Goal: Task Accomplishment & Management: Use online tool/utility

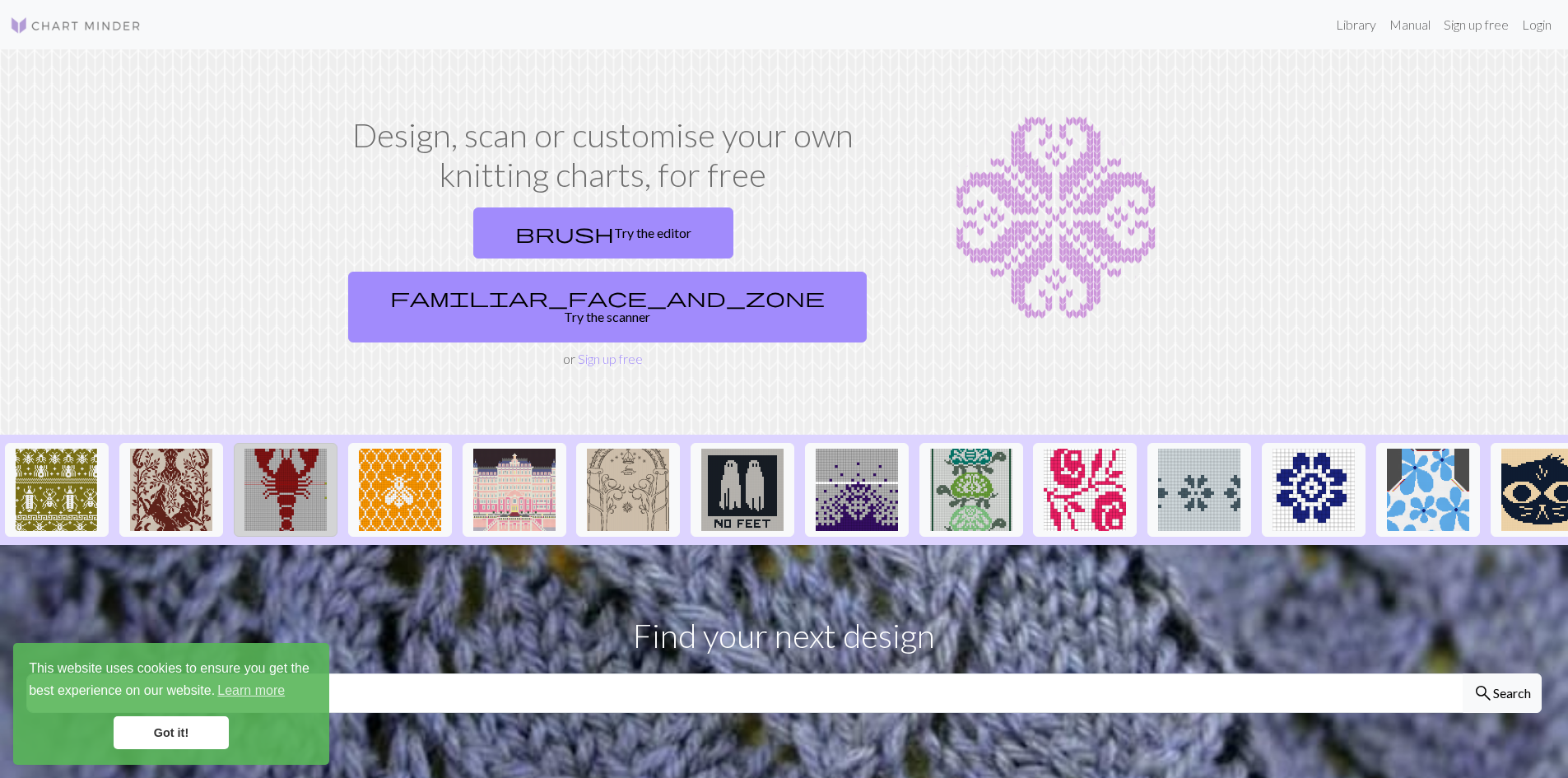
drag, startPoint x: 165, startPoint y: 732, endPoint x: 320, endPoint y: 402, distance: 364.6
click at [165, 732] on link "Got it!" at bounding box center [171, 733] width 115 height 33
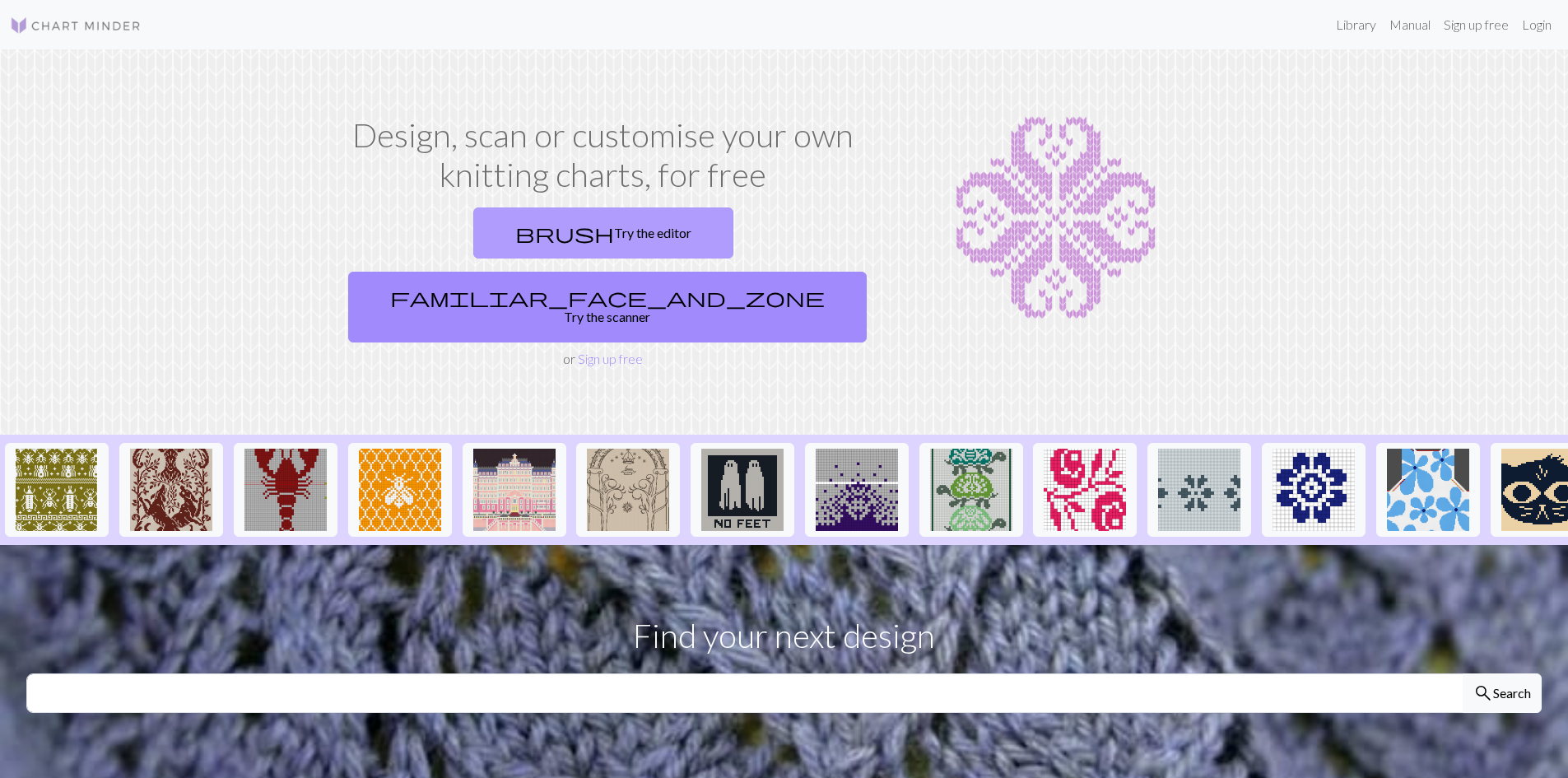
click at [473, 247] on link "brush Try the editor" at bounding box center [603, 233] width 260 height 51
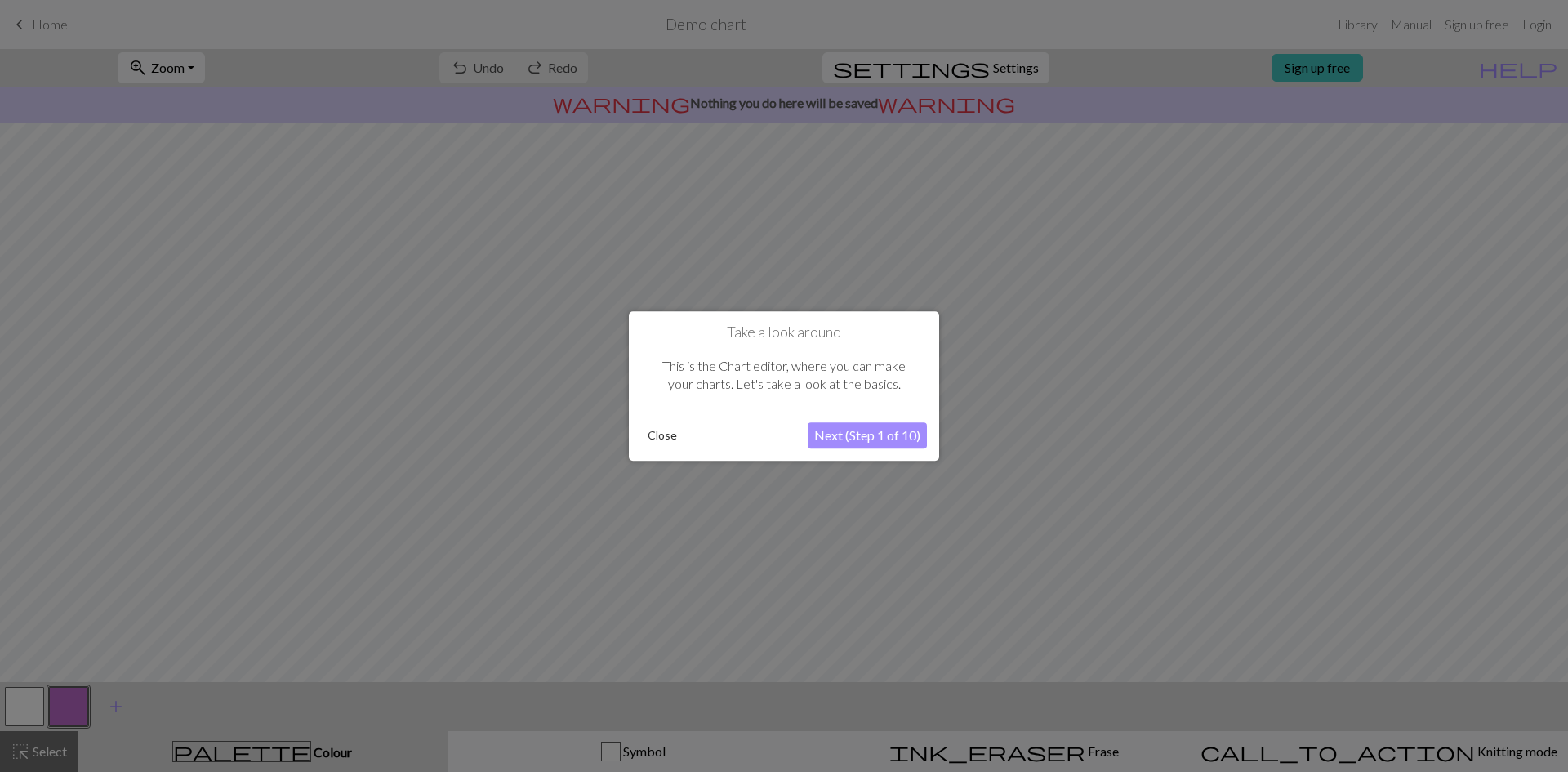
click at [661, 439] on button "Close" at bounding box center [662, 435] width 42 height 25
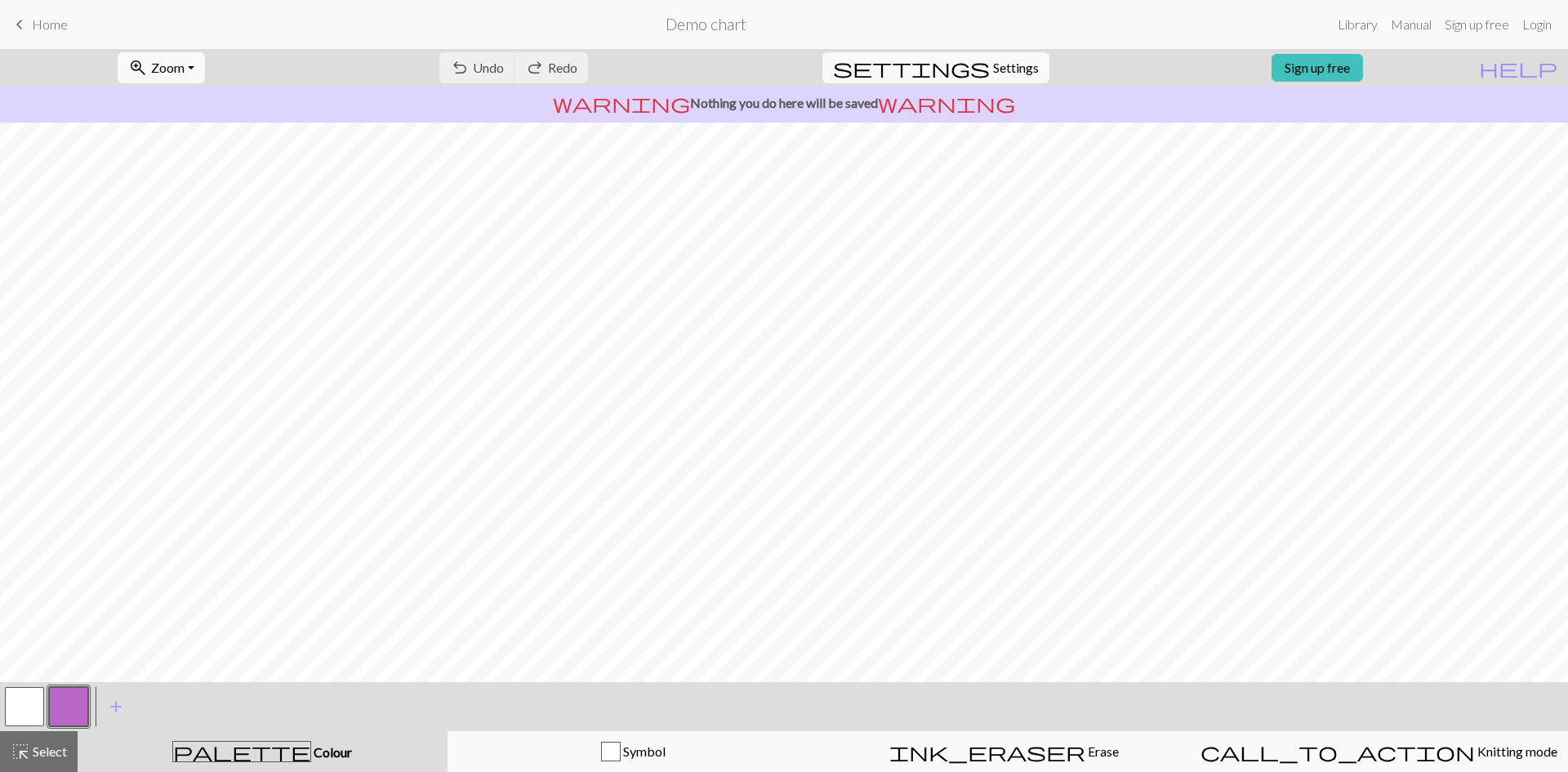
click at [548, 70] on div "undo Undo Undo redo Redo Redo" at bounding box center [514, 67] width 173 height 37
click at [1348, 63] on link "Sign up free" at bounding box center [1316, 67] width 91 height 28
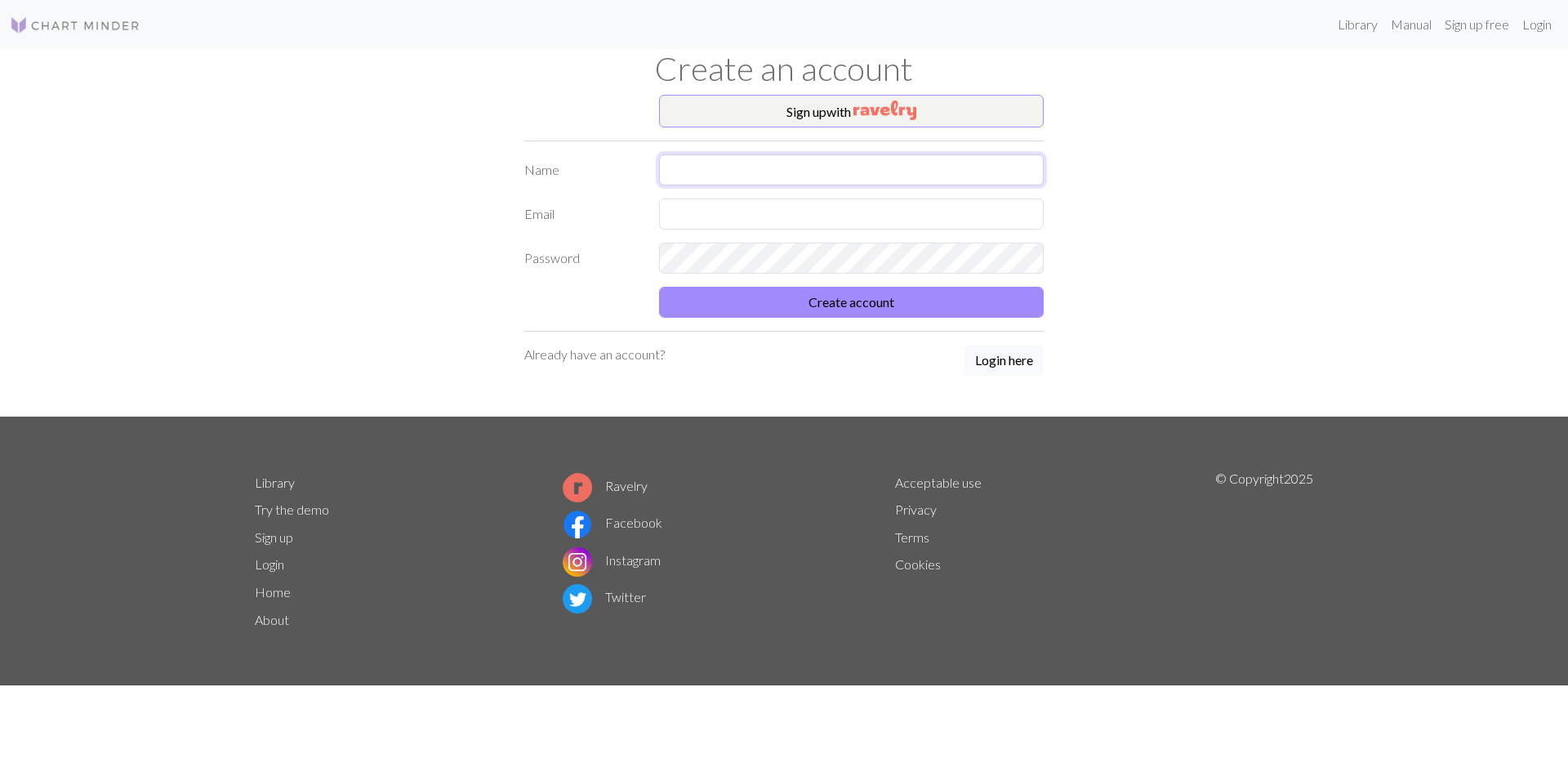
click at [725, 170] on input "text" at bounding box center [850, 170] width 384 height 31
type input "[PERSON_NAME] [PERSON_NAME]"
click at [732, 215] on input "text" at bounding box center [850, 214] width 384 height 31
type input "[EMAIL_ADDRESS][DOMAIN_NAME]"
click at [890, 307] on button "Create account" at bounding box center [850, 302] width 384 height 31
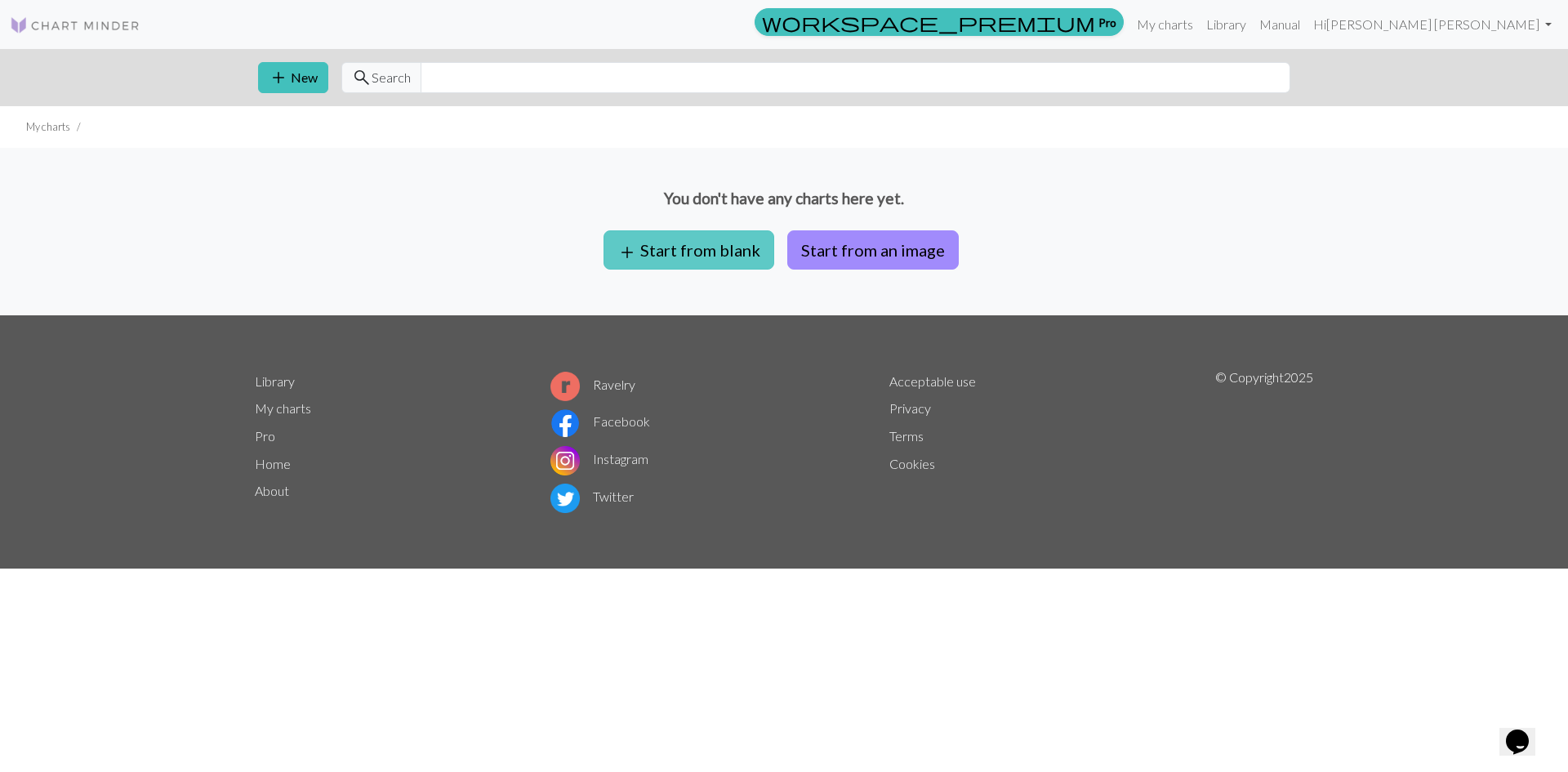
click at [703, 256] on button "add Start from blank" at bounding box center [689, 249] width 171 height 39
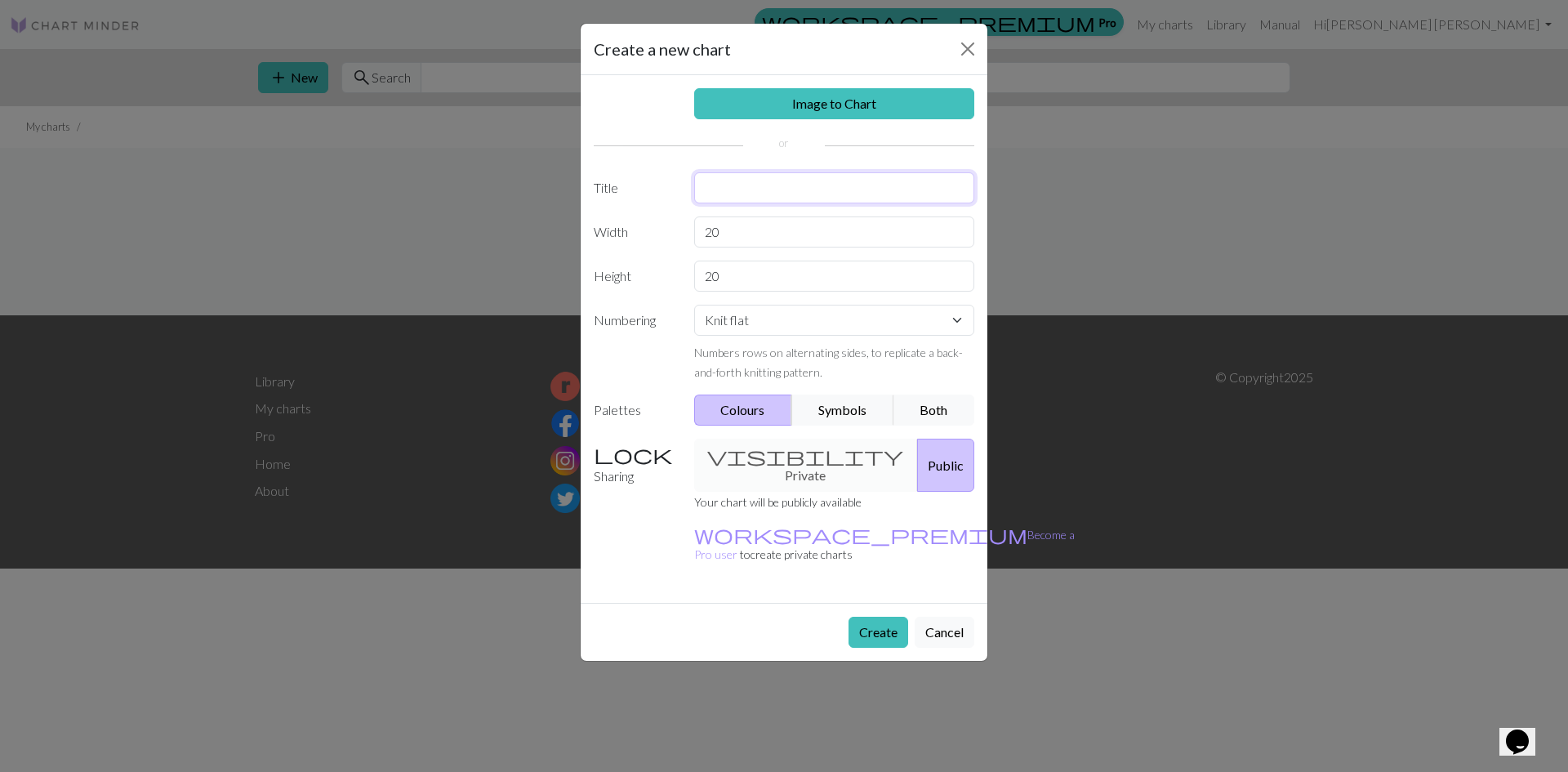
click at [782, 183] on input "text" at bounding box center [834, 188] width 281 height 31
type input "For helvede mand"
click at [795, 108] on link "Image to Chart" at bounding box center [834, 104] width 281 height 31
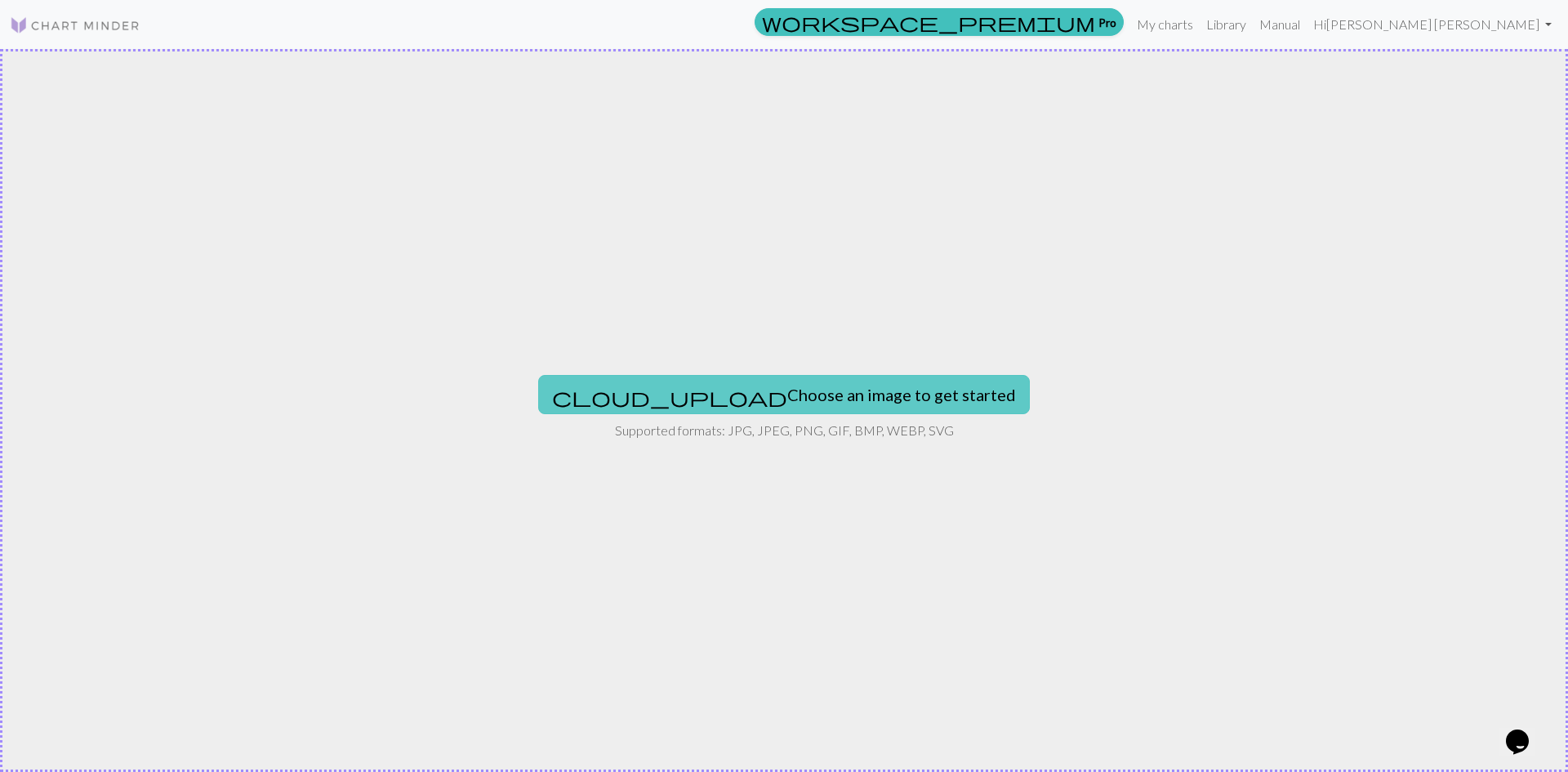
click at [777, 394] on button "cloud_upload Choose an image to get started" at bounding box center [783, 394] width 492 height 39
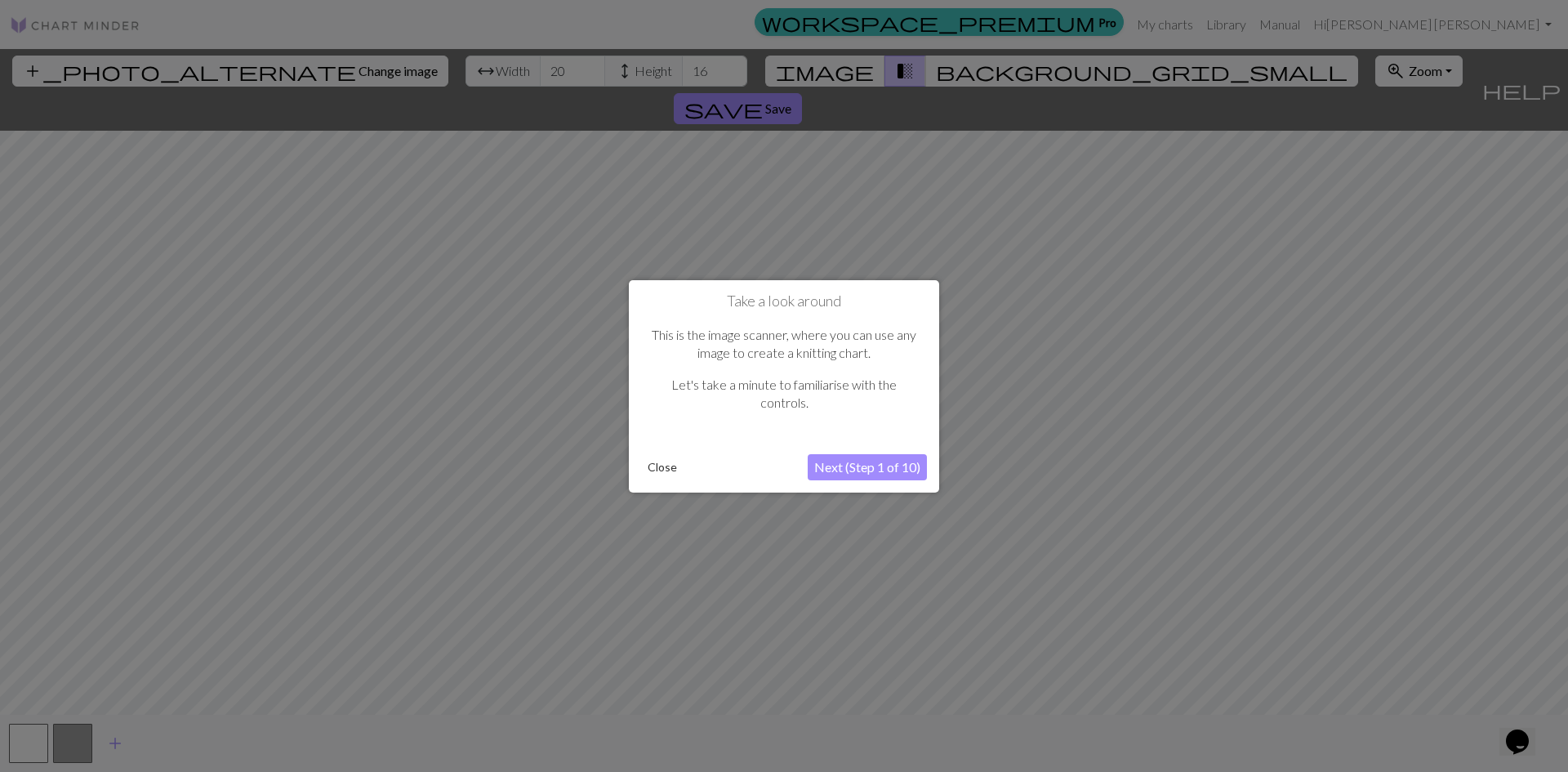
click at [660, 466] on button "Close" at bounding box center [662, 467] width 42 height 25
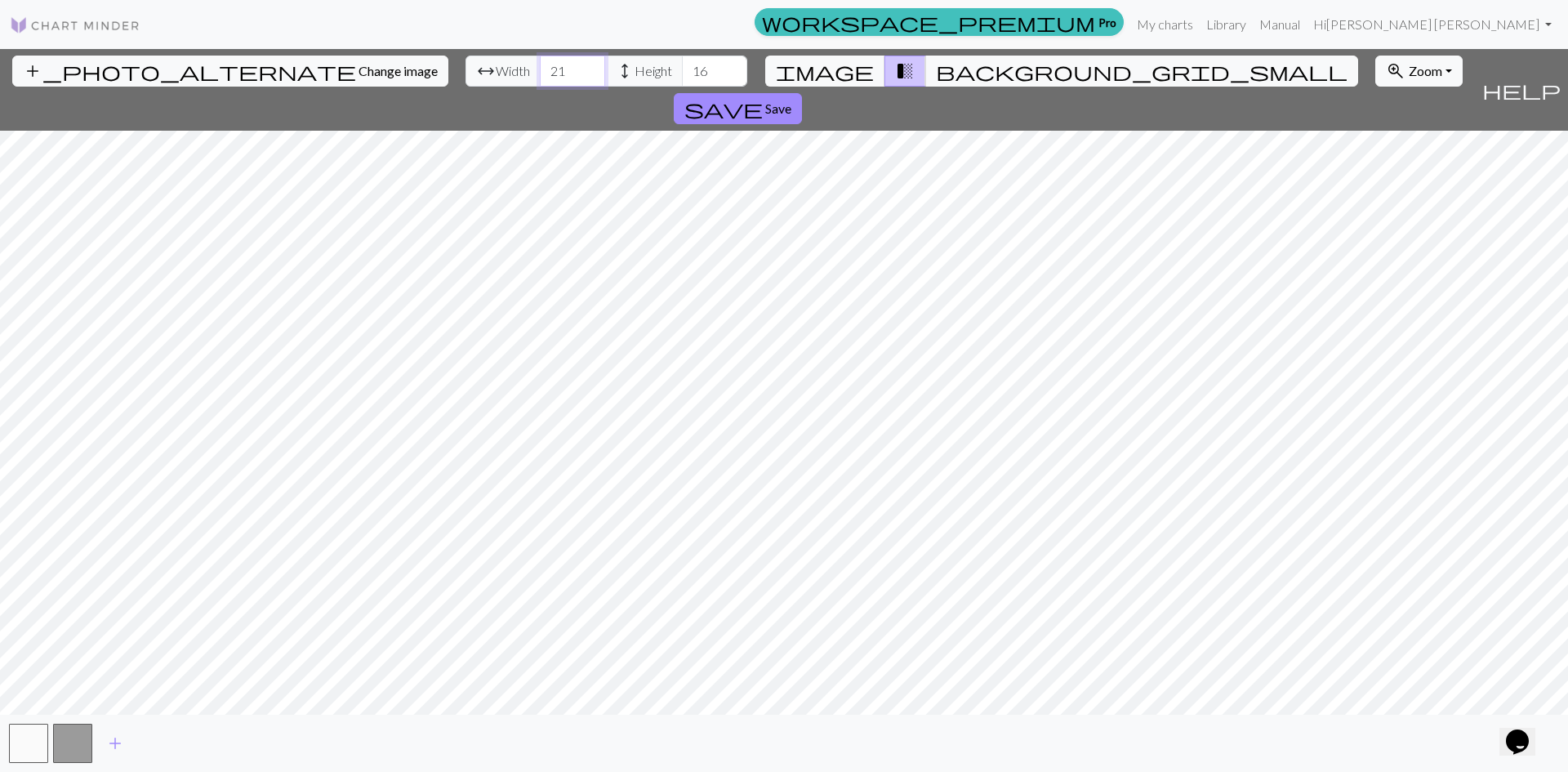
click at [540, 67] on input "21" at bounding box center [572, 71] width 65 height 31
click at [540, 67] on input "22" at bounding box center [572, 71] width 65 height 31
click at [540, 67] on input "23" at bounding box center [572, 71] width 65 height 31
click at [540, 67] on input "24" at bounding box center [572, 71] width 65 height 31
click at [540, 67] on input "25" at bounding box center [572, 71] width 65 height 31
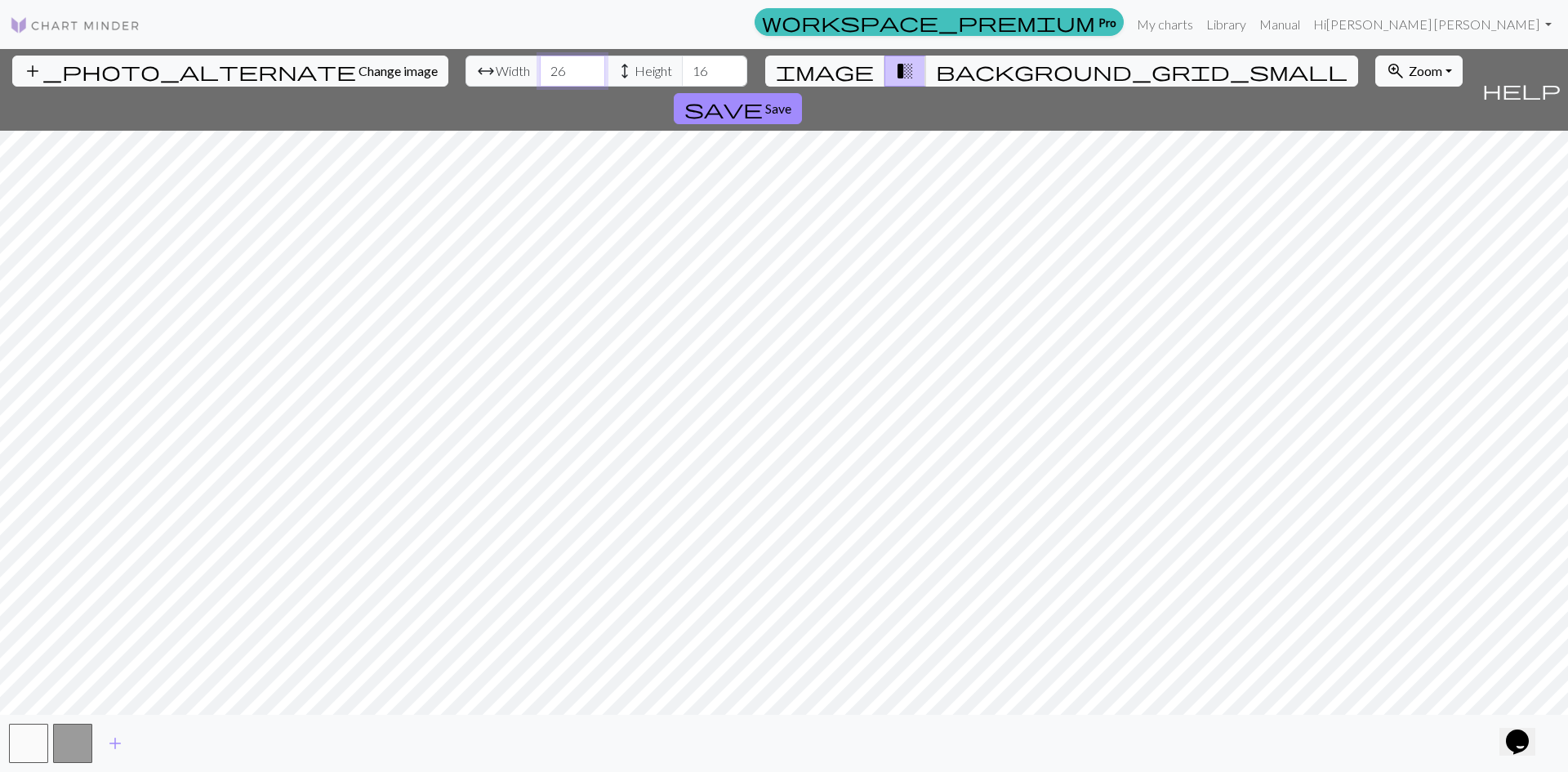
click at [540, 67] on input "26" at bounding box center [572, 71] width 65 height 31
click at [540, 67] on input "27" at bounding box center [572, 71] width 65 height 31
click at [540, 67] on input "28" at bounding box center [572, 71] width 65 height 31
click at [540, 67] on input "29" at bounding box center [572, 71] width 65 height 31
click at [540, 67] on input "30" at bounding box center [572, 71] width 65 height 31
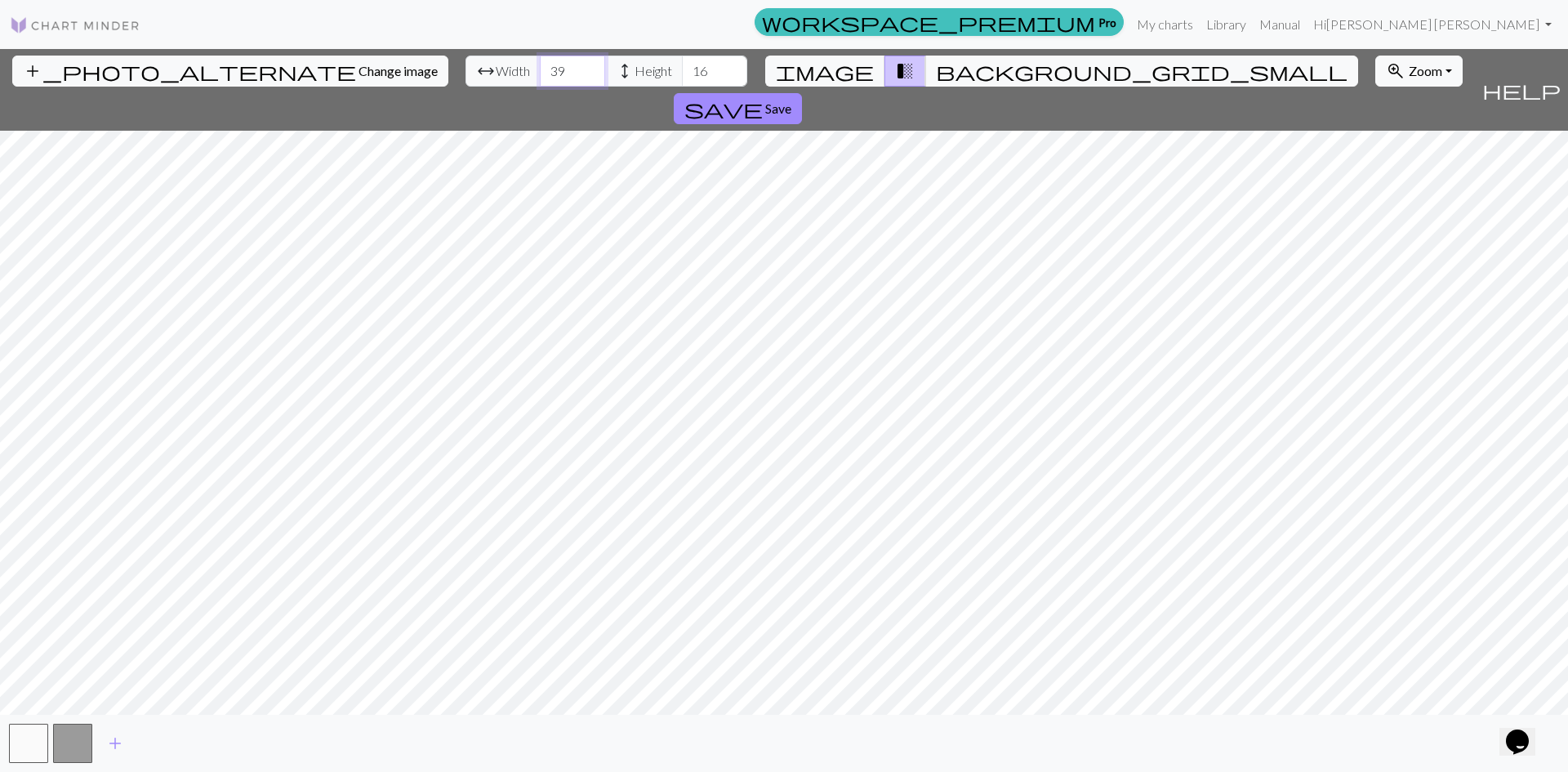
click at [540, 67] on input "39" at bounding box center [572, 71] width 65 height 31
type input "40"
click at [540, 67] on input "40" at bounding box center [572, 71] width 65 height 31
click at [681, 62] on input "17" at bounding box center [714, 71] width 65 height 31
click at [681, 62] on input "18" at bounding box center [714, 71] width 65 height 31
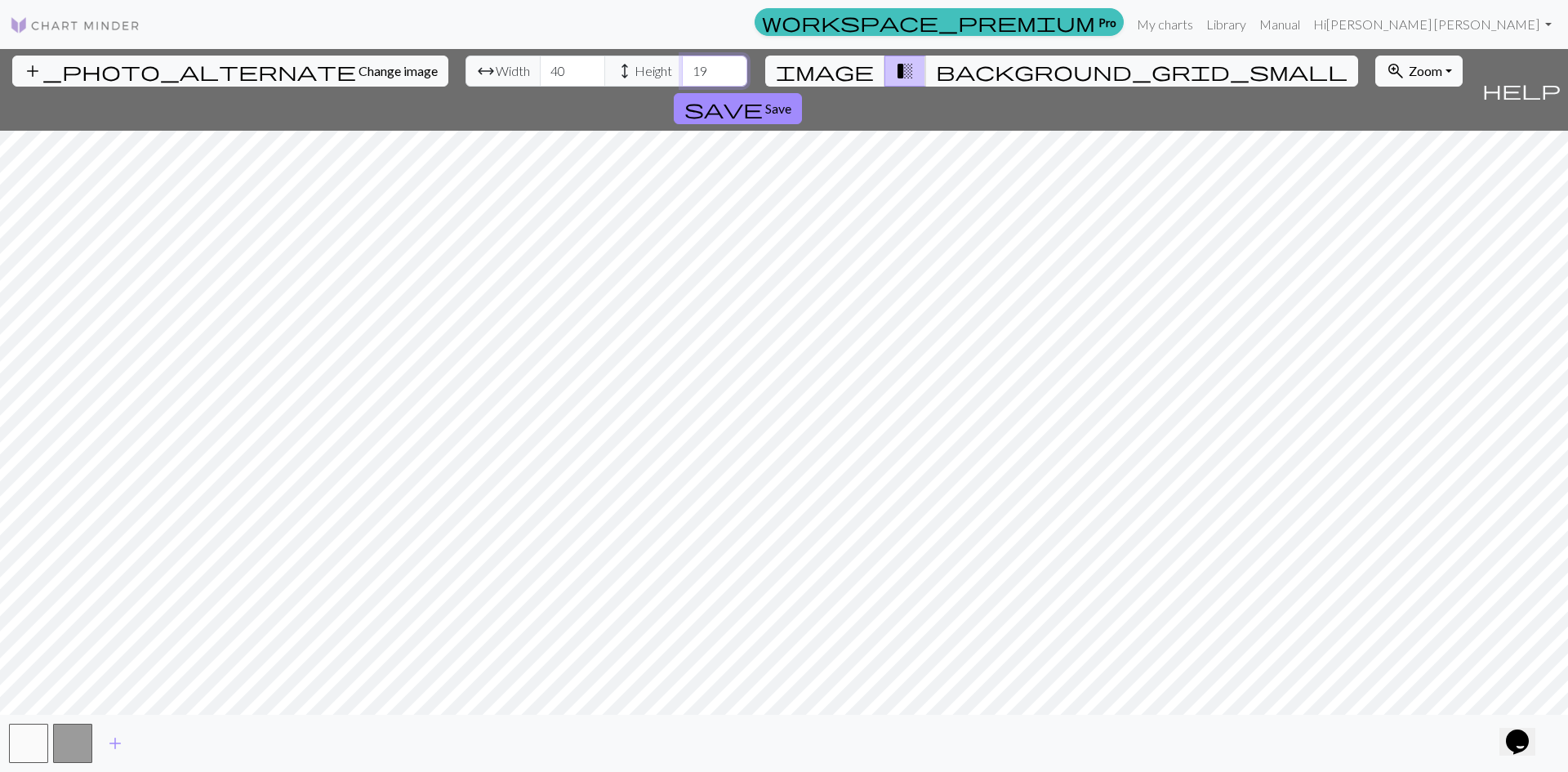
click at [681, 62] on input "19" at bounding box center [714, 71] width 65 height 31
click at [681, 62] on input "20" at bounding box center [714, 71] width 65 height 31
click at [681, 62] on input "21" at bounding box center [714, 71] width 65 height 31
click at [681, 62] on input "22" at bounding box center [714, 71] width 65 height 31
click at [681, 62] on input "23" at bounding box center [714, 71] width 65 height 31
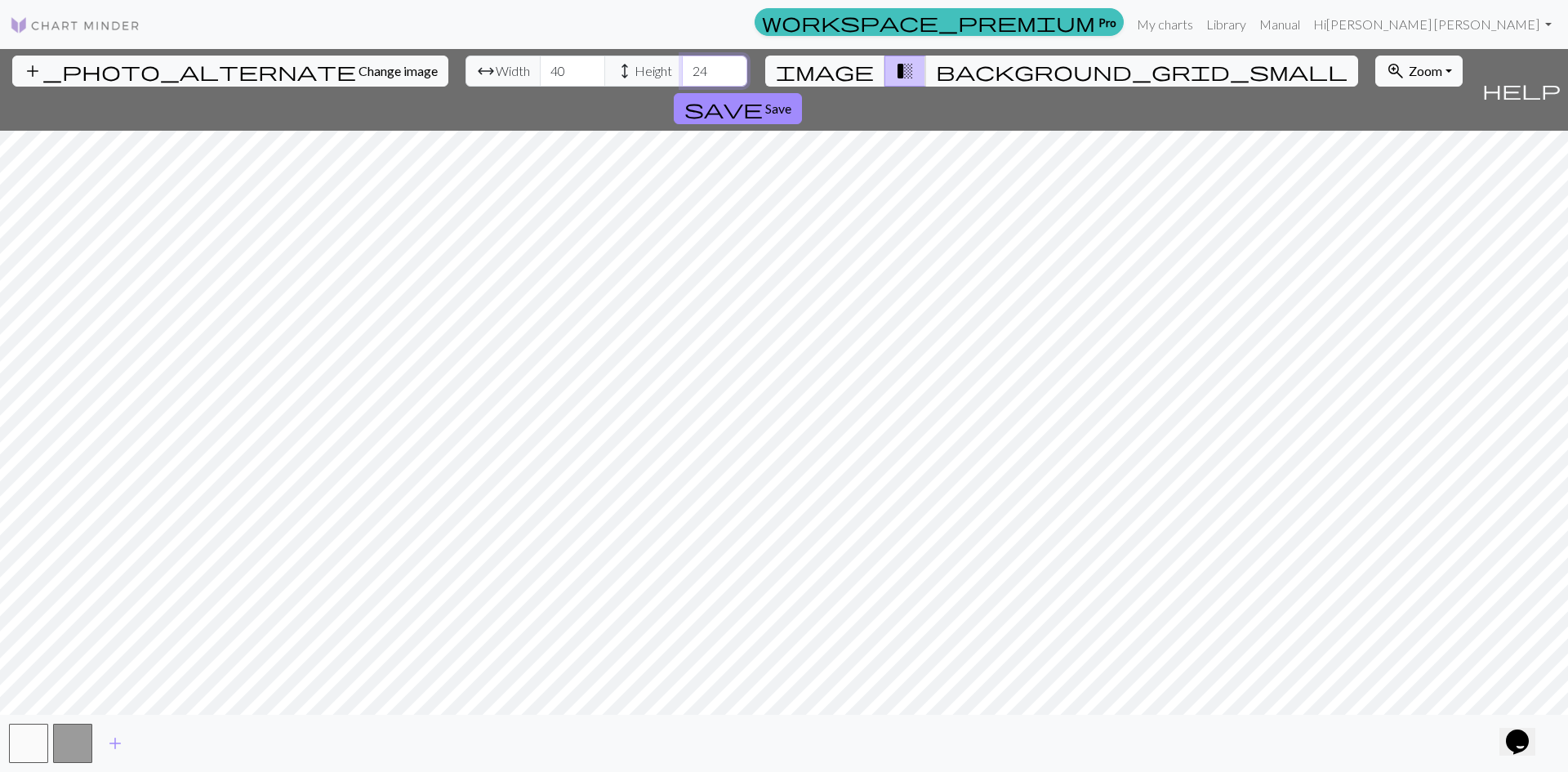
click at [681, 62] on input "24" at bounding box center [714, 71] width 65 height 31
click at [681, 62] on input "34" at bounding box center [714, 71] width 65 height 31
type input "35"
click at [681, 62] on input "35" at bounding box center [714, 71] width 65 height 31
drag, startPoint x: 486, startPoint y: 69, endPoint x: 453, endPoint y: 70, distance: 33.0
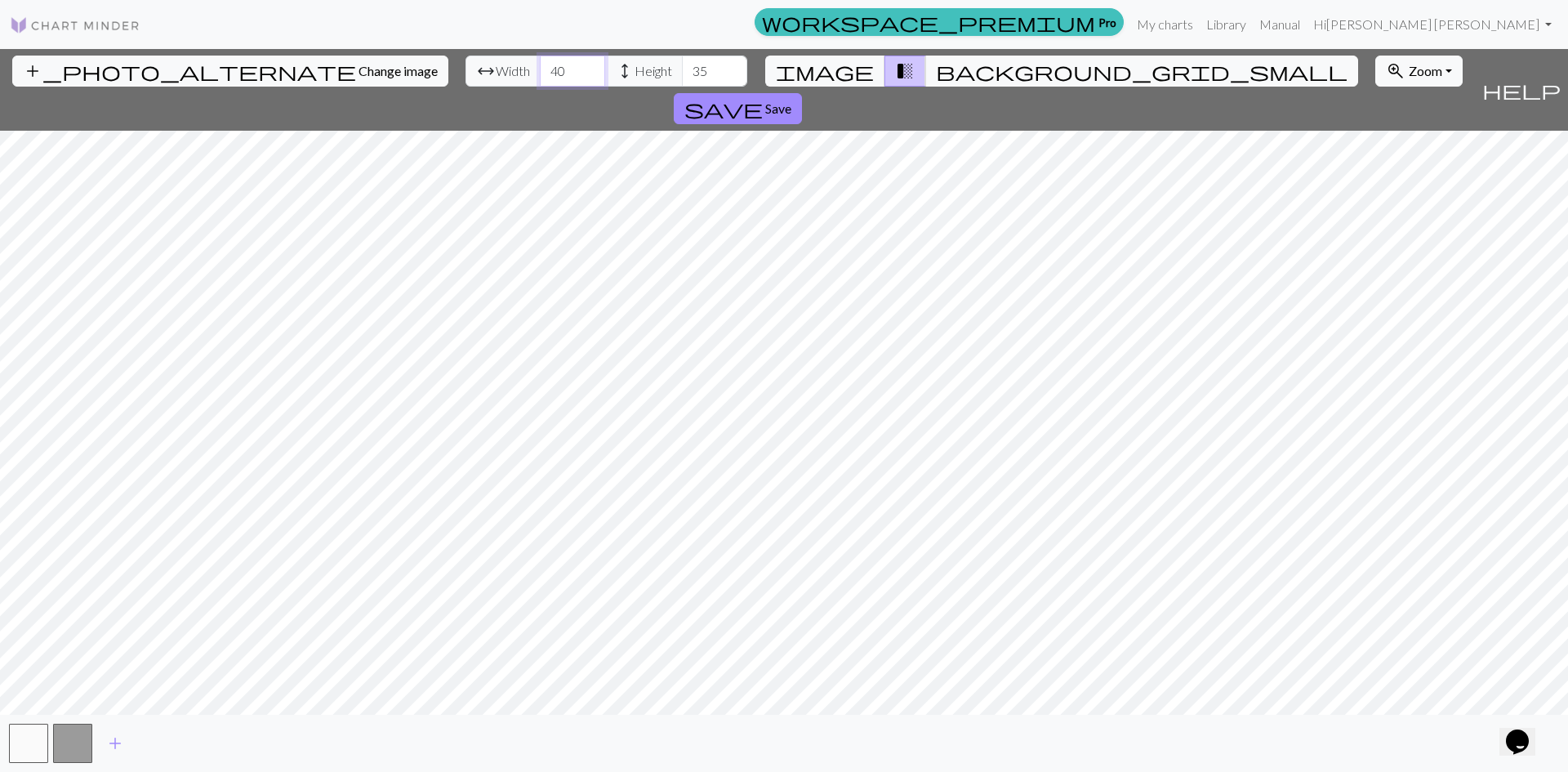
click at [466, 70] on div "arrow_range Width 40 height Height 35" at bounding box center [607, 71] width 282 height 31
type input "80"
click at [681, 69] on input "35" at bounding box center [714, 71] width 65 height 31
drag, startPoint x: 619, startPoint y: 70, endPoint x: 600, endPoint y: 72, distance: 19.1
click at [681, 72] on input "35" at bounding box center [714, 71] width 65 height 31
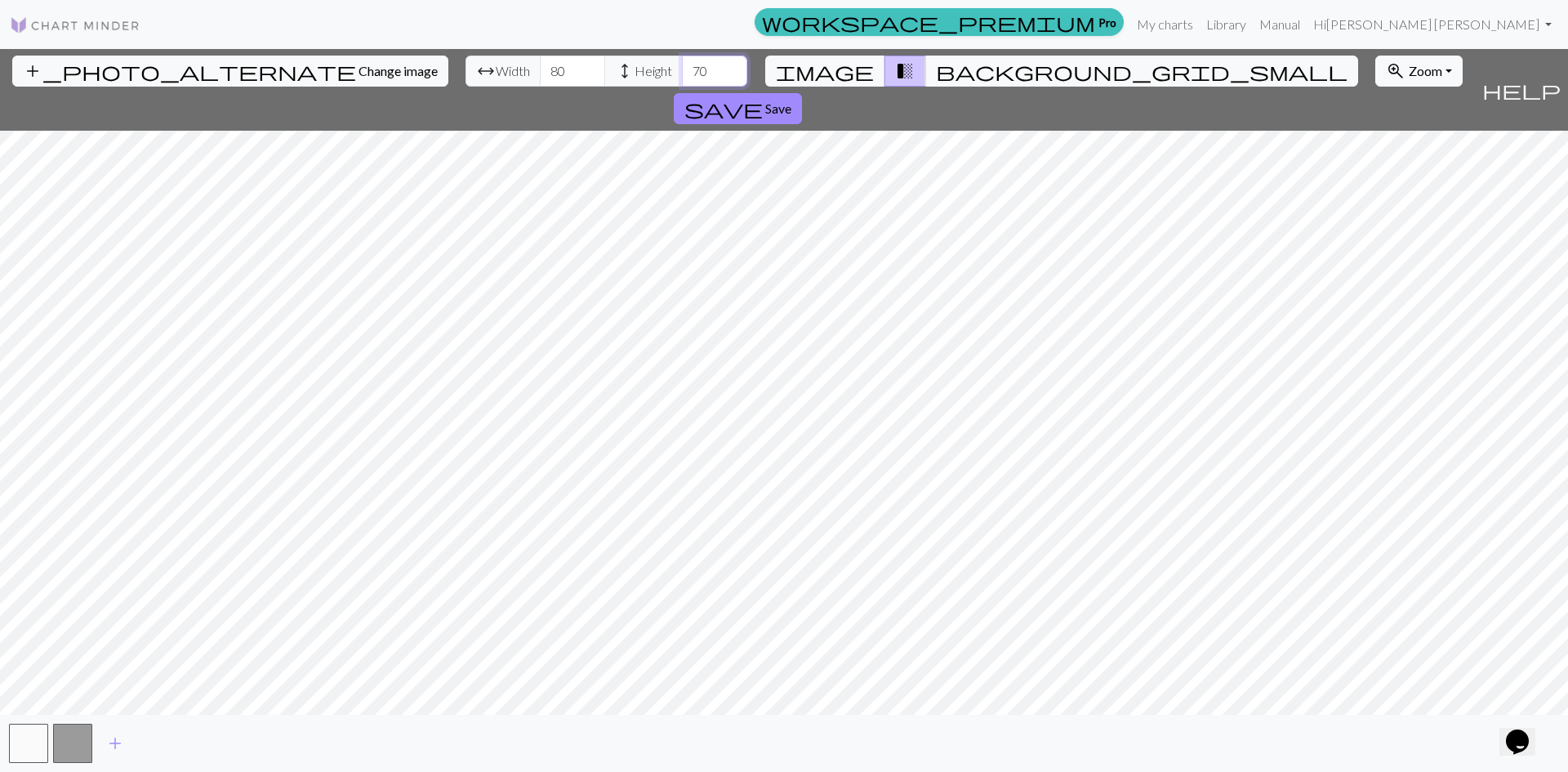
type input "70"
click at [935, 71] on span "background_grid_small" at bounding box center [1141, 71] width 411 height 23
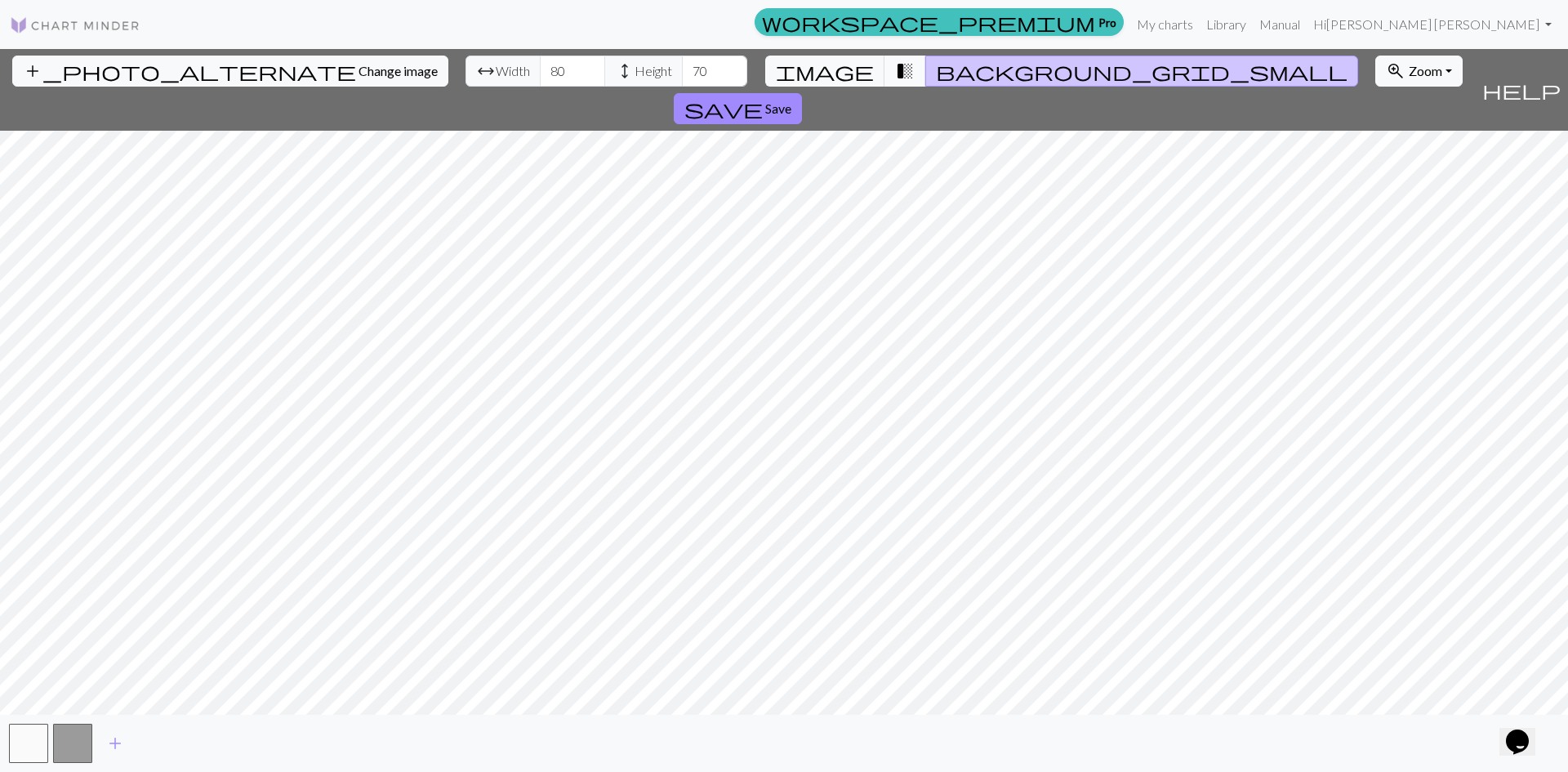
click at [900, 72] on span "transition_fade" at bounding box center [905, 71] width 19 height 23
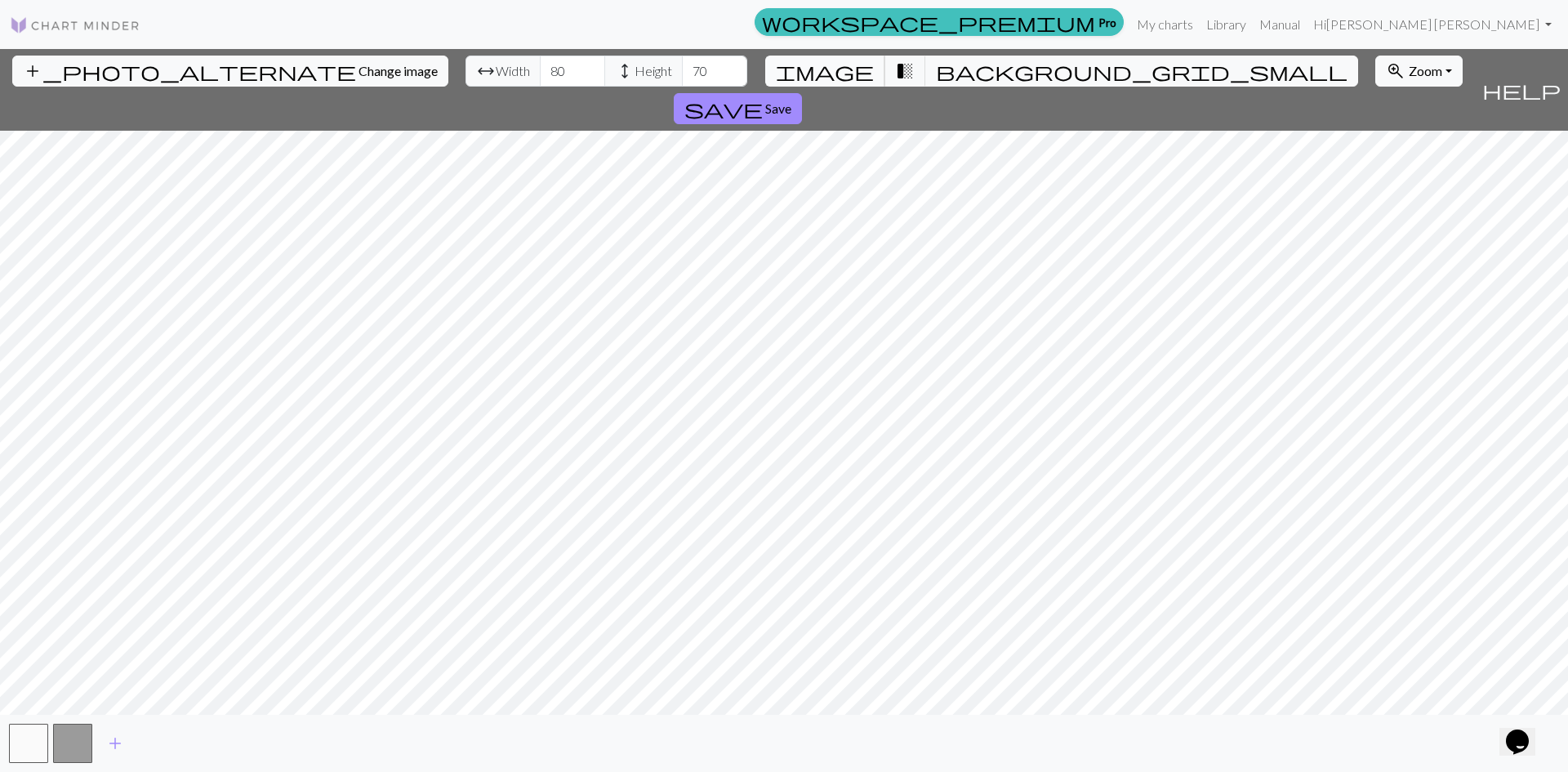
click at [856, 69] on span "image" at bounding box center [824, 71] width 98 height 23
click at [895, 73] on span "transition_fade" at bounding box center [905, 71] width 19 height 23
click at [847, 71] on span "image" at bounding box center [824, 71] width 98 height 23
click at [113, 741] on span "add" at bounding box center [115, 743] width 19 height 23
click at [78, 743] on button "button" at bounding box center [72, 743] width 39 height 39
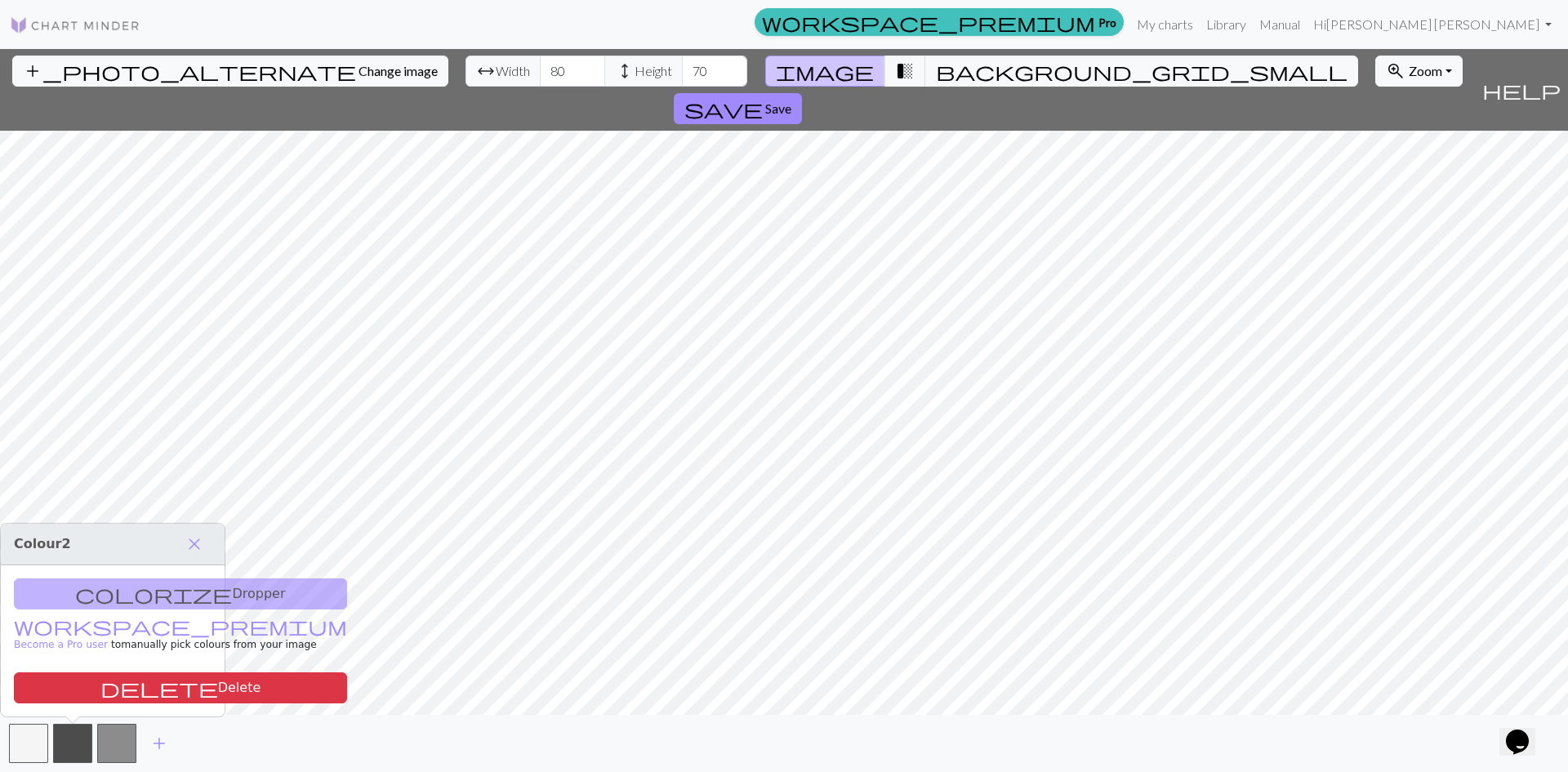
click at [137, 597] on div "colorize Dropper workspace_premium Become a Pro user to manually pick colours f…" at bounding box center [112, 641] width 223 height 152
click at [1374, 73] on button "zoom_in Zoom Zoom" at bounding box center [1418, 71] width 87 height 31
click at [1375, 274] on button "200%" at bounding box center [1440, 277] width 129 height 26
click at [120, 600] on div "colorize Dropper workspace_premium Become a Pro user to manually pick colours f…" at bounding box center [112, 641] width 223 height 152
click at [72, 744] on button "button" at bounding box center [72, 743] width 39 height 39
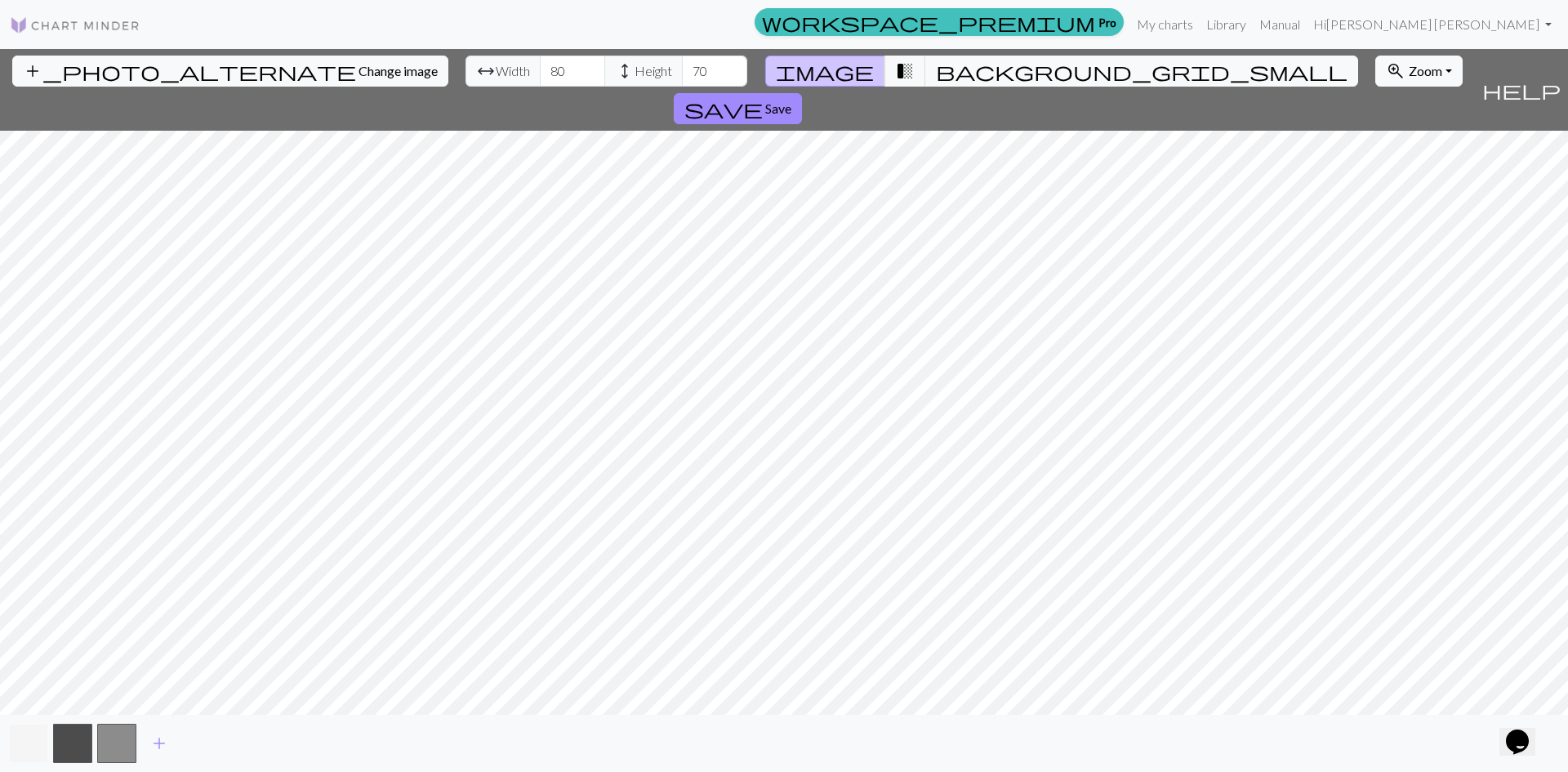
click at [28, 743] on button "button" at bounding box center [28, 743] width 39 height 39
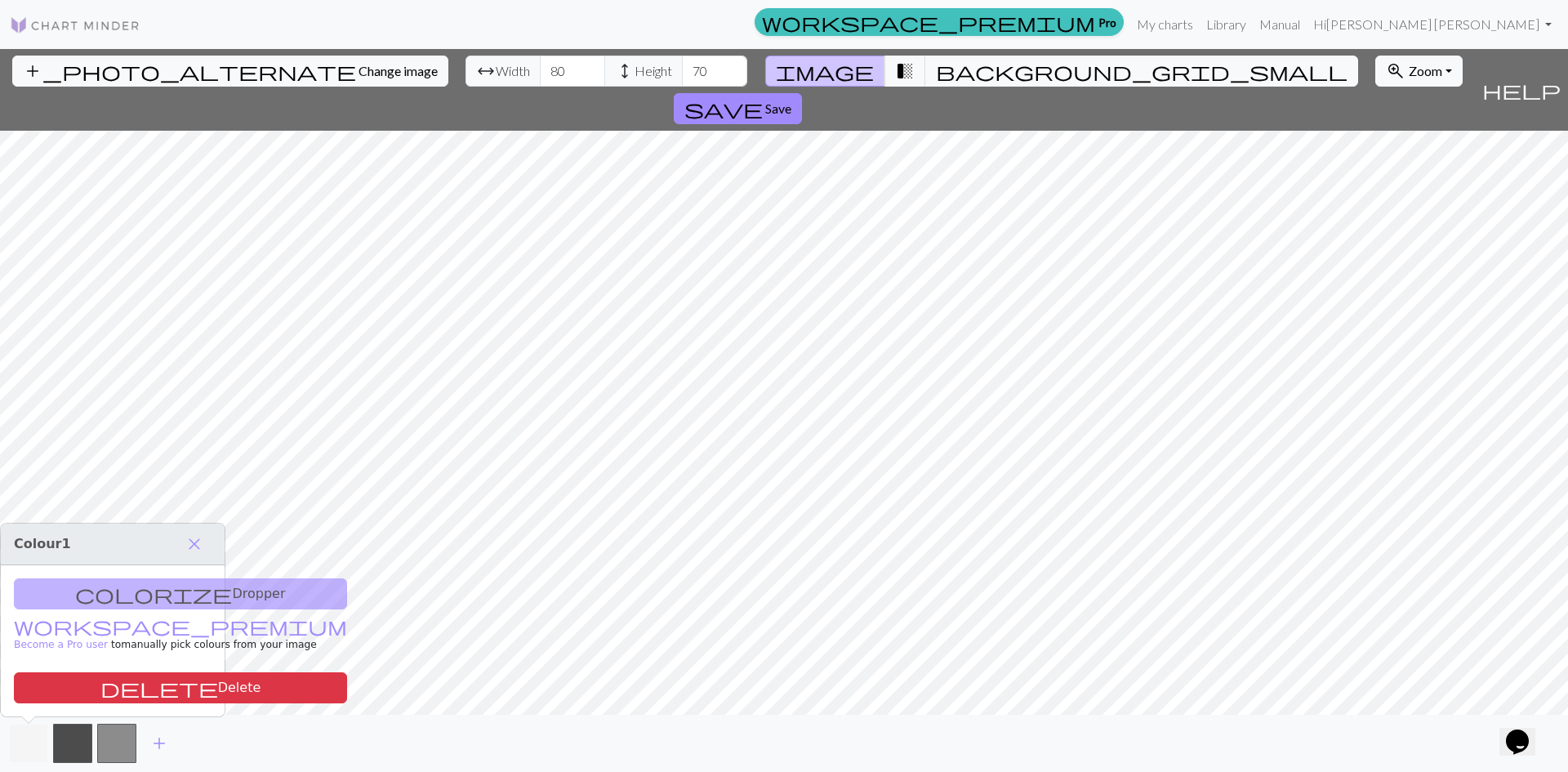
click at [20, 737] on button "button" at bounding box center [28, 743] width 39 height 39
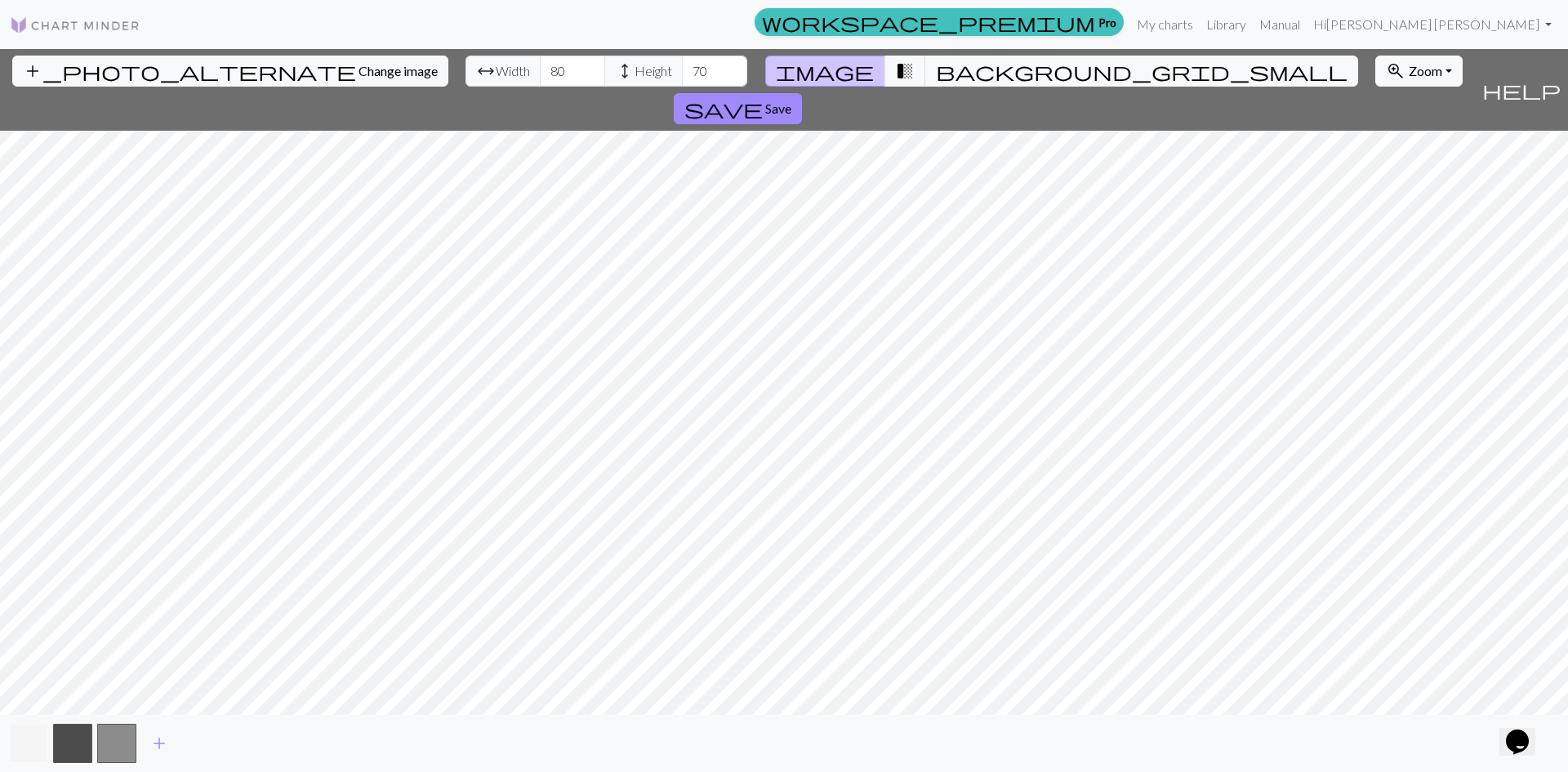
click at [23, 747] on button "button" at bounding box center [28, 743] width 39 height 39
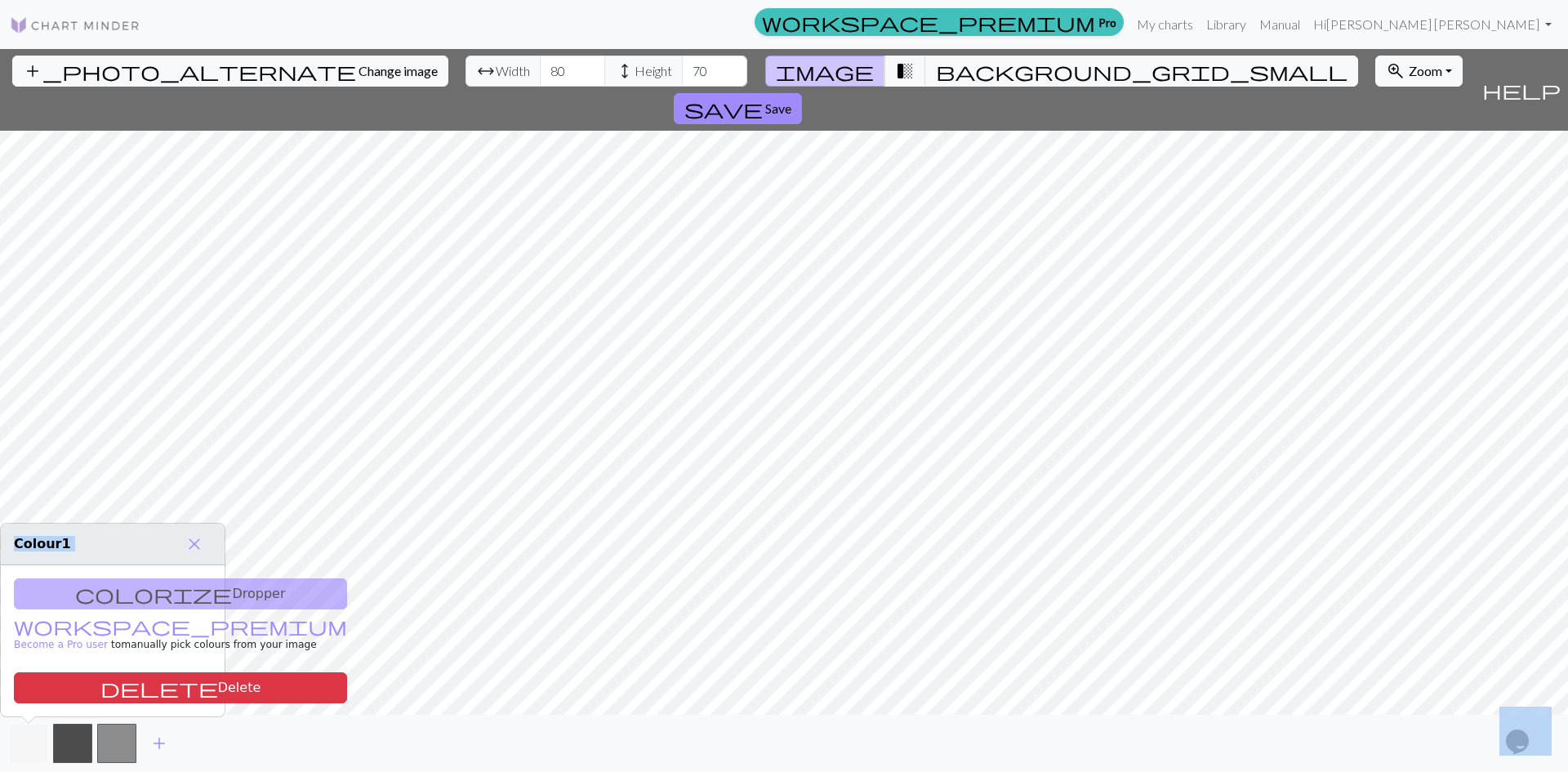
drag, startPoint x: 91, startPoint y: 592, endPoint x: 33, endPoint y: 743, distance: 161.8
click at [34, 741] on body "This website uses cookies to ensure you get the best experience on our website.…" at bounding box center [784, 386] width 1568 height 772
click at [84, 597] on div "colorize Dropper workspace_premium Become a Pro user to manually pick colours f…" at bounding box center [112, 641] width 223 height 152
drag, startPoint x: 628, startPoint y: 73, endPoint x: 604, endPoint y: 70, distance: 24.2
click at [681, 70] on input "70" at bounding box center [714, 71] width 65 height 31
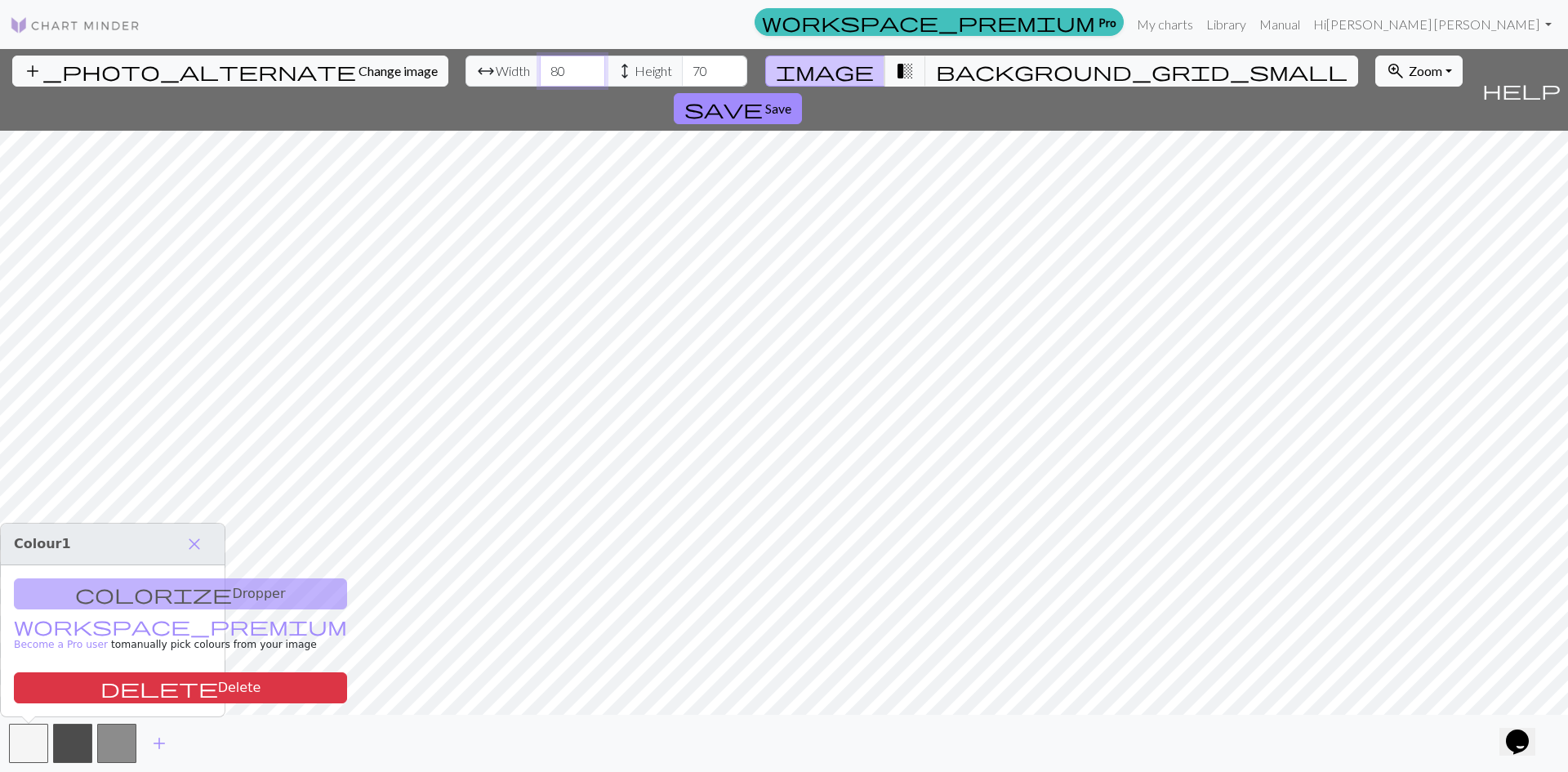
click at [540, 66] on input "81" at bounding box center [572, 71] width 65 height 31
click at [540, 79] on input "80" at bounding box center [572, 71] width 65 height 31
click at [540, 79] on input "79" at bounding box center [572, 71] width 65 height 31
click at [540, 79] on input "78" at bounding box center [572, 71] width 65 height 31
click at [540, 79] on input "77" at bounding box center [572, 71] width 65 height 31
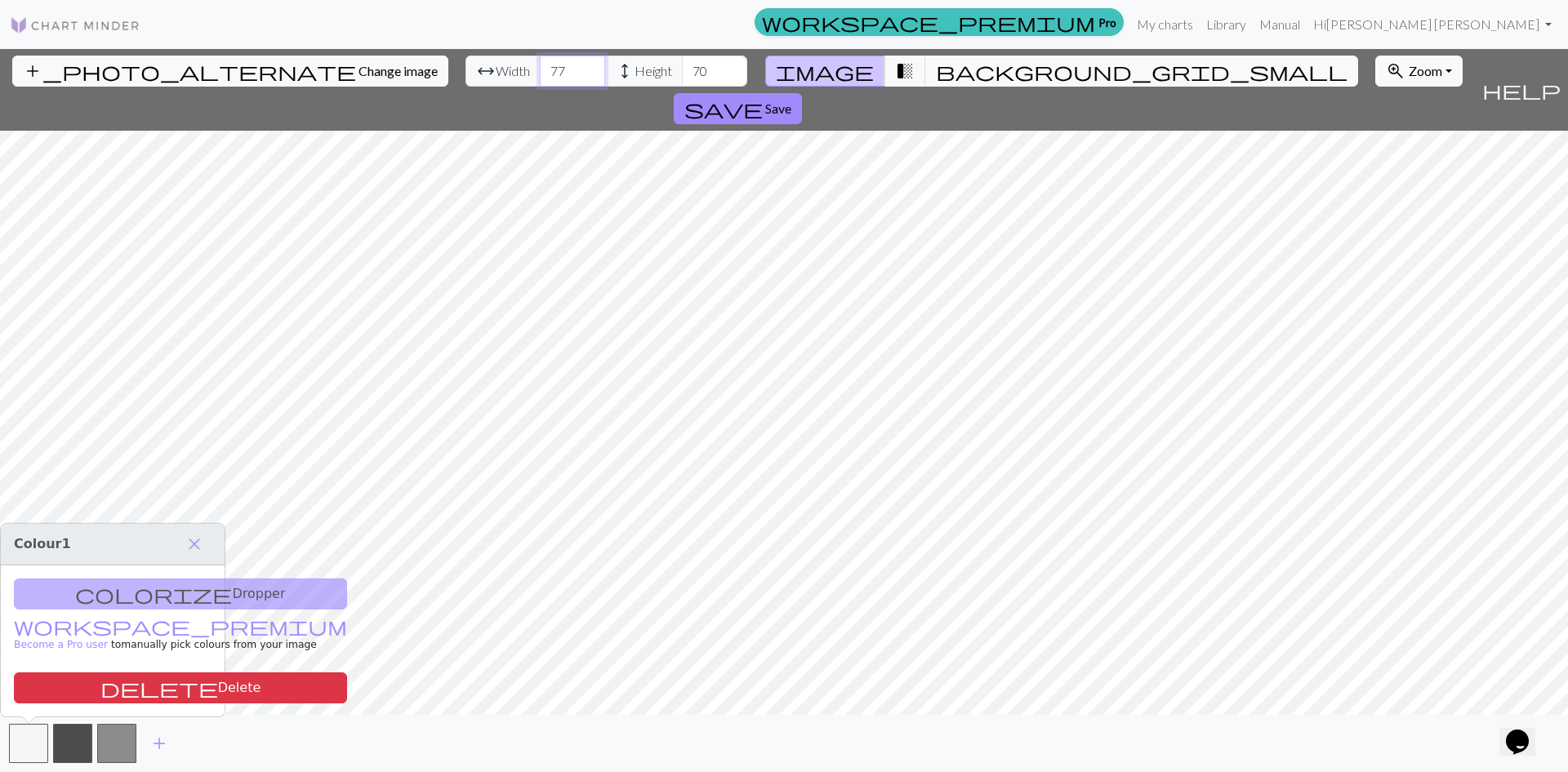
click at [540, 79] on input "76" at bounding box center [572, 71] width 65 height 31
click at [540, 79] on input "75" at bounding box center [572, 71] width 65 height 31
click at [540, 79] on input "74" at bounding box center [572, 71] width 65 height 31
click at [540, 79] on input "72" at bounding box center [572, 71] width 65 height 31
click at [540, 79] on input "71" at bounding box center [572, 71] width 65 height 31
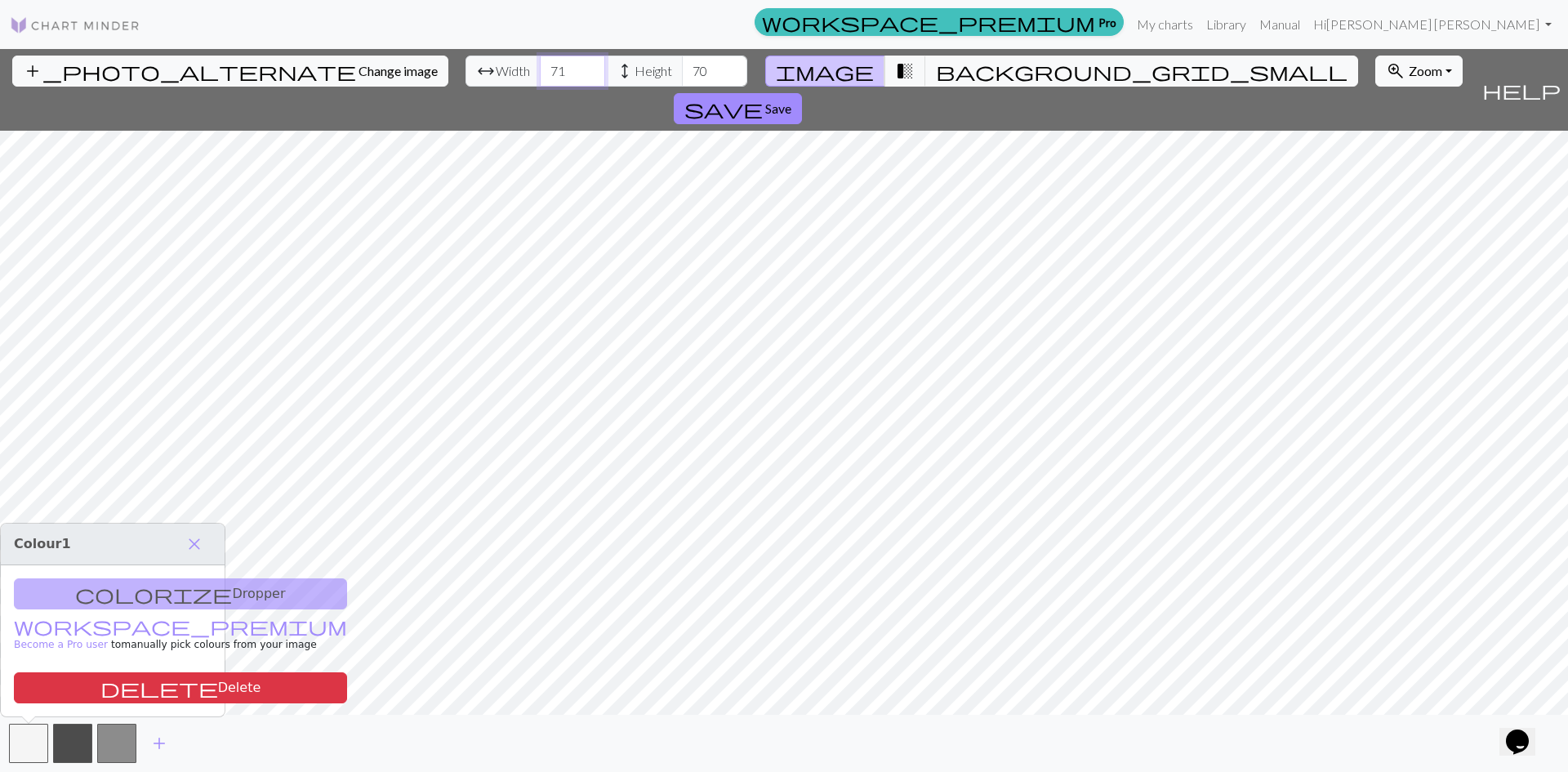
click at [540, 79] on input "70" at bounding box center [572, 71] width 65 height 31
click at [540, 79] on input "69" at bounding box center [572, 71] width 65 height 31
click at [540, 79] on input "68" at bounding box center [572, 71] width 65 height 31
click at [540, 79] on input "67" at bounding box center [572, 71] width 65 height 31
click at [540, 79] on input "66" at bounding box center [572, 71] width 65 height 31
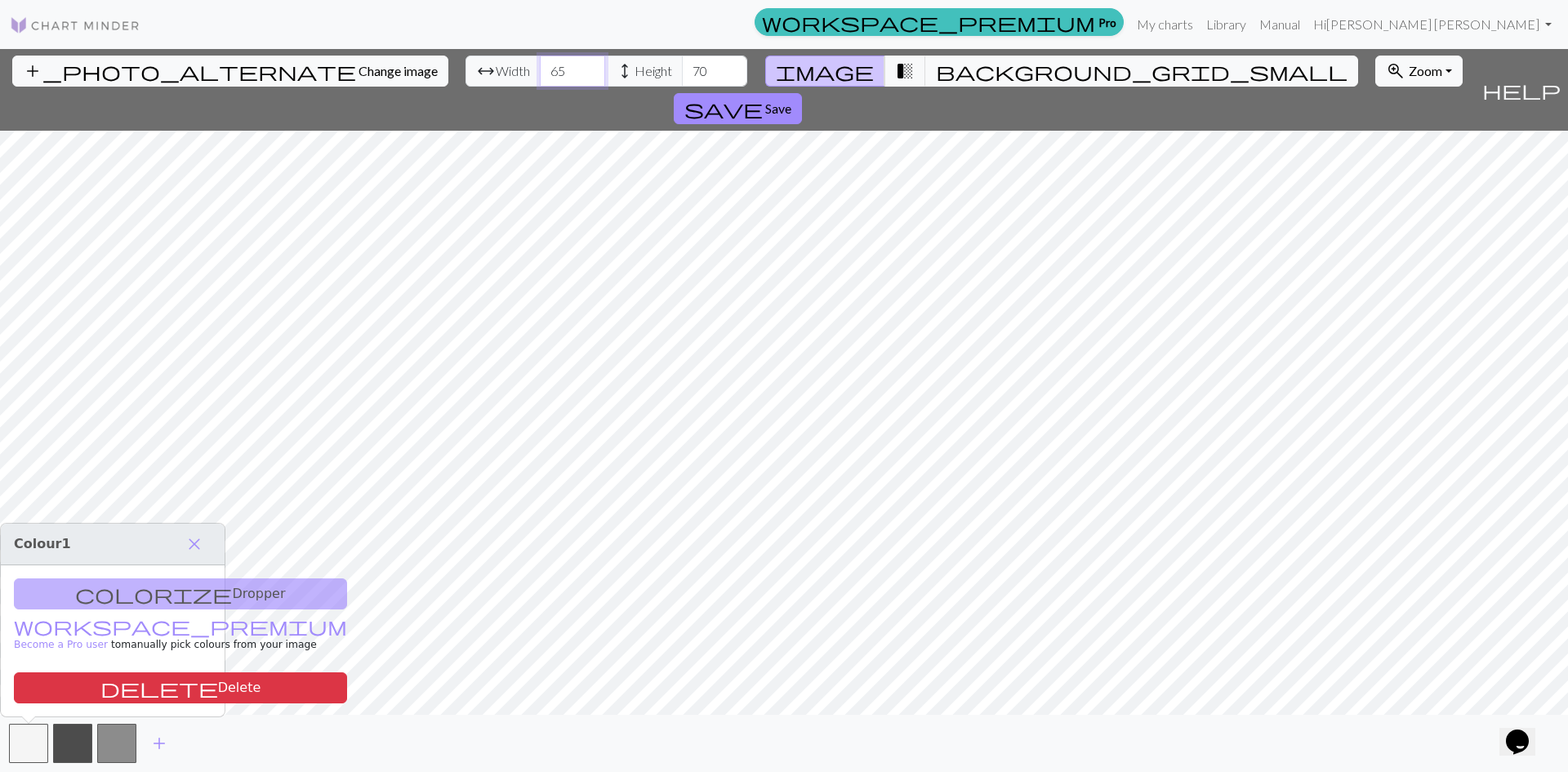
click at [540, 79] on input "65" at bounding box center [572, 71] width 65 height 31
click at [540, 79] on input "64" at bounding box center [572, 71] width 65 height 31
click at [540, 79] on input "63" at bounding box center [572, 71] width 65 height 31
click at [540, 79] on input "62" at bounding box center [572, 71] width 65 height 31
click at [540, 79] on input "61" at bounding box center [572, 71] width 65 height 31
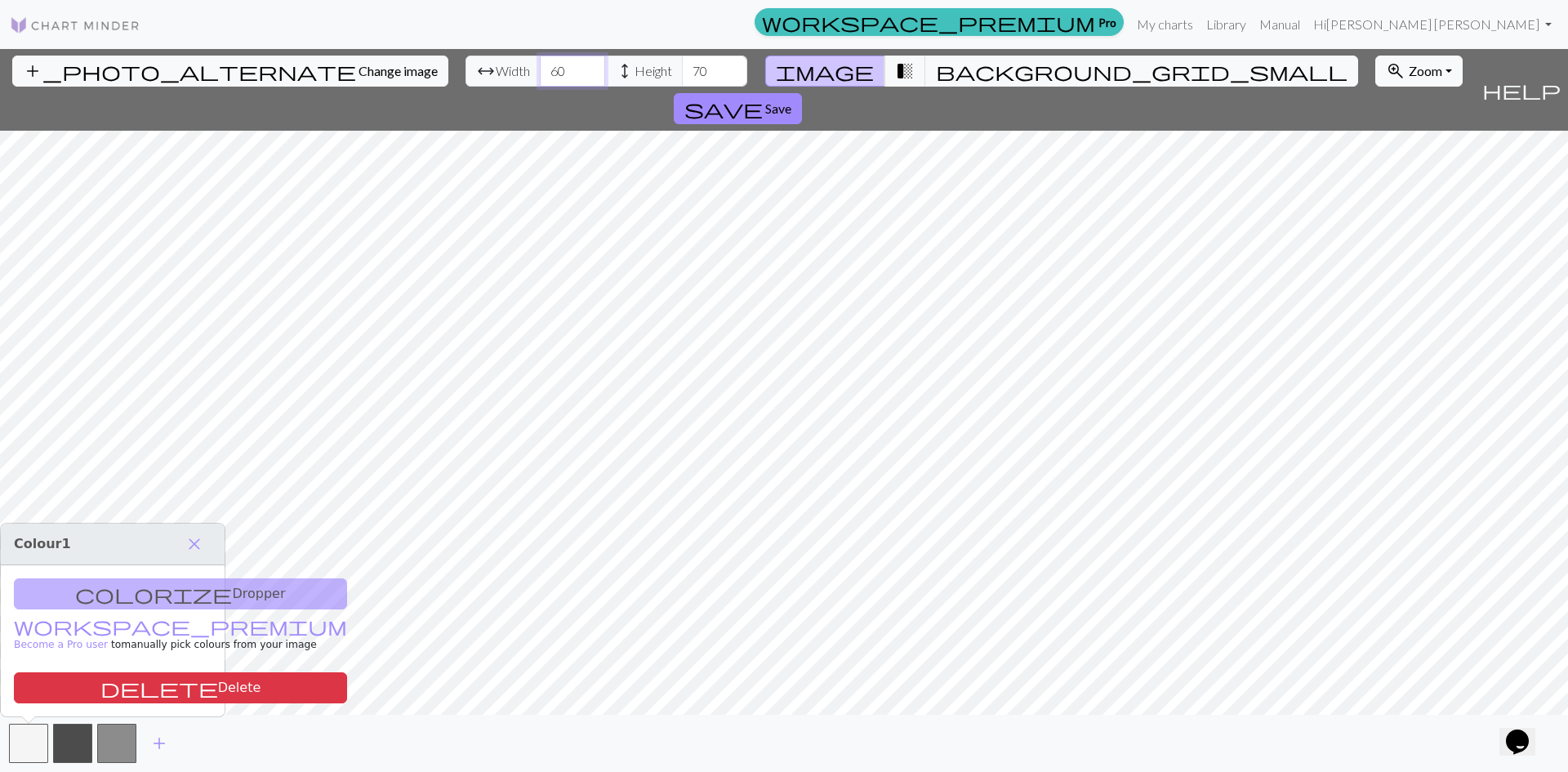
click at [540, 79] on input "60" at bounding box center [572, 71] width 65 height 31
click at [540, 79] on input "59" at bounding box center [572, 71] width 65 height 31
click at [540, 62] on input "72" at bounding box center [572, 71] width 65 height 31
click at [540, 62] on input "88" at bounding box center [572, 71] width 65 height 31
click at [540, 62] on input "89" at bounding box center [572, 71] width 65 height 31
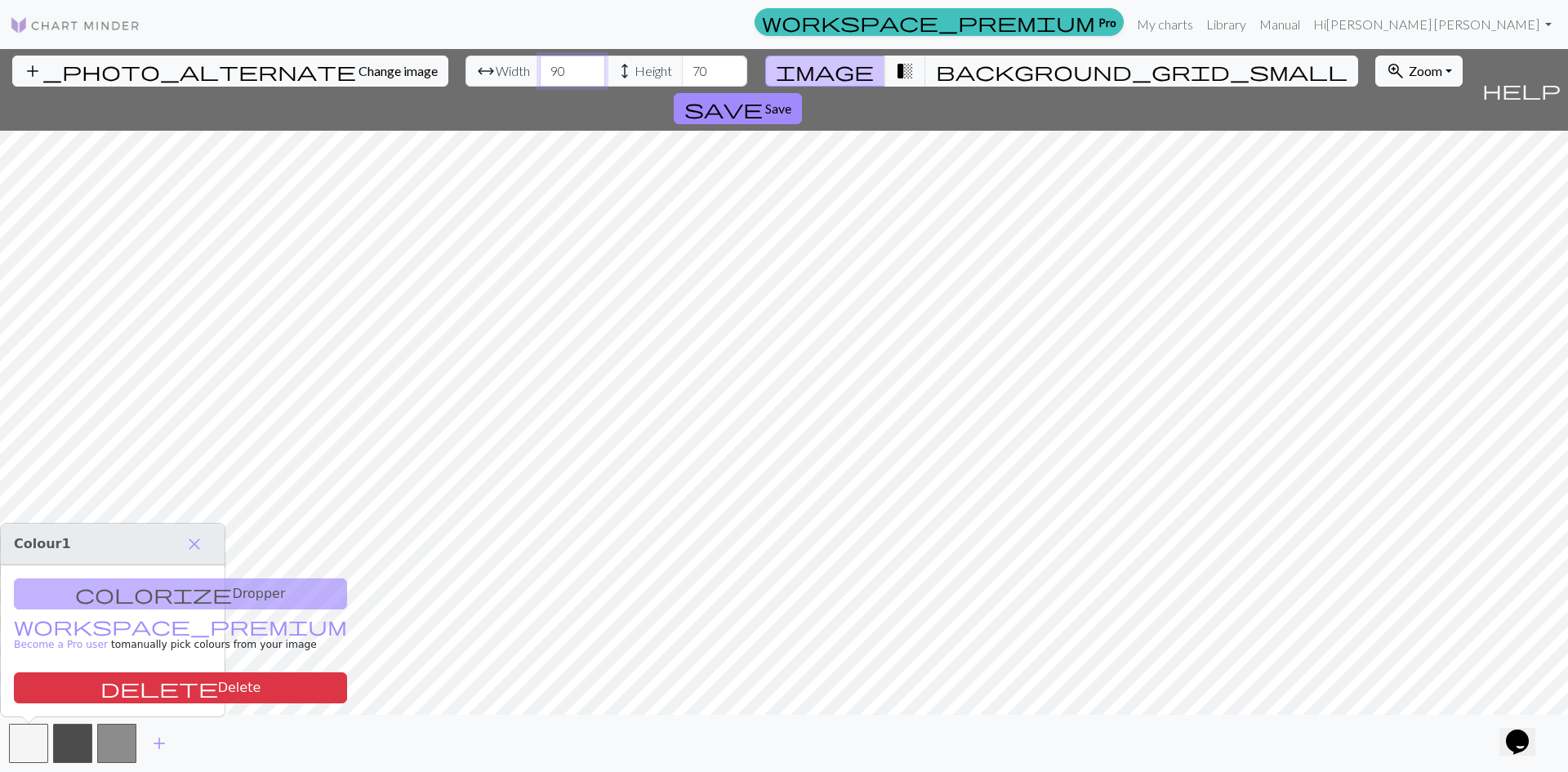
click at [540, 62] on input "90" at bounding box center [572, 71] width 65 height 31
click at [540, 62] on input "91" at bounding box center [572, 71] width 65 height 31
click at [540, 62] on input "92" at bounding box center [572, 71] width 65 height 31
click at [540, 62] on input "93" at bounding box center [572, 71] width 65 height 31
click at [540, 62] on input "94" at bounding box center [572, 71] width 65 height 31
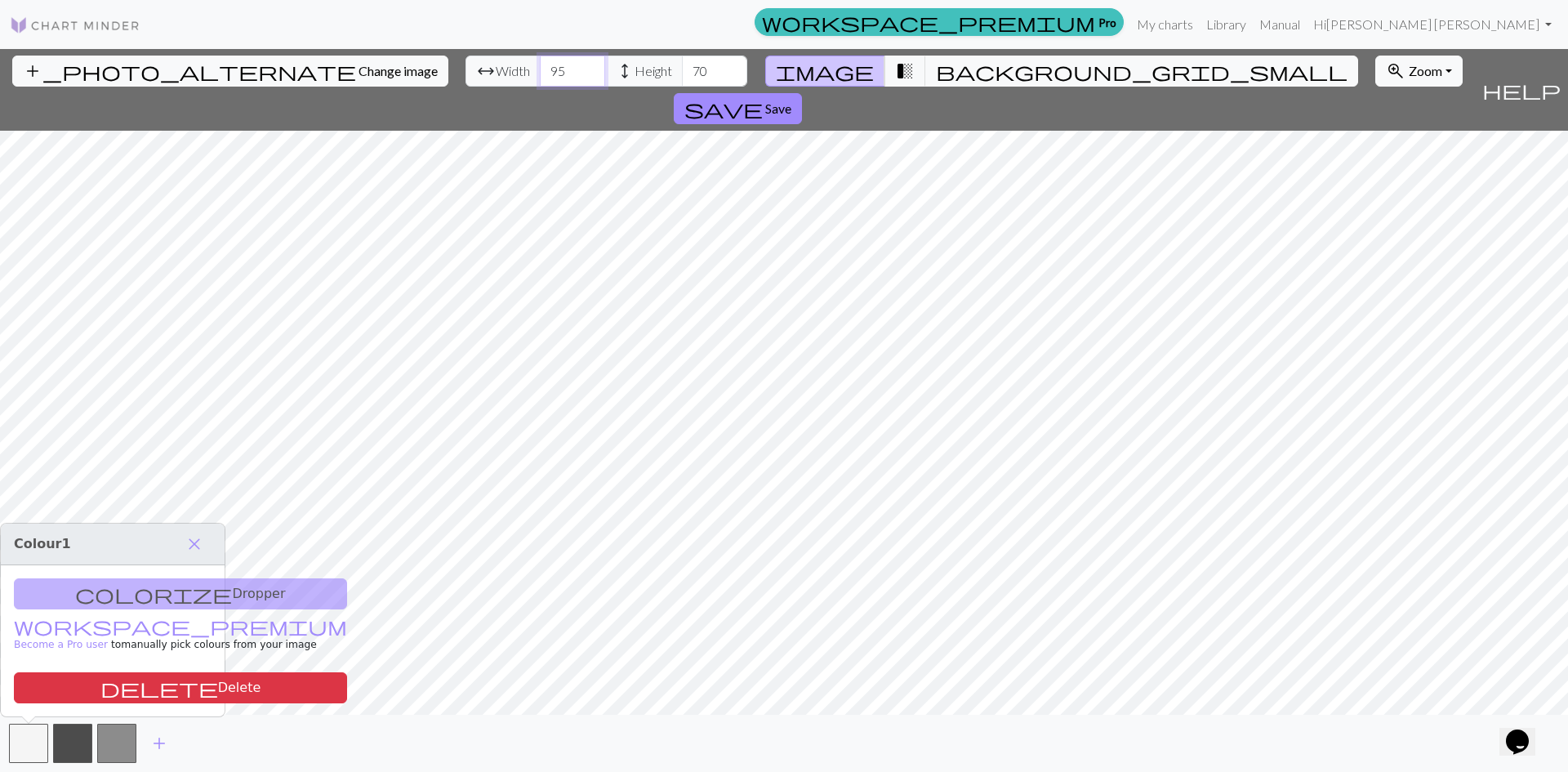
click at [540, 62] on input "95" at bounding box center [572, 71] width 65 height 31
click at [540, 62] on input "96" at bounding box center [572, 71] width 65 height 31
click at [540, 62] on input "97" at bounding box center [572, 71] width 65 height 31
click at [540, 62] on input "98" at bounding box center [572, 71] width 65 height 31
click at [540, 62] on input "99" at bounding box center [572, 71] width 65 height 31
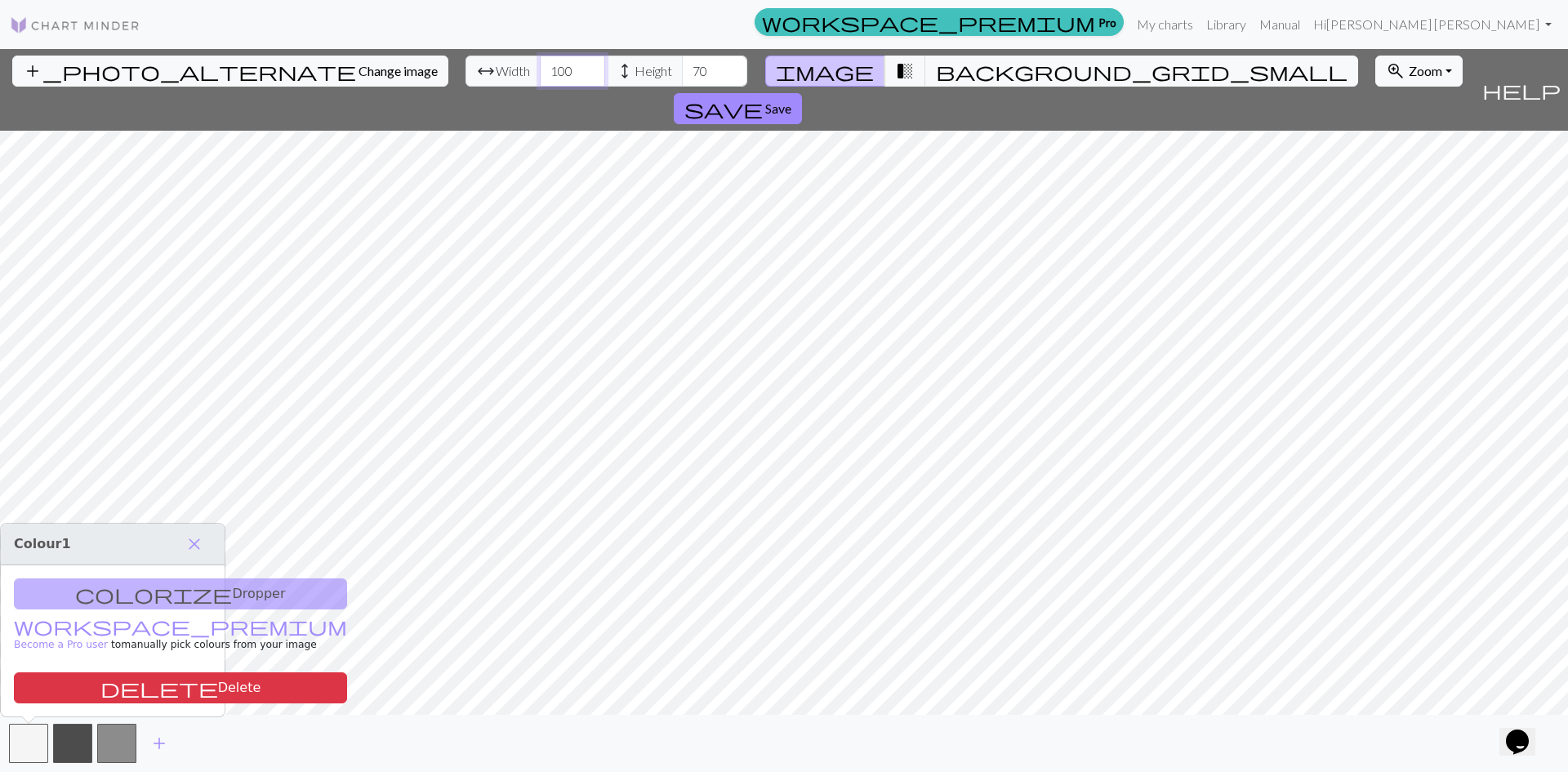
type input "100"
click at [540, 62] on input "100" at bounding box center [572, 71] width 65 height 31
click at [681, 77] on input "70" at bounding box center [714, 71] width 65 height 31
drag, startPoint x: 622, startPoint y: 73, endPoint x: 602, endPoint y: 73, distance: 20.0
click at [681, 73] on input "50" at bounding box center [714, 71] width 65 height 31
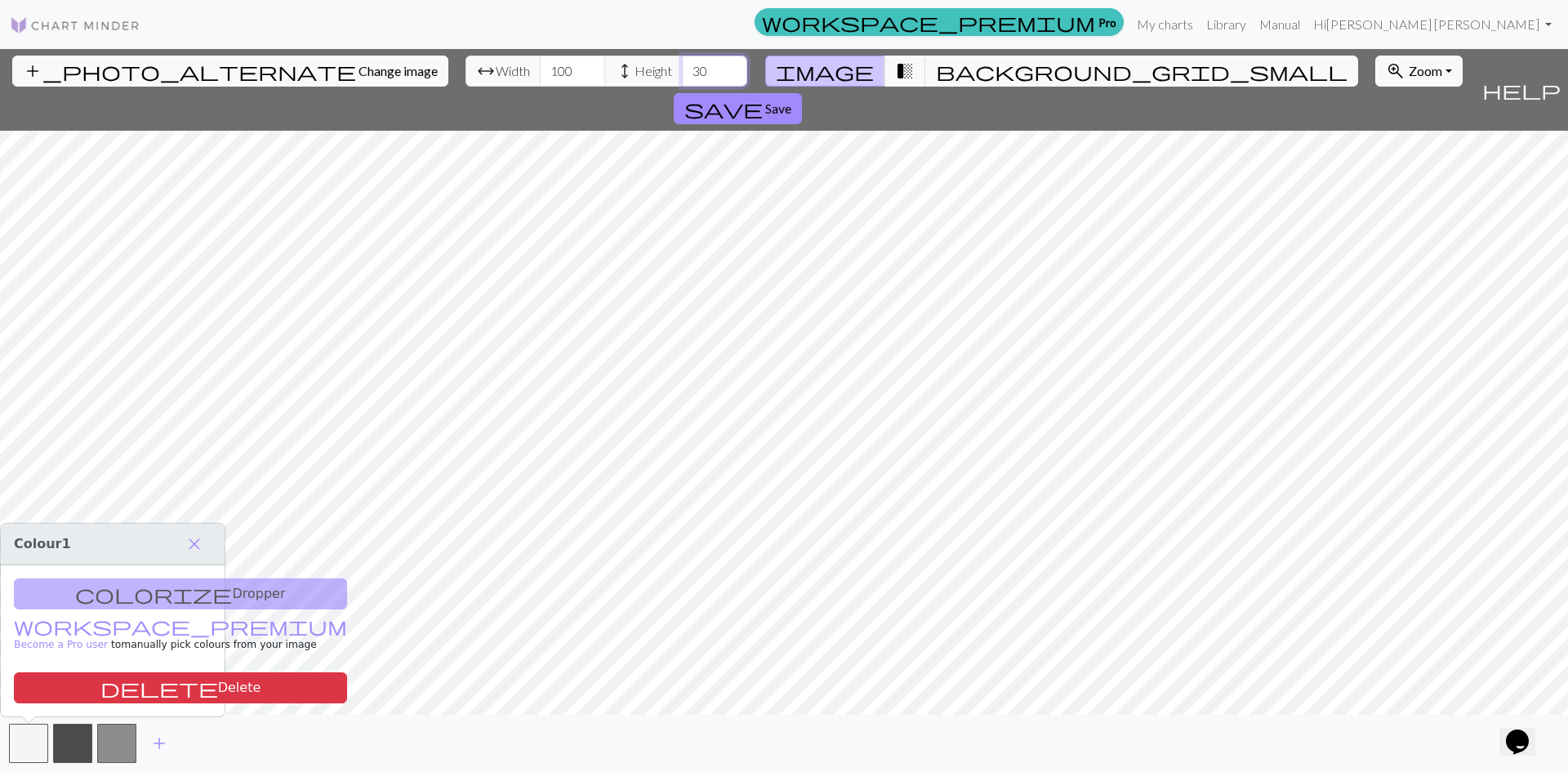
drag, startPoint x: 620, startPoint y: 75, endPoint x: 608, endPoint y: 75, distance: 12.0
click at [681, 75] on input "30" at bounding box center [714, 71] width 65 height 31
drag, startPoint x: 620, startPoint y: 74, endPoint x: 604, endPoint y: 71, distance: 16.3
click at [681, 71] on input "25" at bounding box center [714, 71] width 65 height 31
drag, startPoint x: 620, startPoint y: 75, endPoint x: 609, endPoint y: 73, distance: 11.2
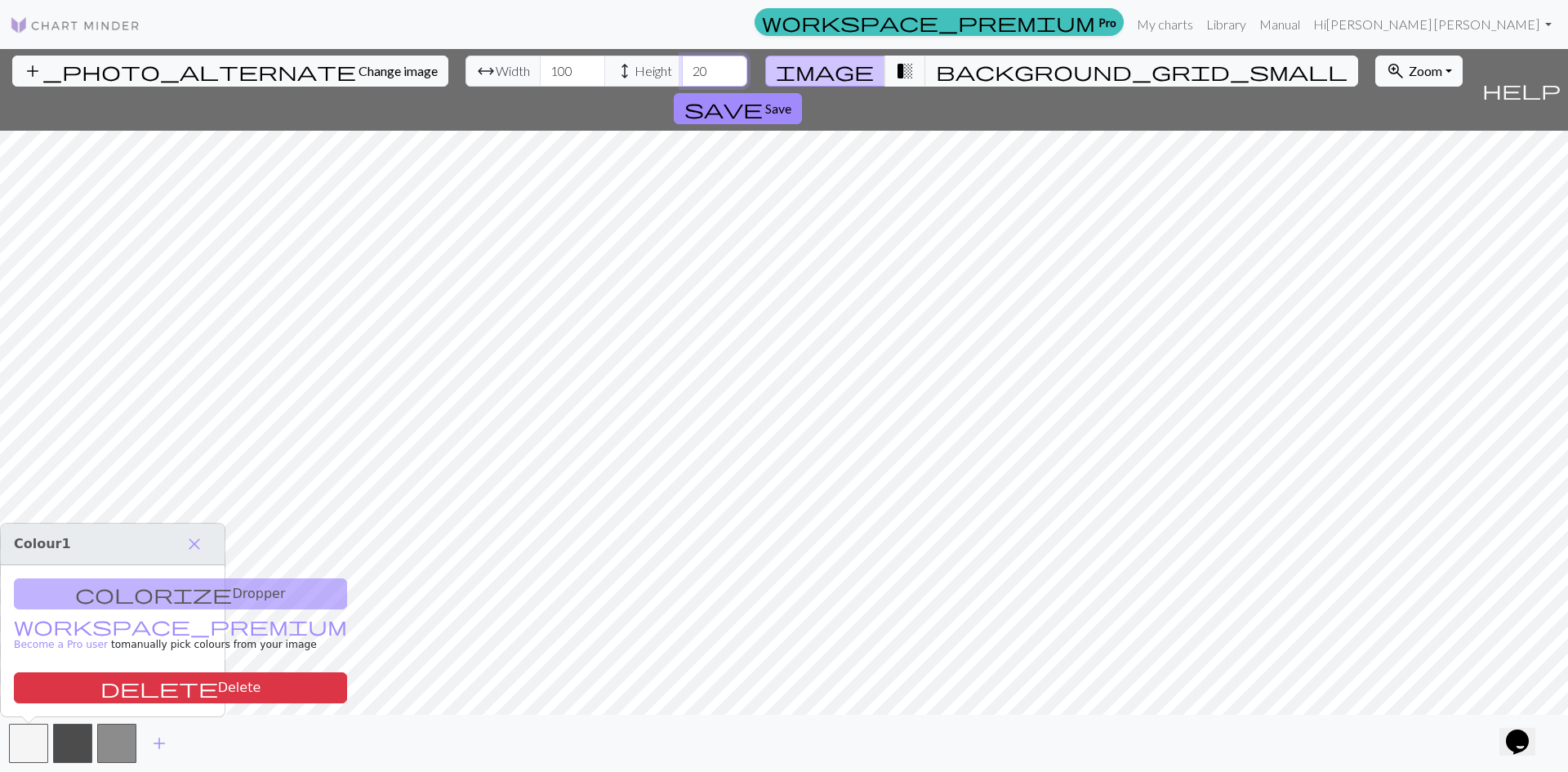
click at [681, 73] on input "20" at bounding box center [714, 71] width 65 height 31
type input "18"
click at [935, 65] on span "background_grid_small" at bounding box center [1141, 71] width 411 height 23
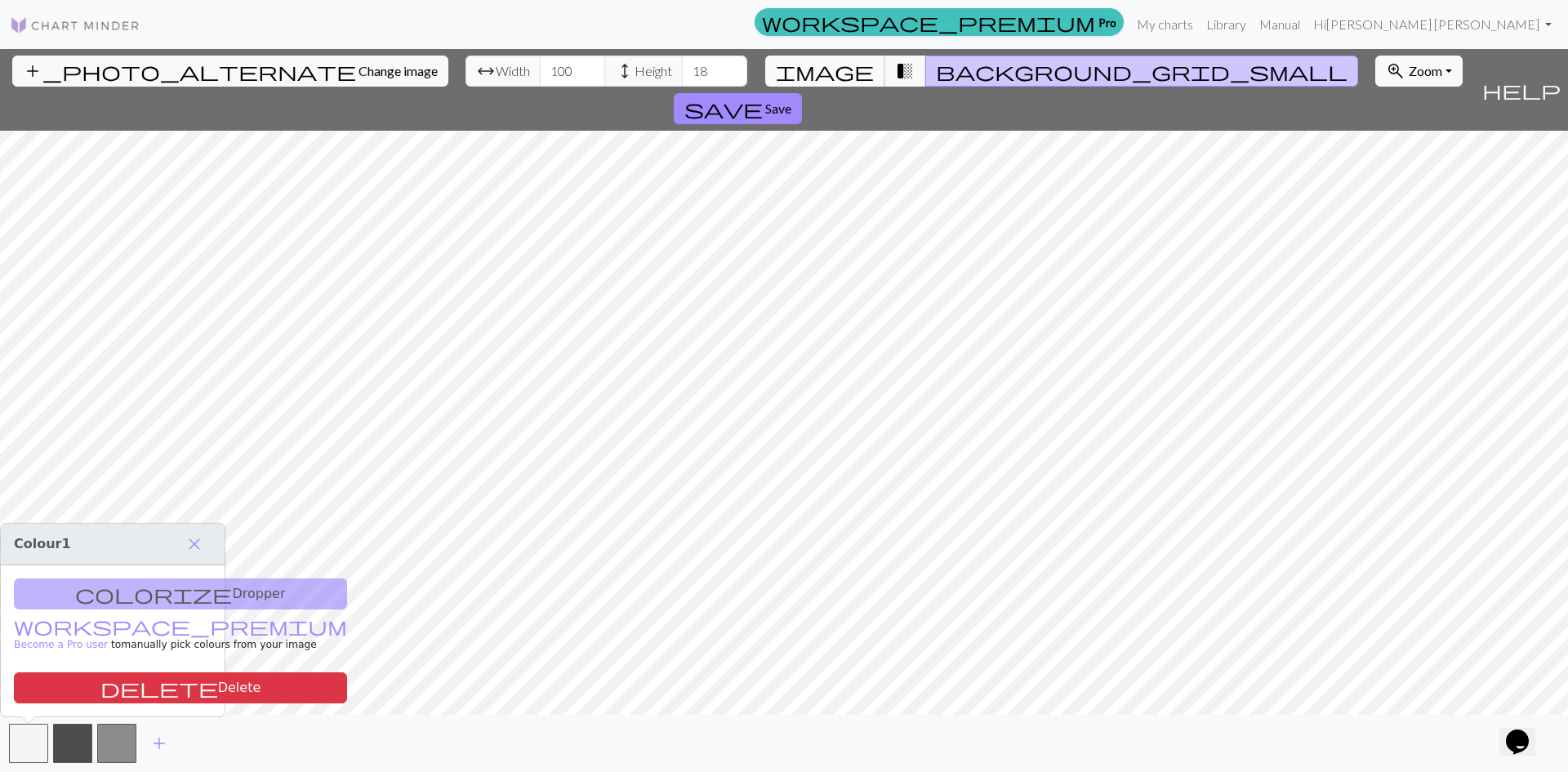
click at [854, 72] on span "image" at bounding box center [824, 71] width 98 height 23
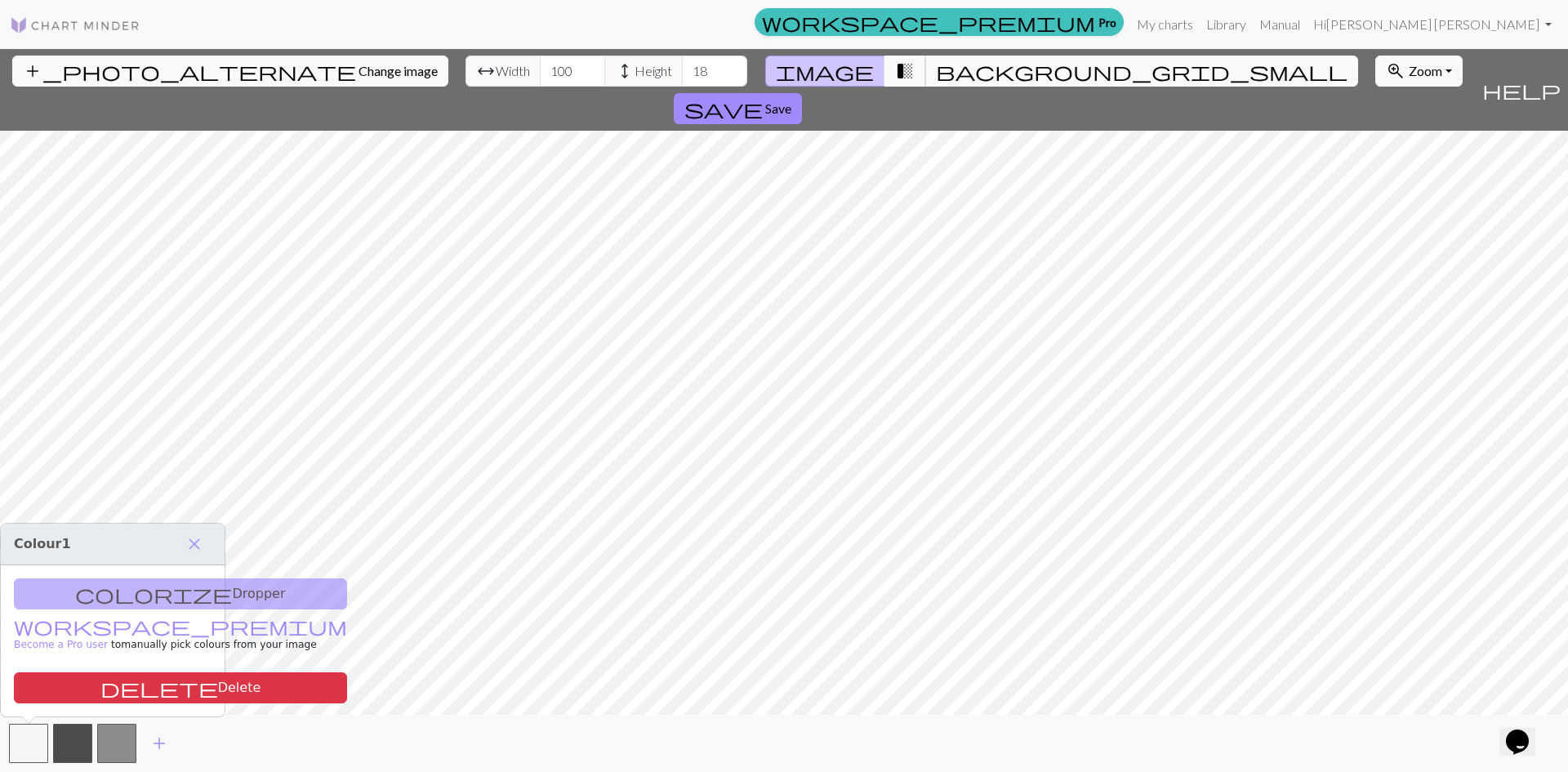
click at [895, 71] on span "transition_fade" at bounding box center [905, 71] width 19 height 23
click at [935, 76] on span "background_grid_small" at bounding box center [1141, 71] width 411 height 23
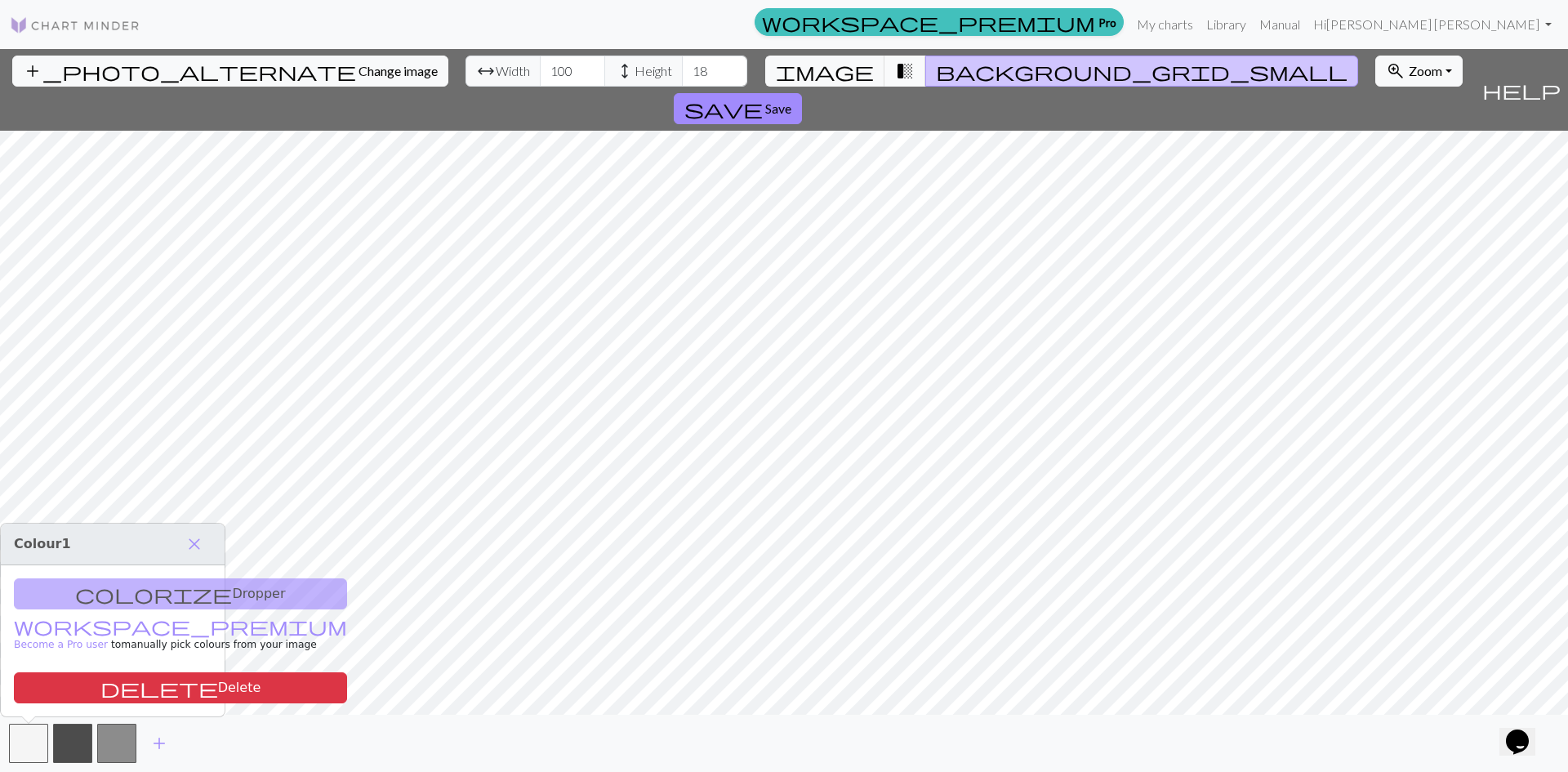
click at [896, 75] on span "transition_fade" at bounding box center [905, 71] width 19 height 23
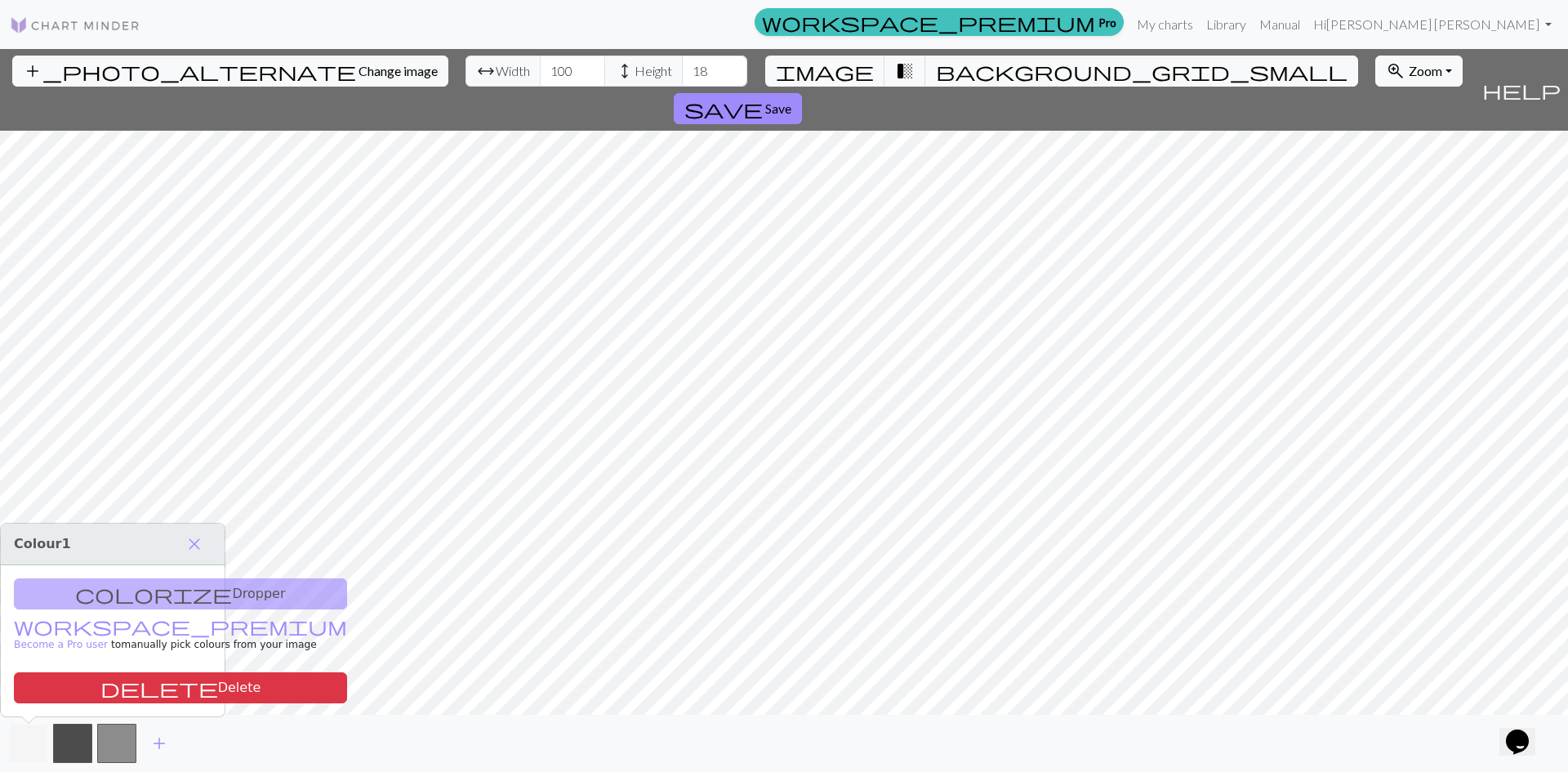
click at [37, 747] on button "button" at bounding box center [28, 743] width 39 height 39
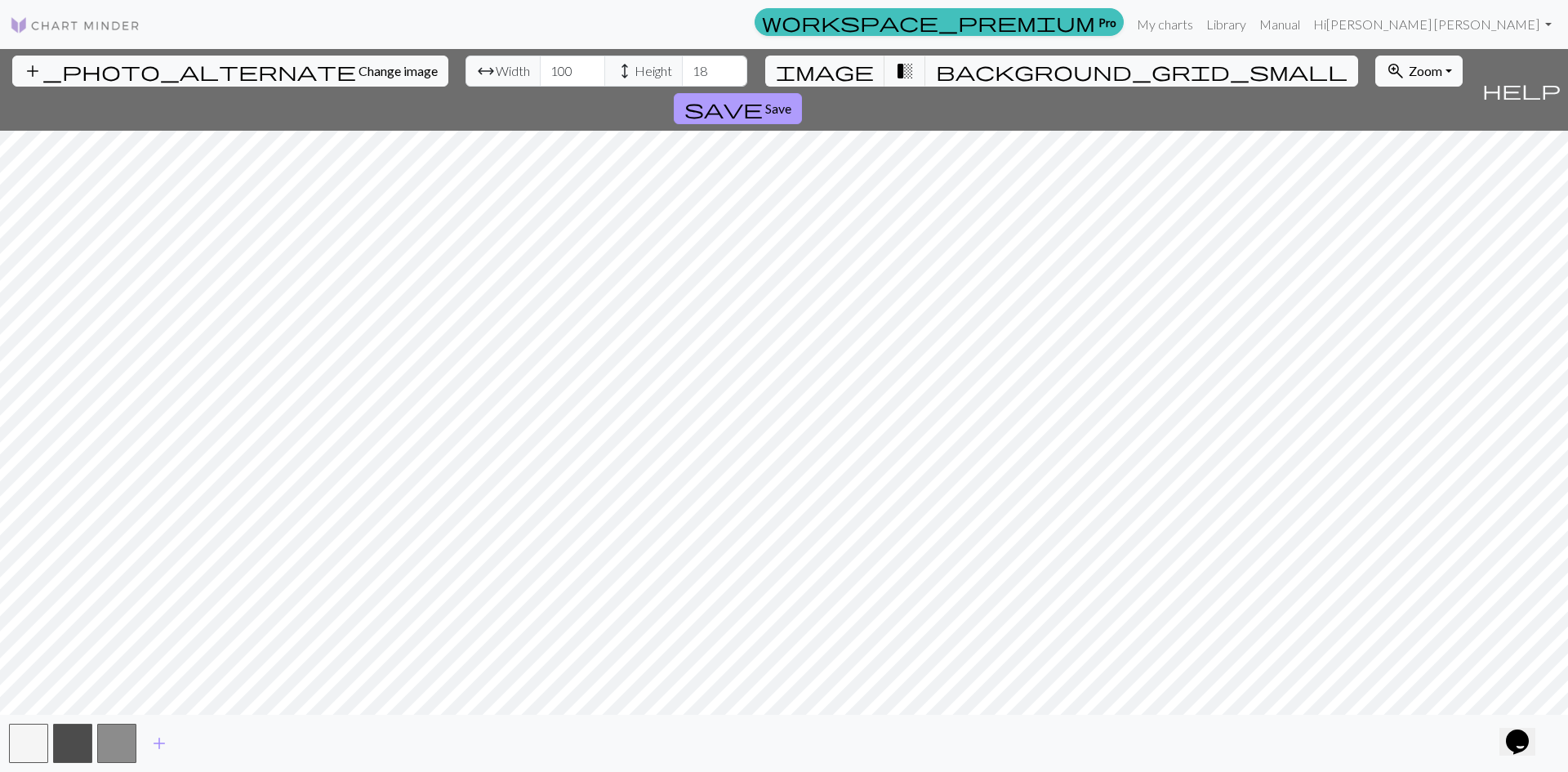
click at [801, 93] on button "save Save" at bounding box center [738, 108] width 128 height 31
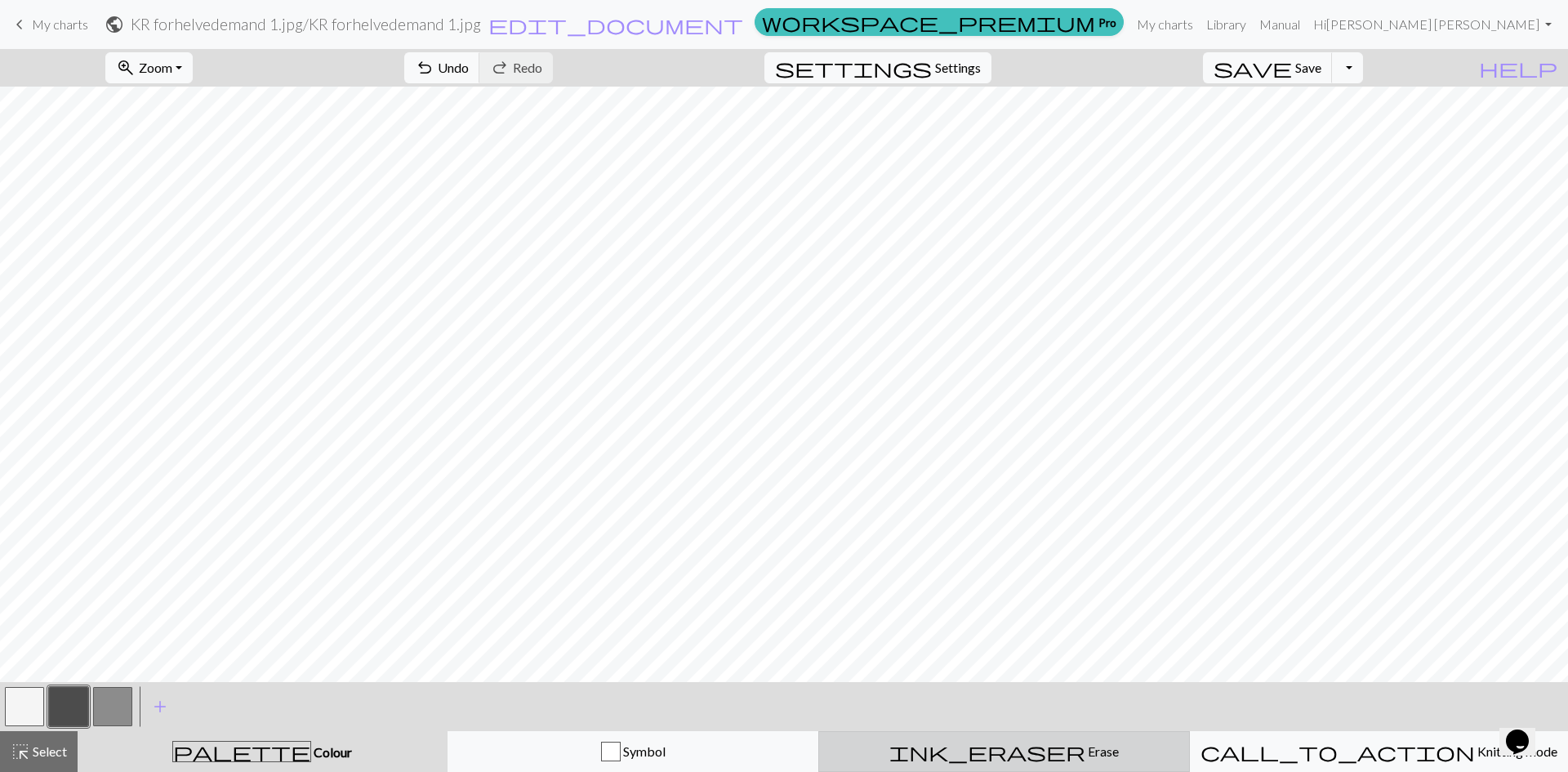
click at [1085, 750] on span "Erase" at bounding box center [1101, 751] width 34 height 15
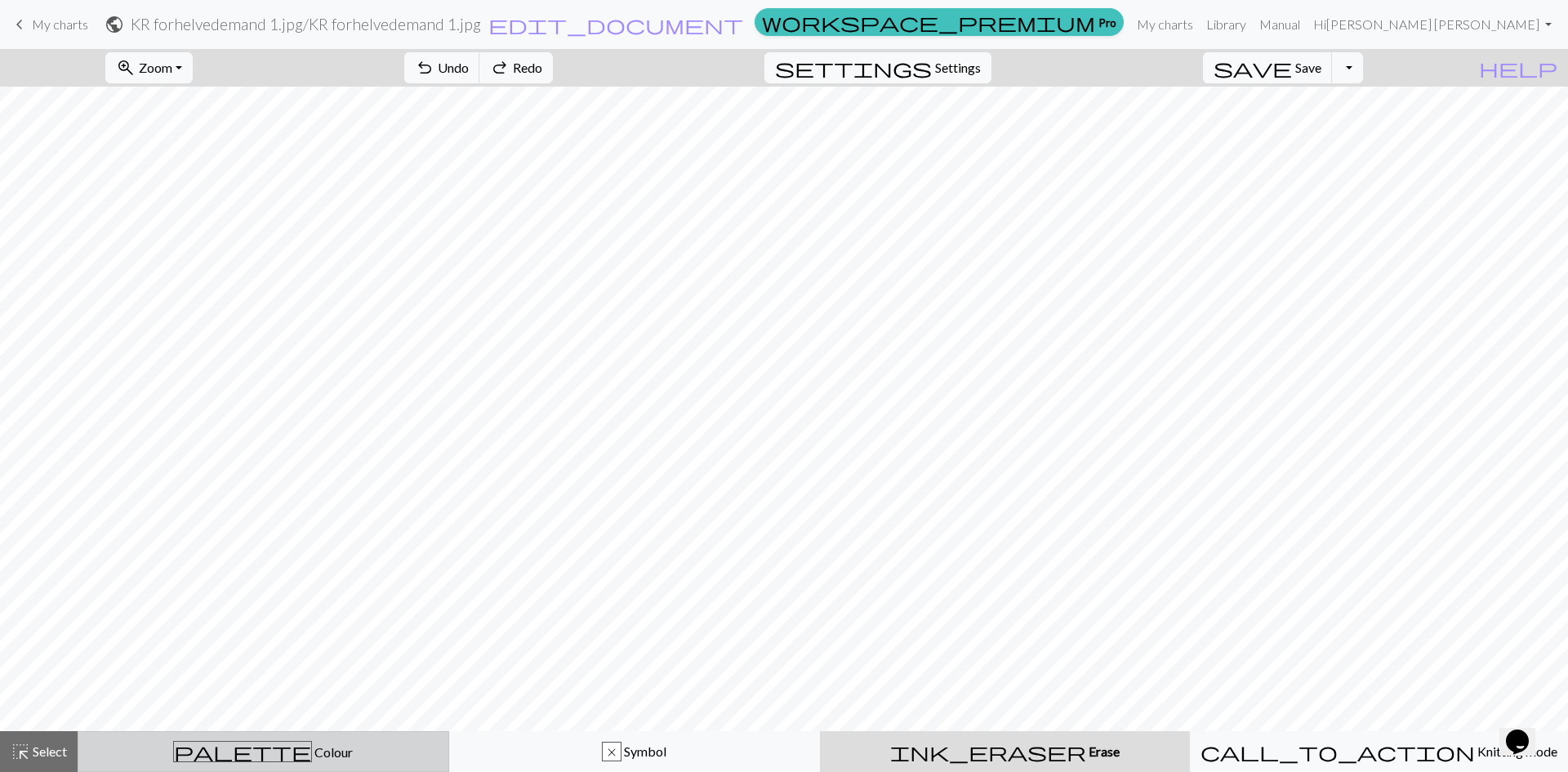
click at [250, 753] on span "palette" at bounding box center [242, 752] width 137 height 23
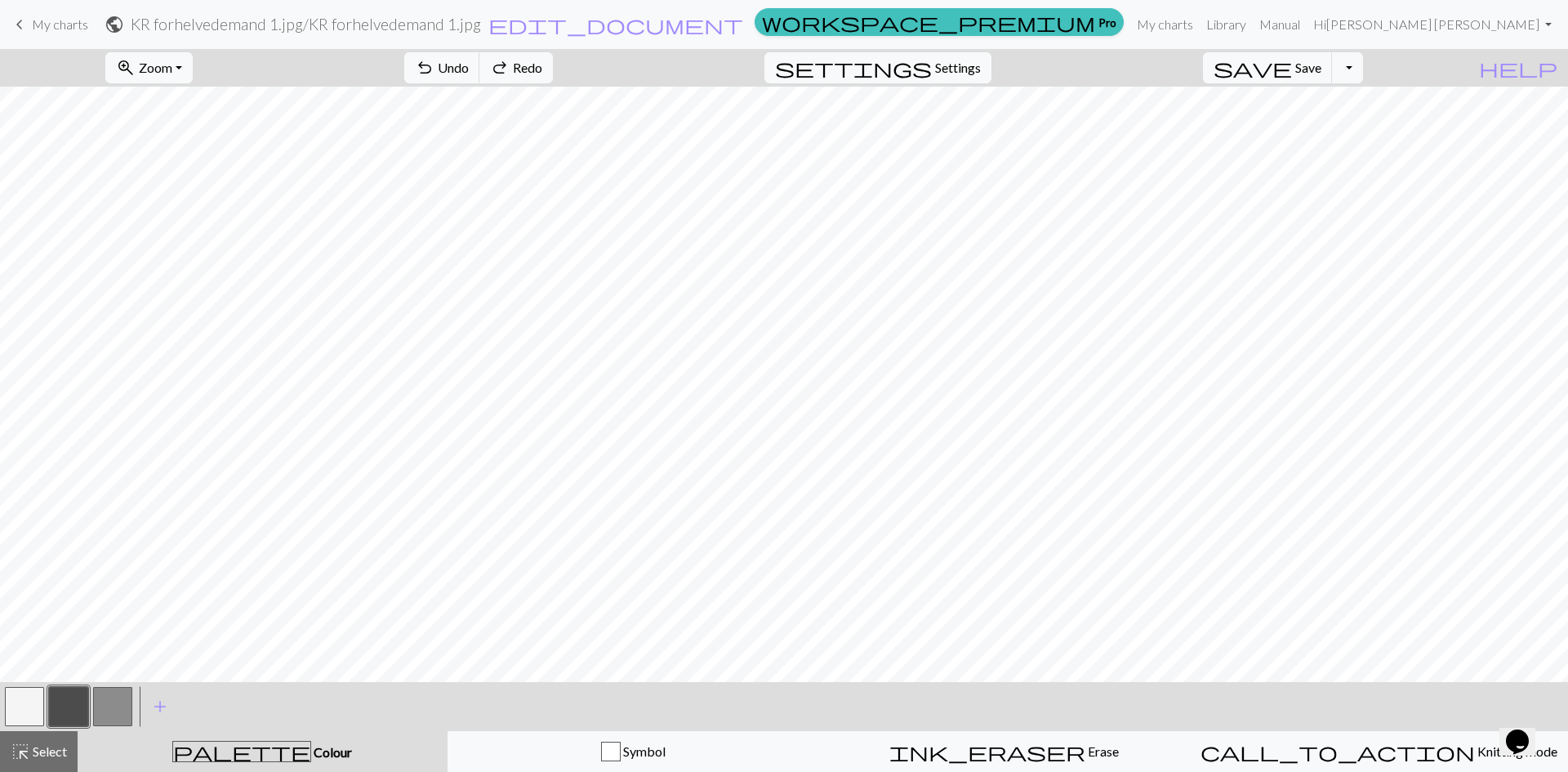
click at [7, 26] on div "keyboard_arrow_left My charts public KR forhelvedemand 1.jpg / KR forhelvedeman…" at bounding box center [784, 25] width 1568 height 33
click at [17, 27] on span "keyboard_arrow_left" at bounding box center [19, 25] width 19 height 23
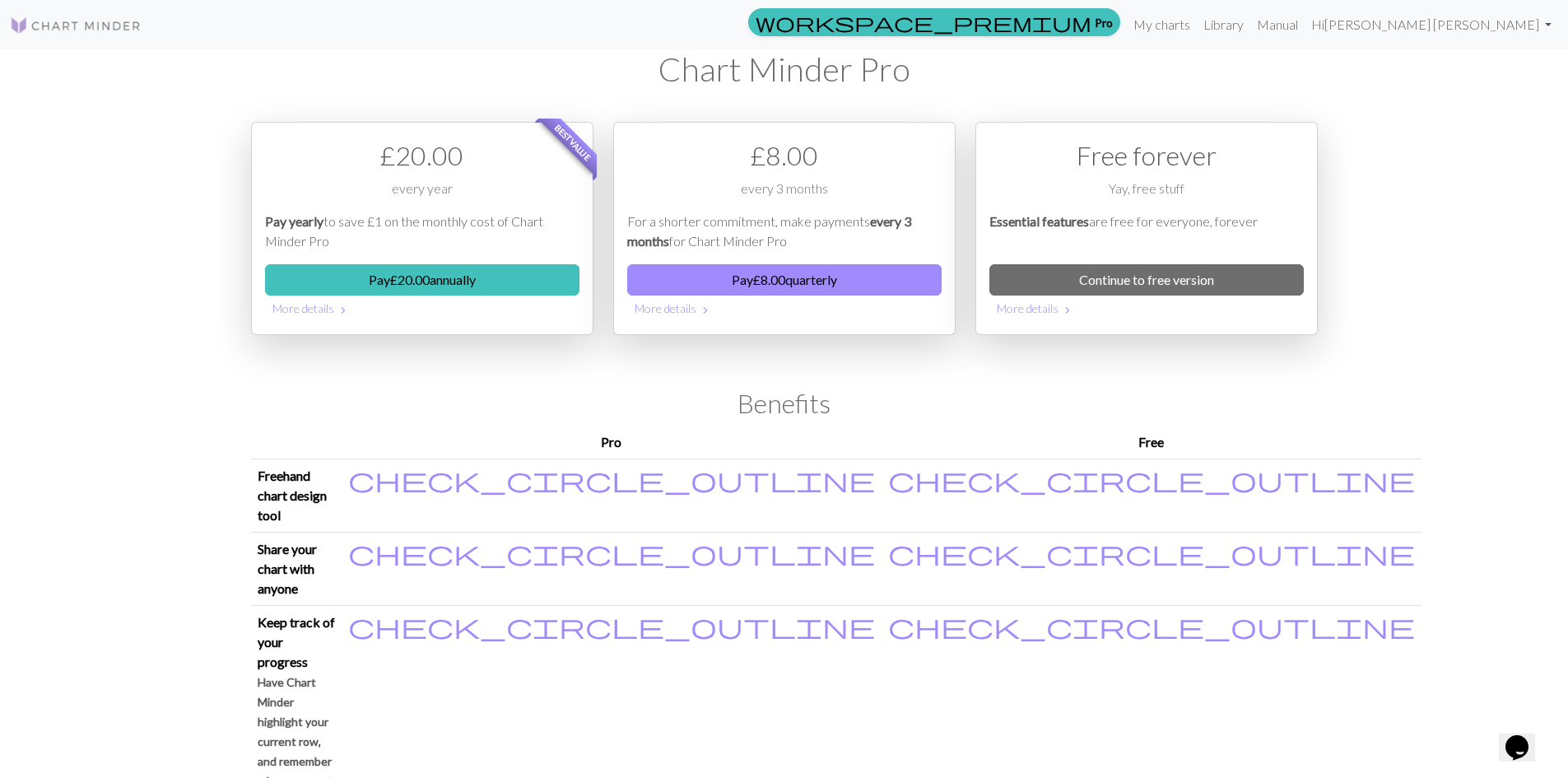
click at [153, 395] on div "workspace_premium Pro My charts Library Manual Hi [PERSON_NAME] [PERSON_NAME] A…" at bounding box center [784, 389] width 1568 height 778
click at [1197, 27] on link "My charts" at bounding box center [1161, 25] width 70 height 33
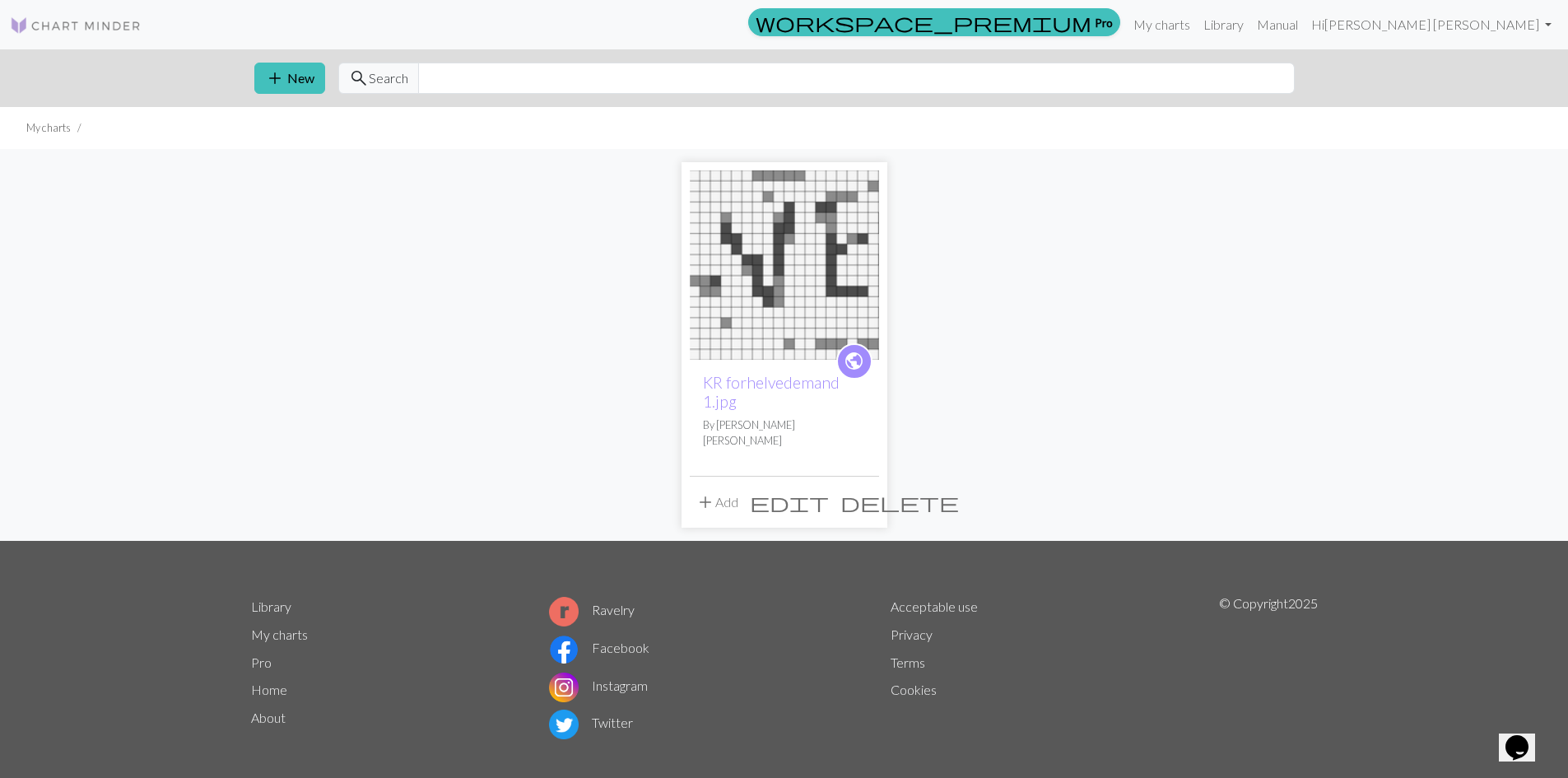
click at [801, 303] on img at bounding box center [784, 265] width 189 height 189
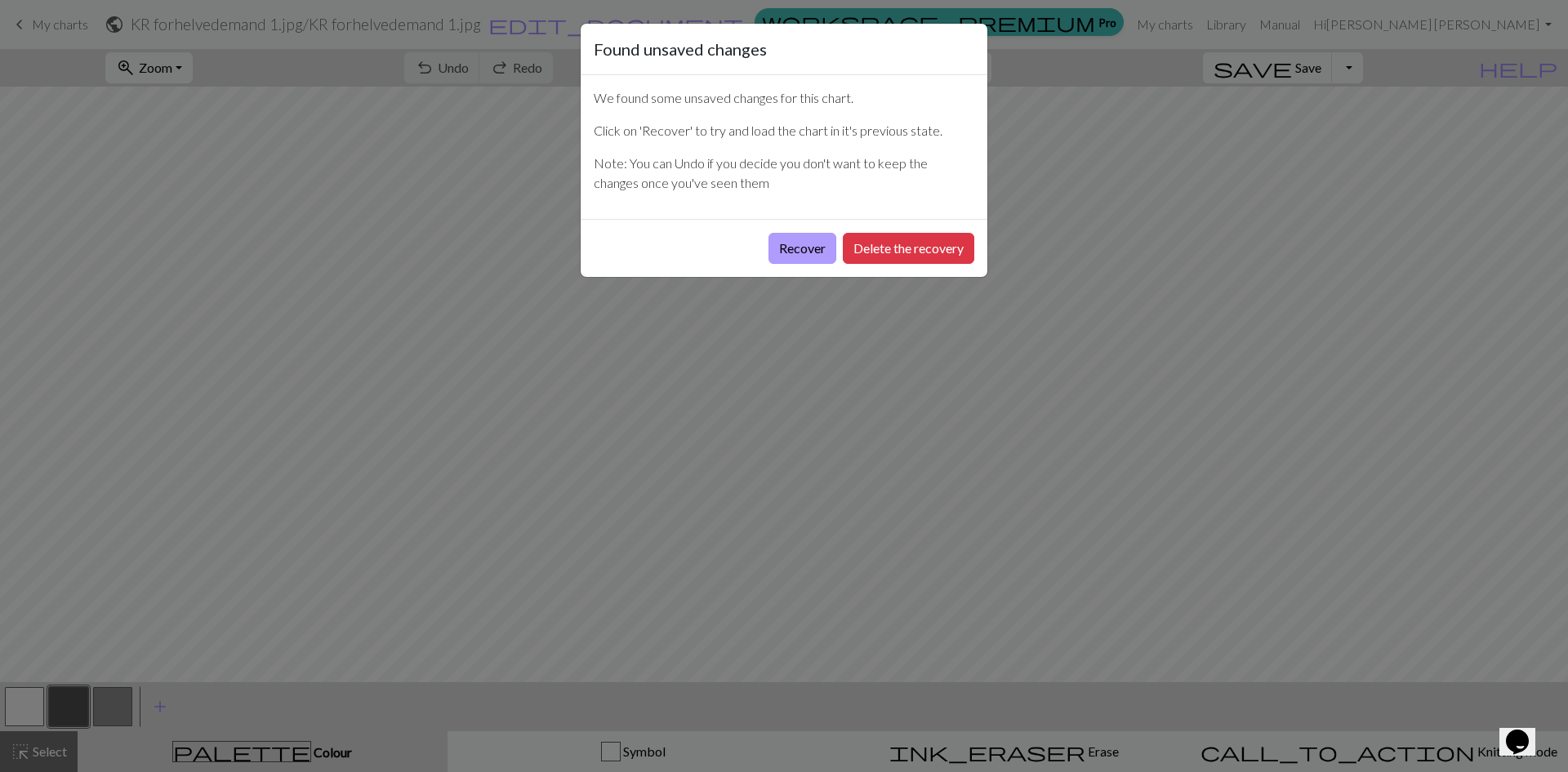
click at [791, 251] on button "Recover" at bounding box center [802, 248] width 68 height 31
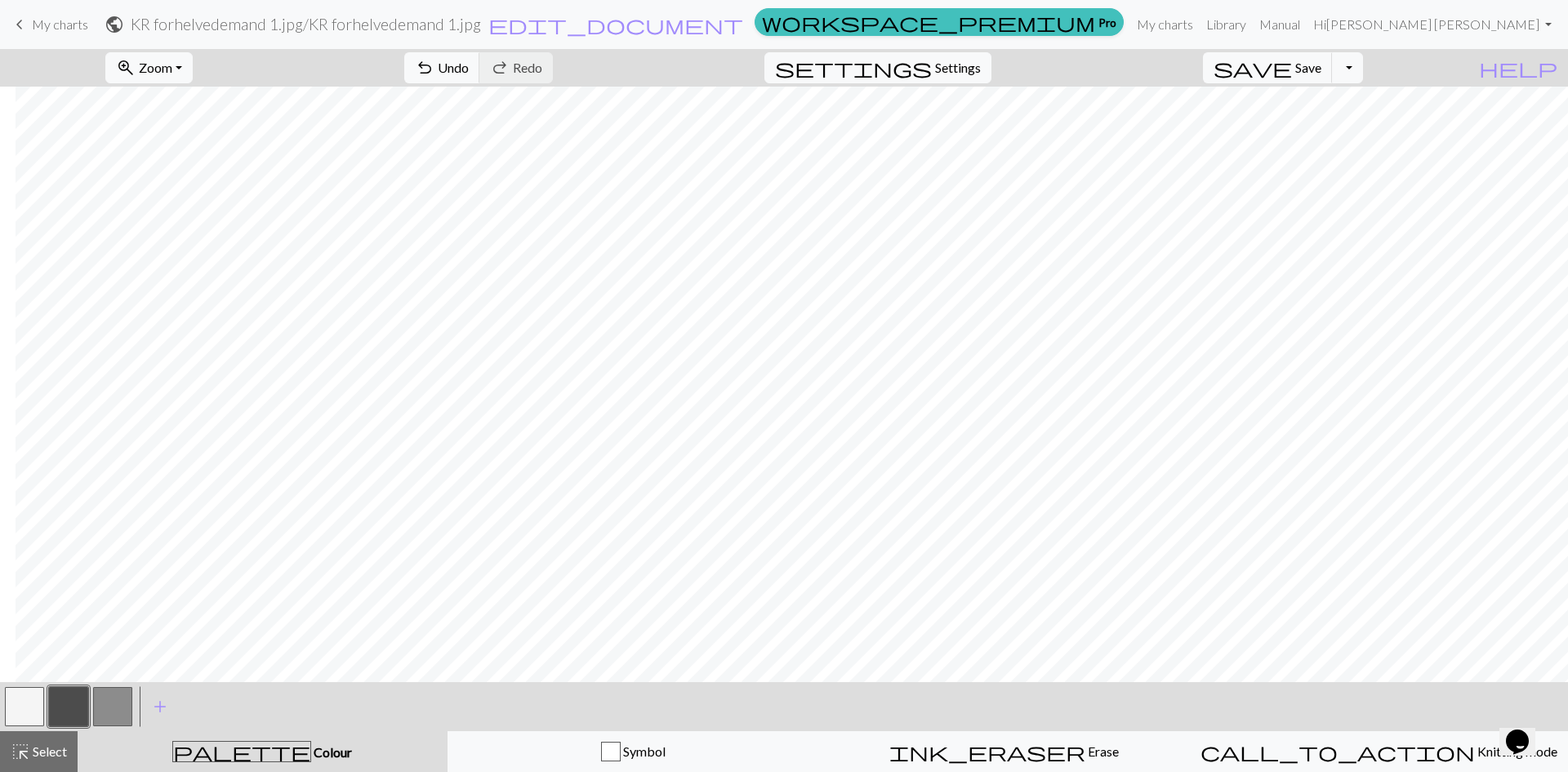
scroll to position [0, 20]
click at [23, 707] on button "button" at bounding box center [24, 706] width 39 height 39
click at [469, 69] on span "Undo" at bounding box center [453, 67] width 31 height 15
click at [469, 63] on span "Undo" at bounding box center [453, 67] width 31 height 15
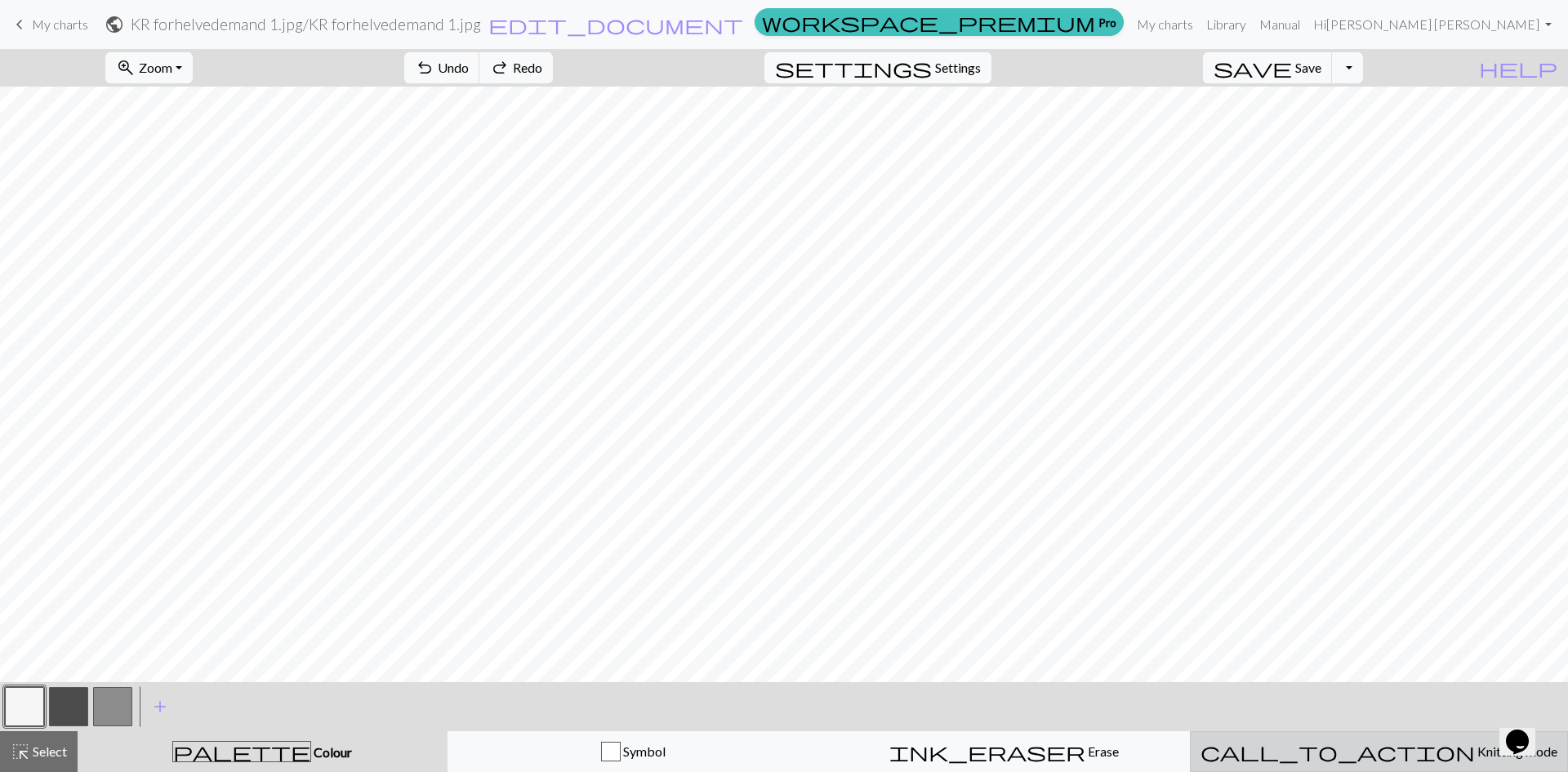
click at [1373, 760] on div "call_to_action Knitting mode Knitting mode" at bounding box center [1378, 751] width 357 height 19
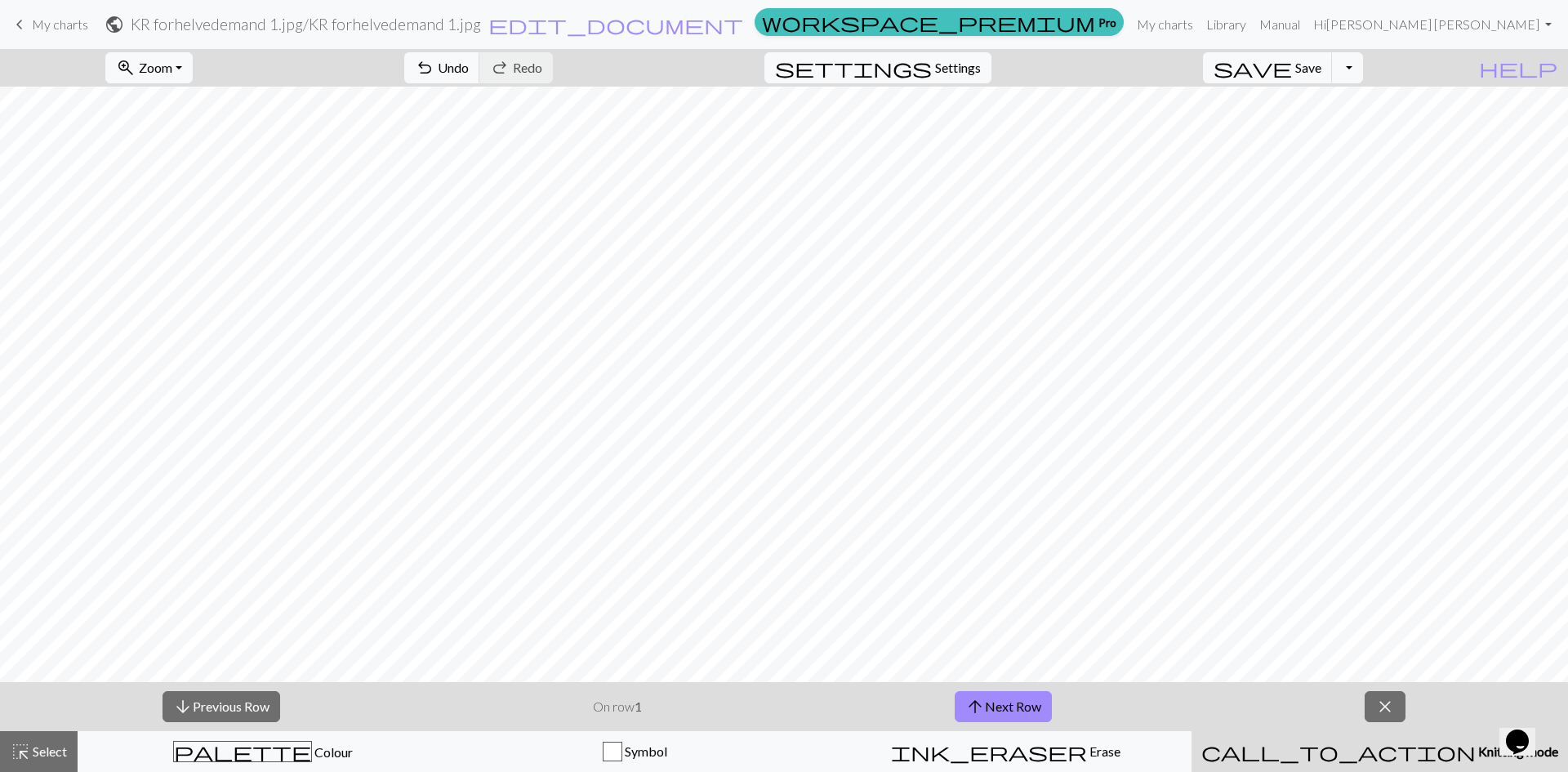
click at [1373, 760] on div "call_to_action Knitting mode Knitting mode" at bounding box center [1379, 751] width 357 height 19
click at [1475, 750] on span "Knitting mode" at bounding box center [1516, 751] width 82 height 15
click at [1386, 714] on span "close" at bounding box center [1384, 707] width 19 height 23
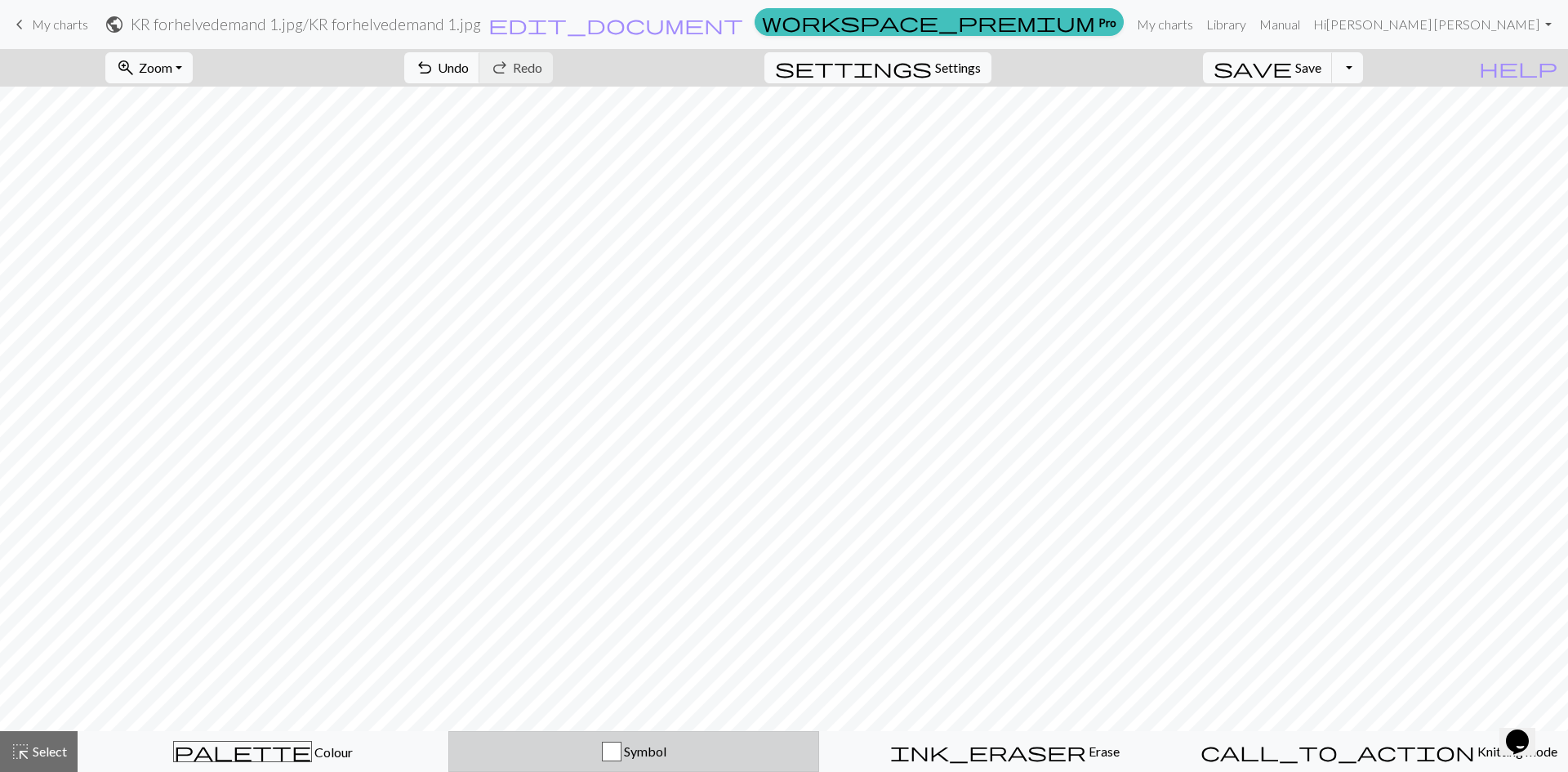
click at [626, 759] on span "Symbol" at bounding box center [643, 751] width 45 height 15
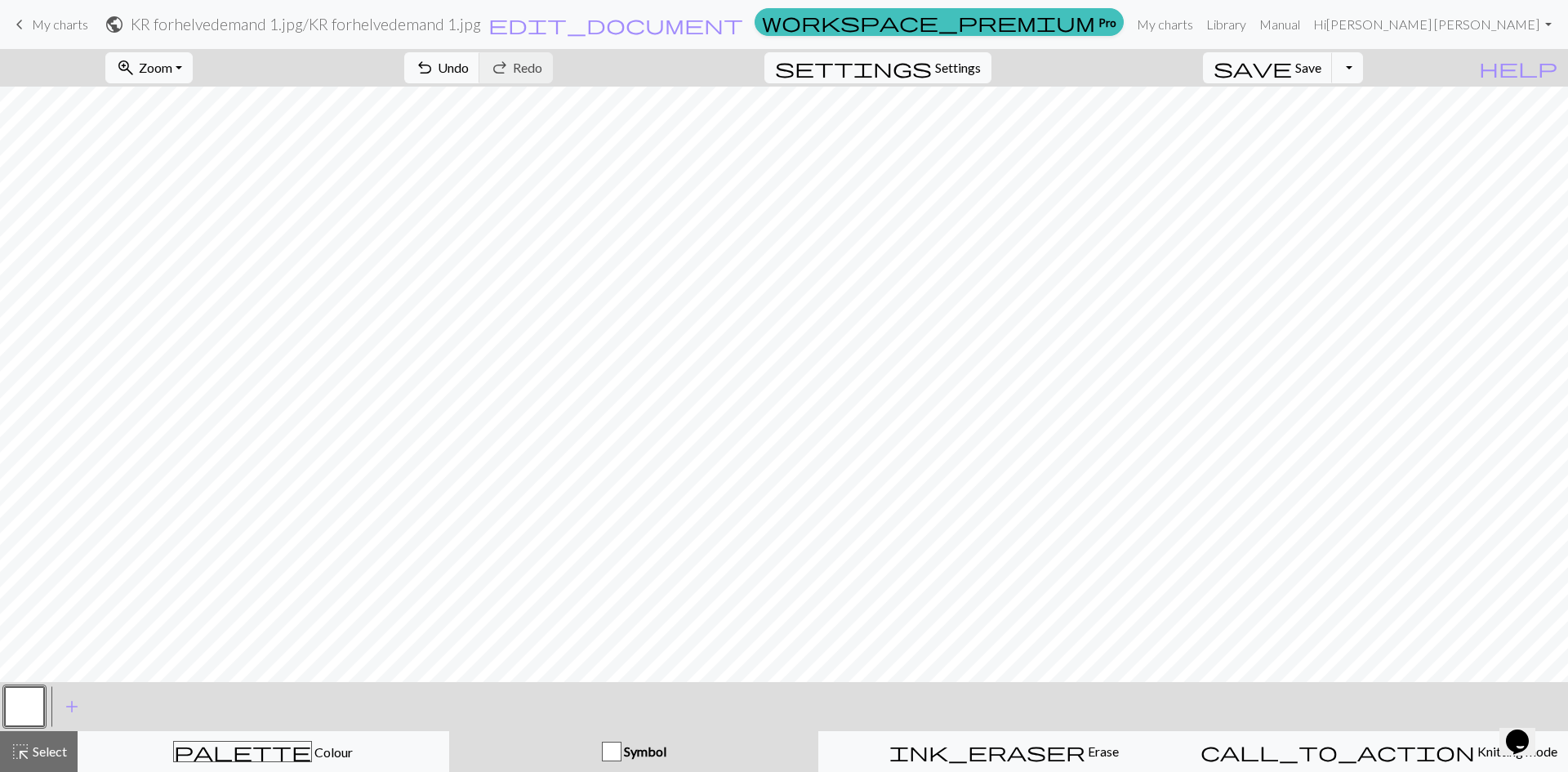
click at [626, 759] on span "Symbol" at bounding box center [643, 751] width 45 height 15
click at [614, 749] on div "button" at bounding box center [611, 751] width 19 height 19
click at [1363, 67] on button "Toggle Dropdown" at bounding box center [1347, 68] width 31 height 31
click at [1329, 101] on button "file_copy Save a copy" at bounding box center [1227, 104] width 269 height 26
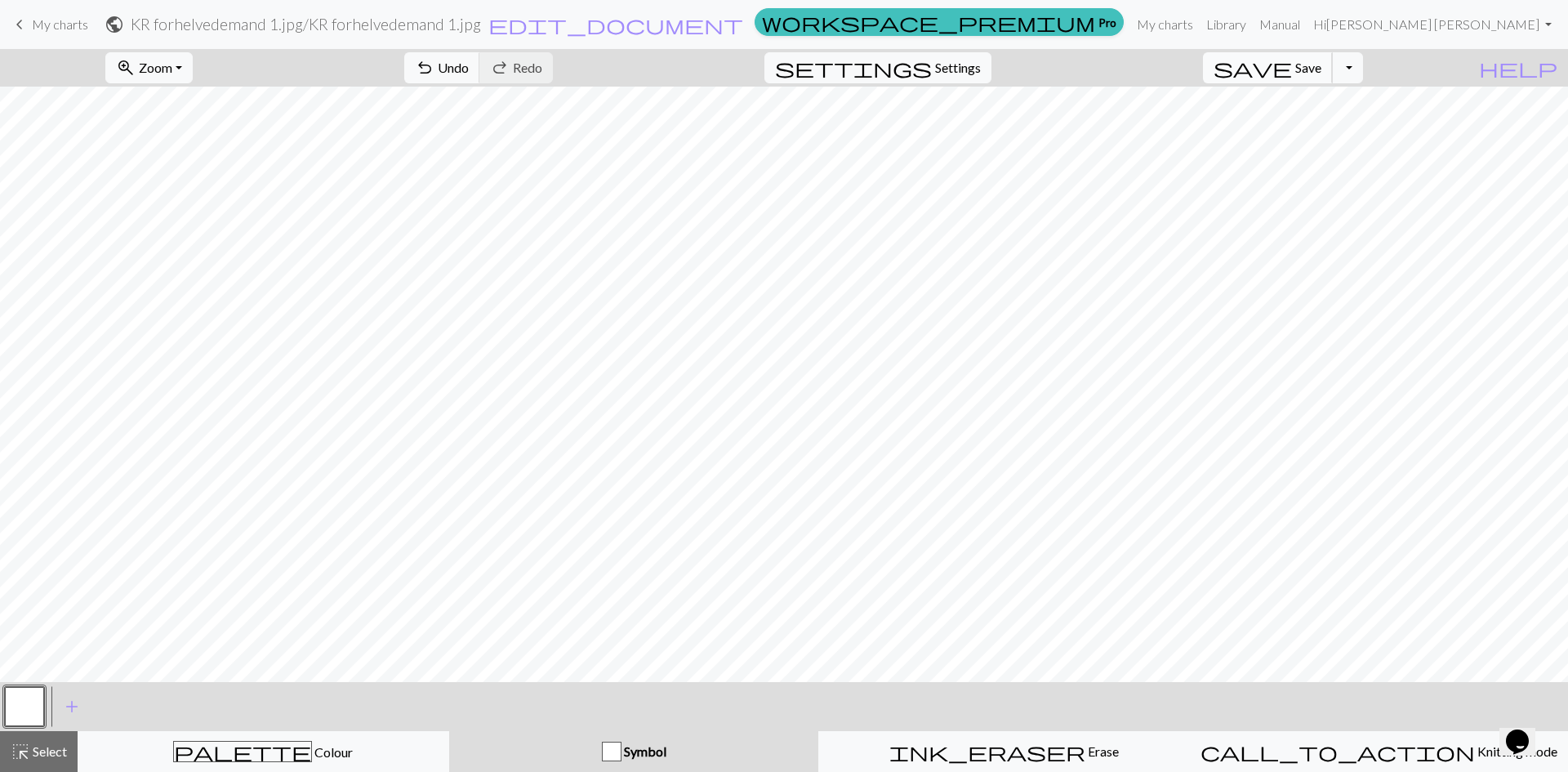
click at [1321, 69] on span "Save" at bounding box center [1307, 67] width 26 height 15
click at [1363, 69] on button "Toggle Dropdown" at bounding box center [1347, 68] width 31 height 31
click at [1355, 100] on button "file_copy Save a copy" at bounding box center [1227, 104] width 269 height 26
click at [26, 705] on button "button" at bounding box center [24, 706] width 39 height 39
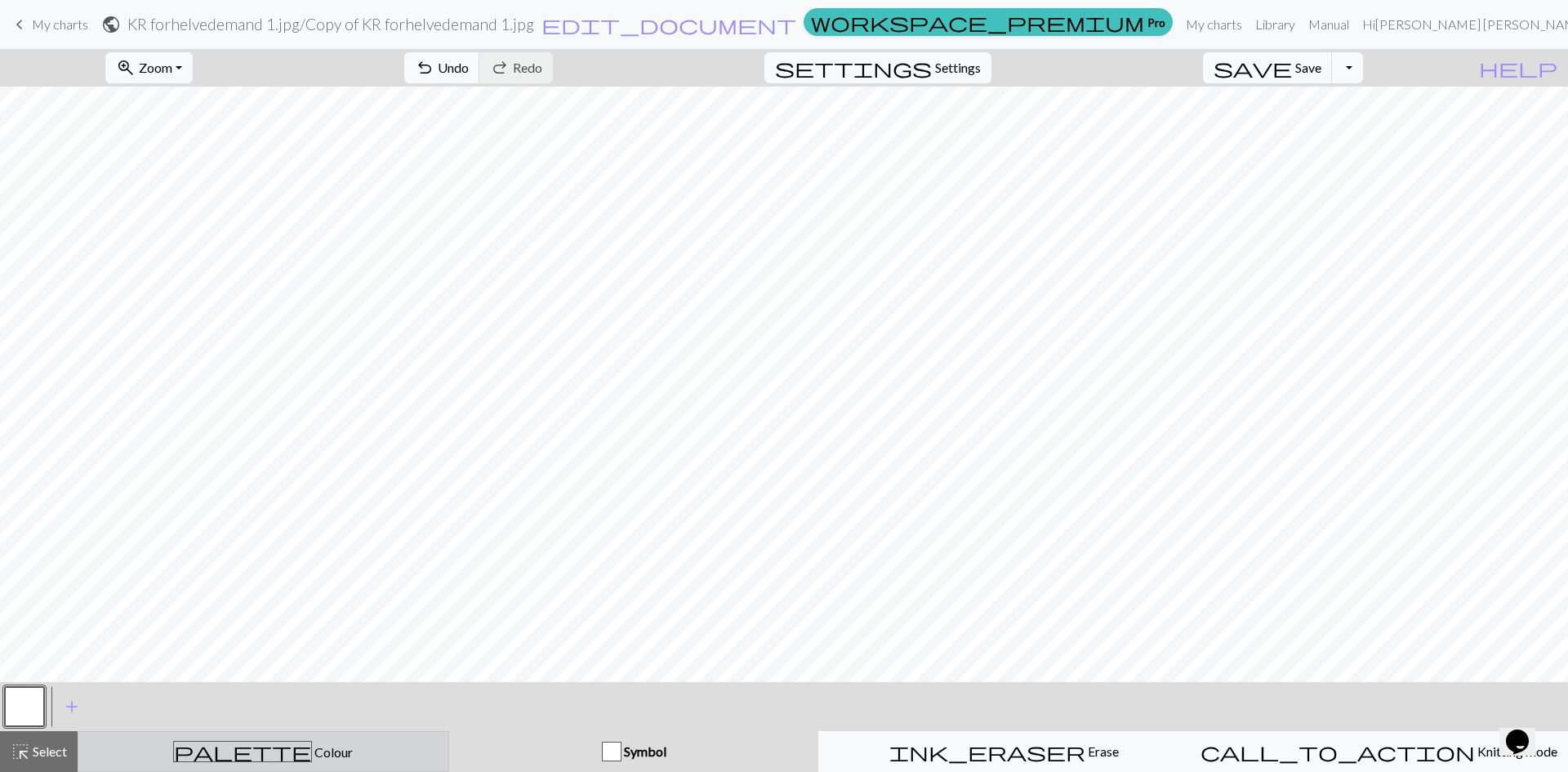
click at [300, 753] on div "palette Colour Colour" at bounding box center [263, 752] width 350 height 21
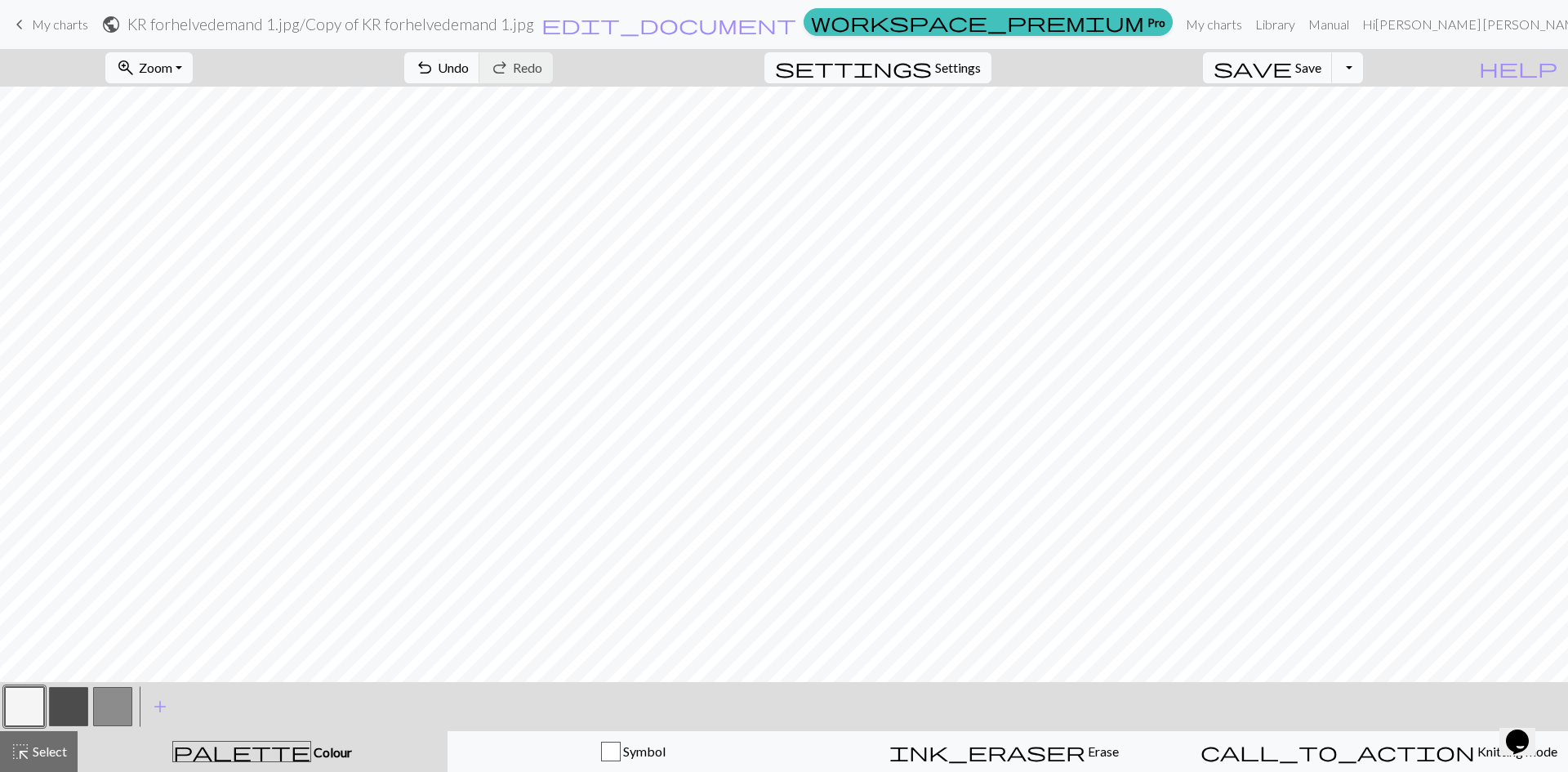
click at [33, 716] on button "button" at bounding box center [24, 706] width 39 height 39
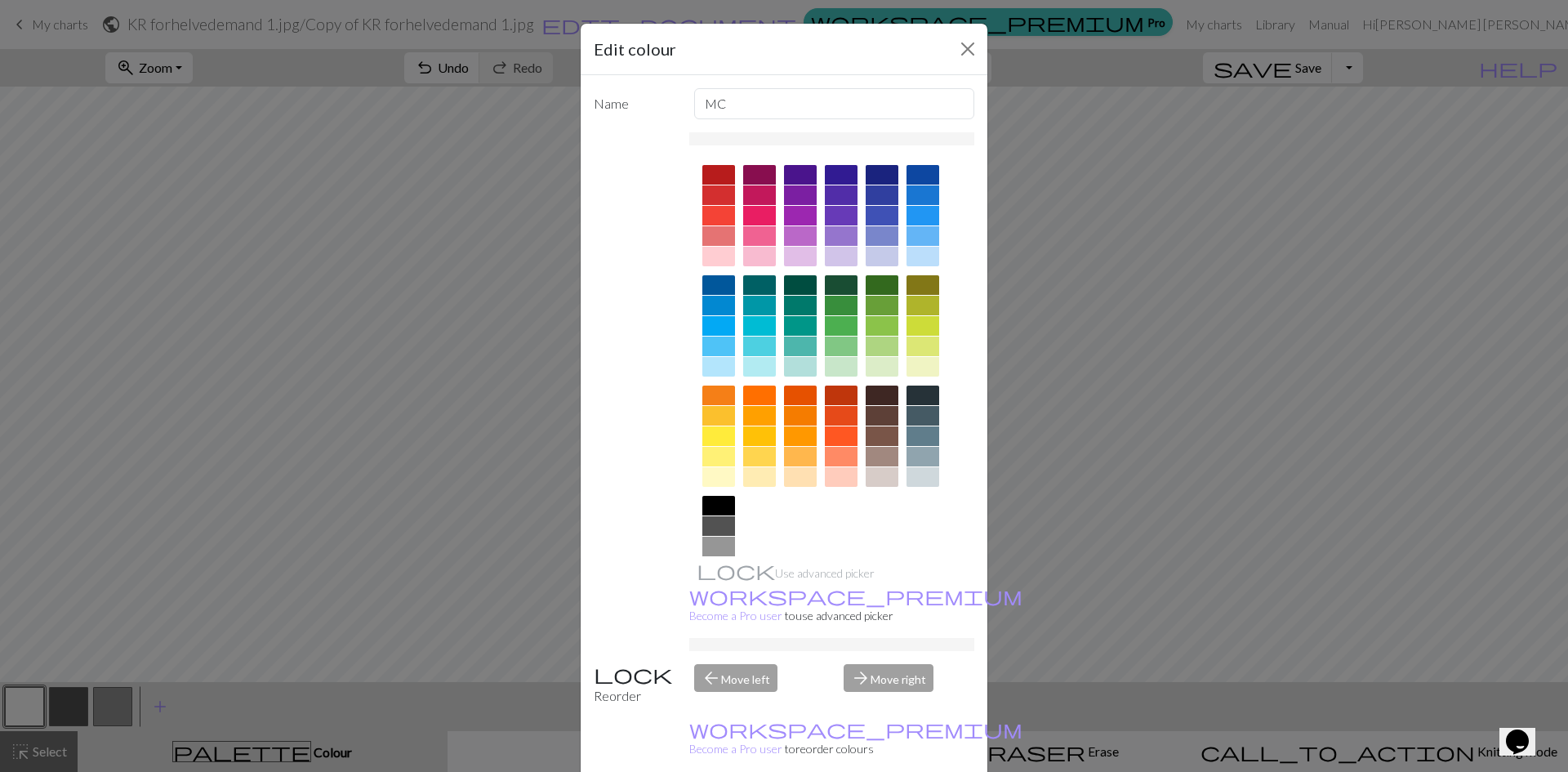
click at [1114, 579] on div "Edit colour Name MC Use advanced picker workspace_premium Become a Pro user to …" at bounding box center [784, 386] width 1568 height 772
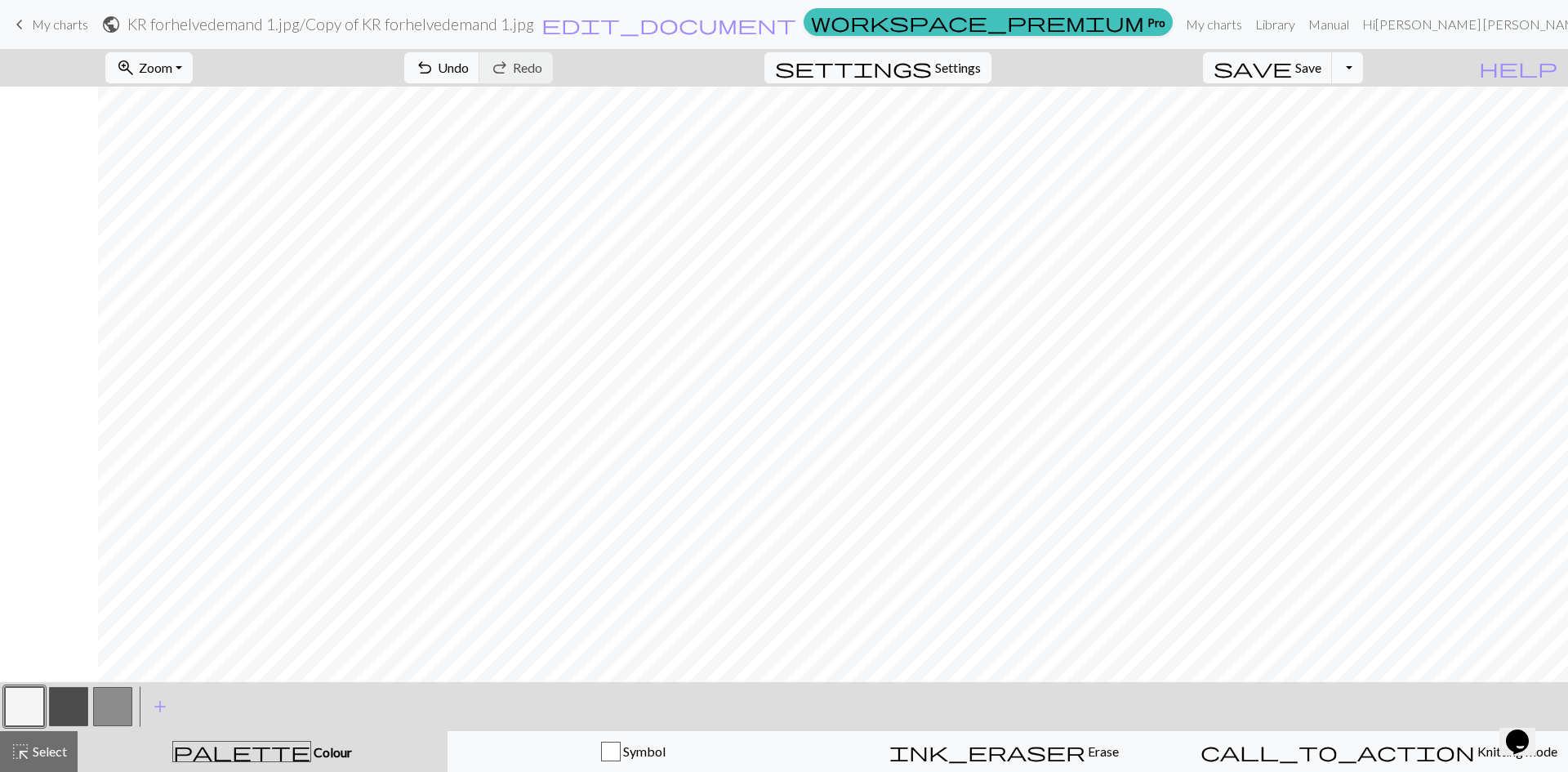
scroll to position [0, 151]
click at [74, 701] on button "button" at bounding box center [68, 706] width 39 height 39
click at [22, 705] on button "button" at bounding box center [24, 706] width 39 height 39
click at [79, 704] on button "button" at bounding box center [68, 706] width 39 height 39
click at [33, 713] on button "button" at bounding box center [24, 706] width 39 height 39
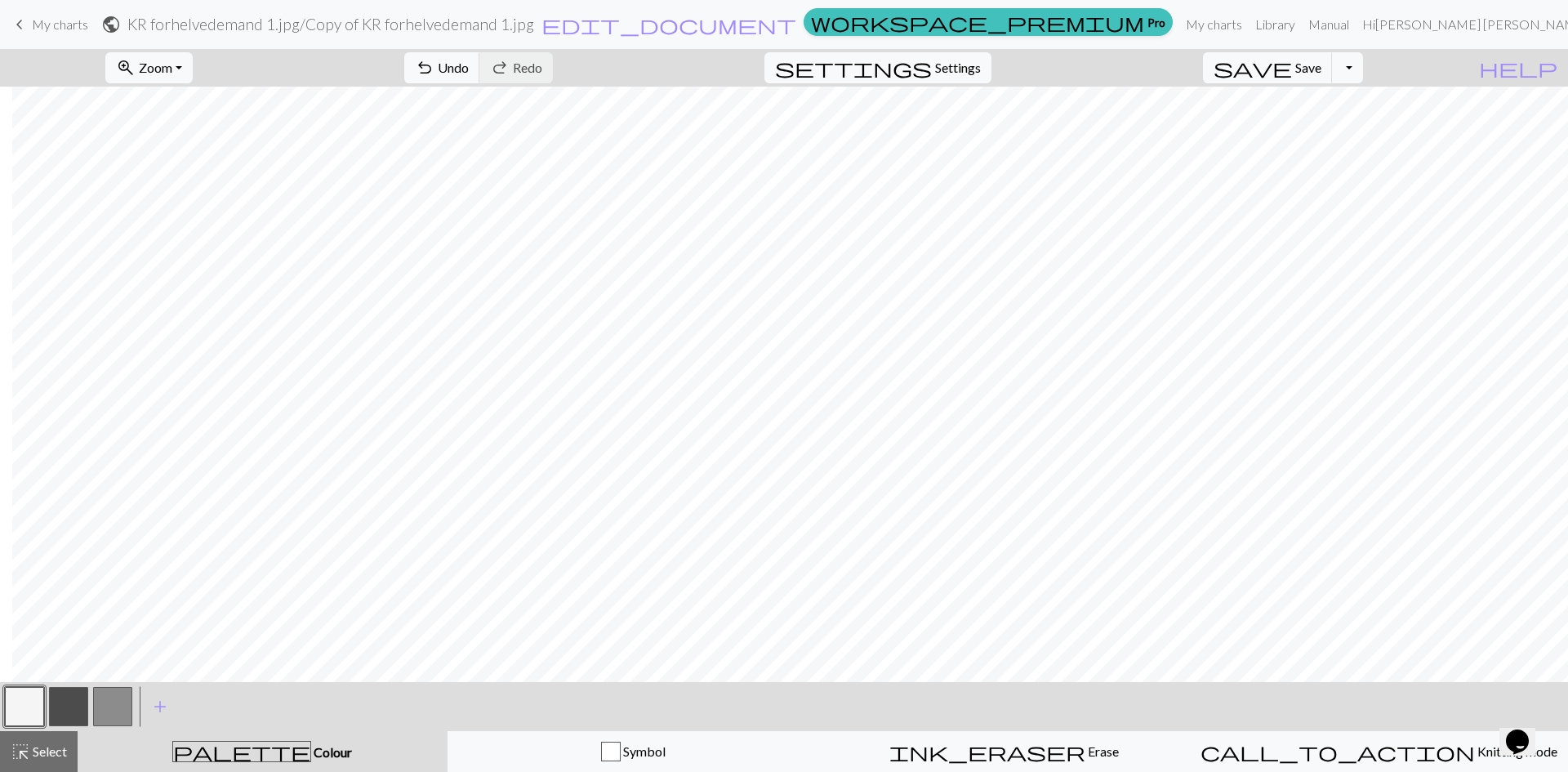
click at [68, 709] on button "button" at bounding box center [68, 706] width 39 height 39
click at [24, 715] on button "button" at bounding box center [24, 706] width 39 height 39
click at [72, 699] on button "button" at bounding box center [68, 706] width 39 height 39
click at [19, 708] on button "button" at bounding box center [24, 706] width 39 height 39
click at [80, 706] on button "button" at bounding box center [68, 706] width 39 height 39
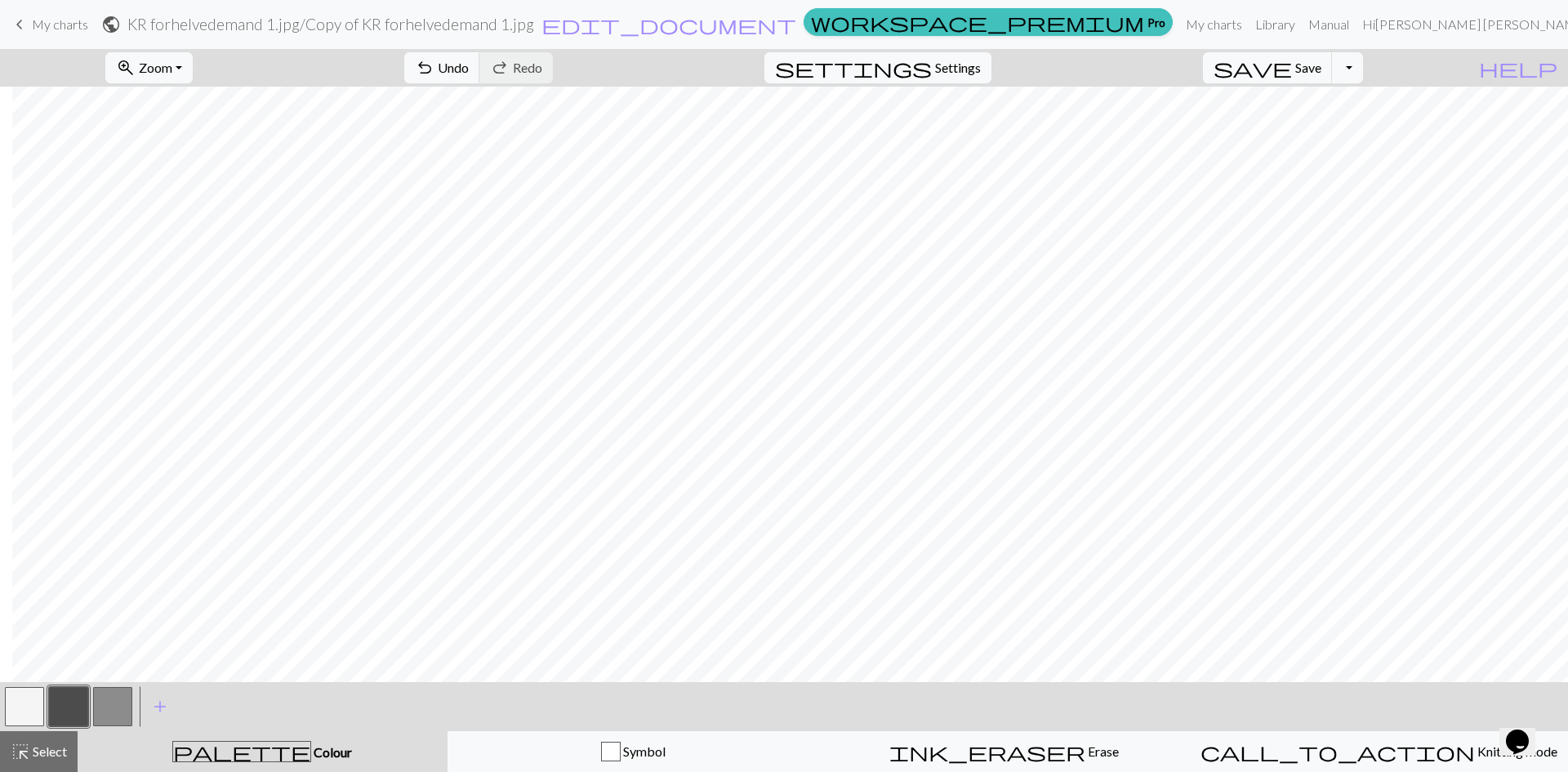
click at [31, 703] on button "button" at bounding box center [24, 706] width 39 height 39
click at [76, 703] on button "button" at bounding box center [68, 706] width 39 height 39
click at [34, 707] on button "button" at bounding box center [24, 706] width 39 height 39
click at [72, 713] on button "button" at bounding box center [68, 706] width 39 height 39
click at [23, 710] on button "button" at bounding box center [24, 706] width 39 height 39
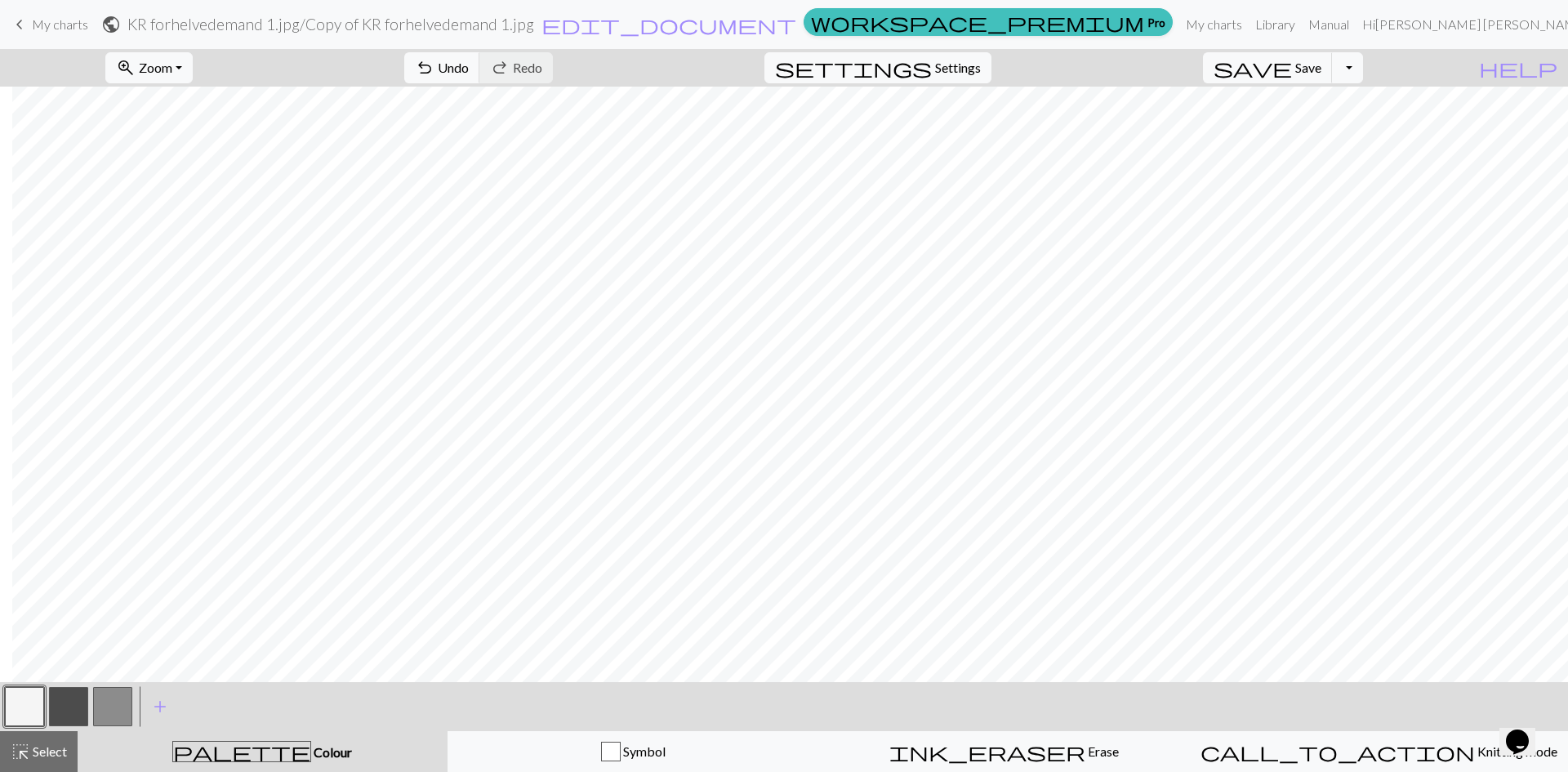
click at [77, 716] on button "button" at bounding box center [68, 706] width 39 height 39
click at [71, 707] on button "button" at bounding box center [68, 706] width 39 height 39
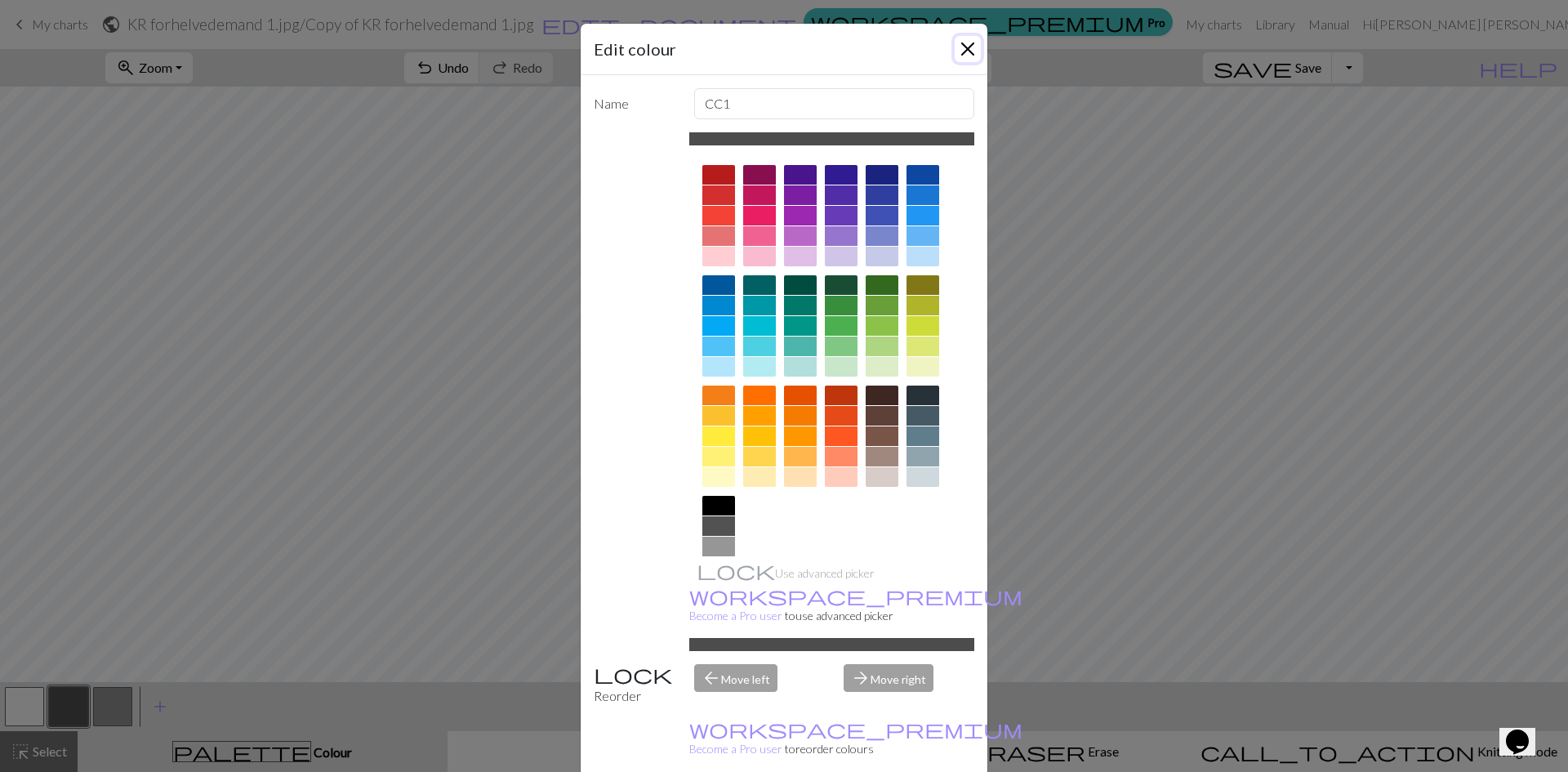
click at [961, 50] on button "Close" at bounding box center [967, 48] width 26 height 26
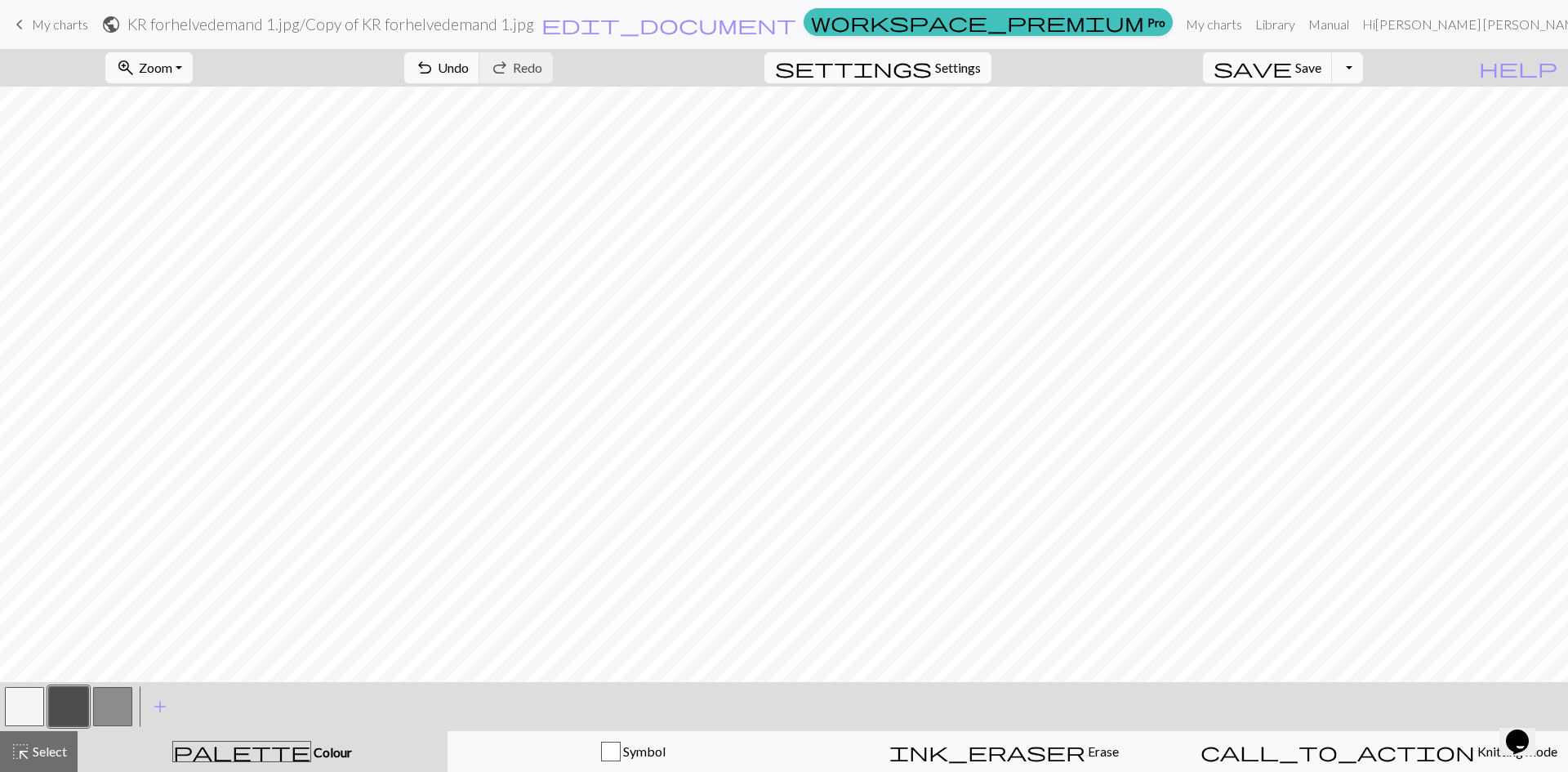
click at [19, 714] on button "button" at bounding box center [24, 706] width 39 height 39
click at [111, 708] on button "button" at bounding box center [112, 706] width 39 height 39
click at [19, 697] on button "button" at bounding box center [24, 706] width 39 height 39
click at [112, 719] on button "button" at bounding box center [112, 706] width 39 height 39
click at [1321, 73] on span "Save" at bounding box center [1307, 67] width 26 height 15
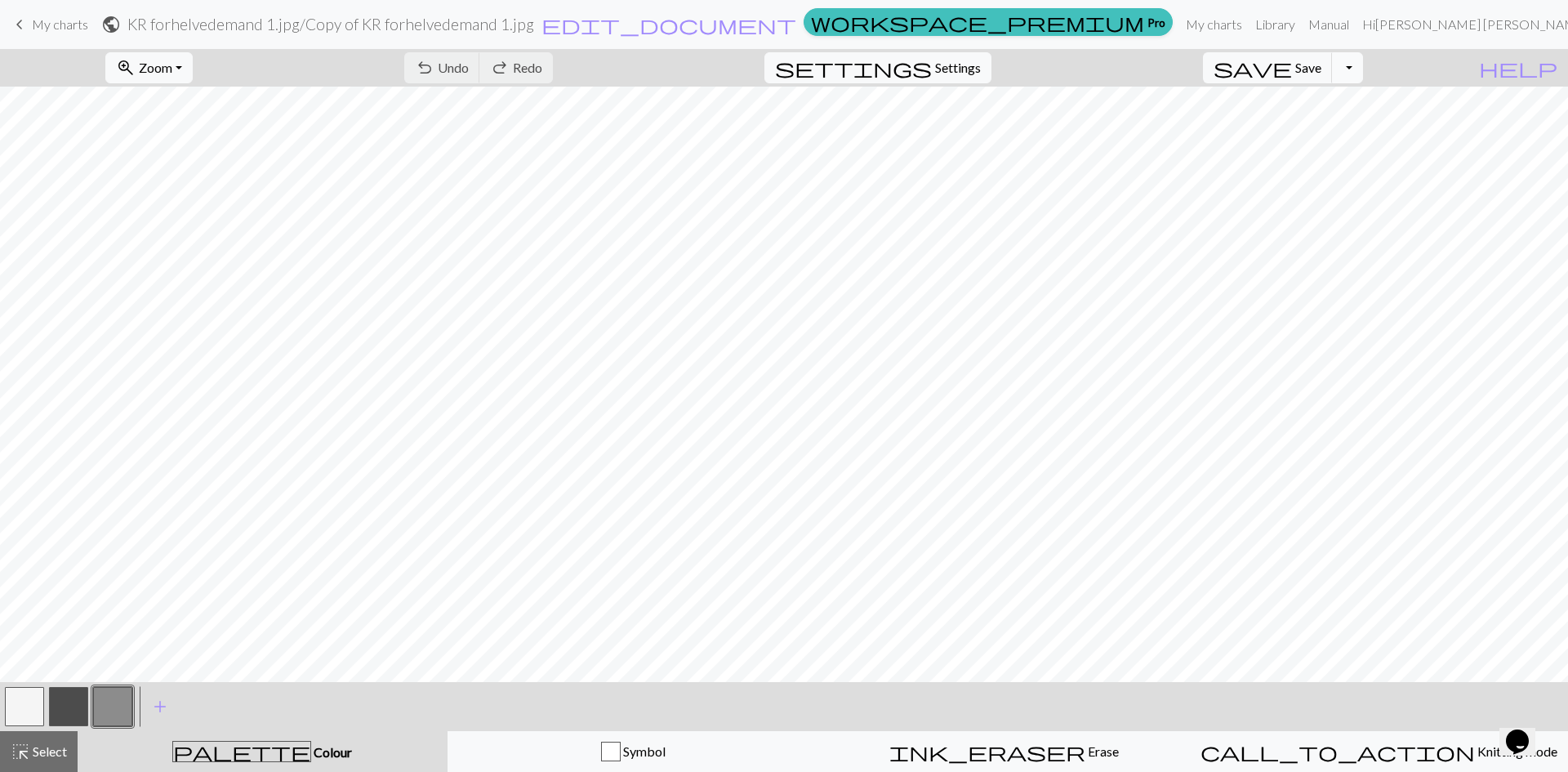
click at [1363, 70] on button "Toggle Dropdown" at bounding box center [1347, 68] width 31 height 31
click at [1330, 129] on button "save_alt Download" at bounding box center [1227, 129] width 269 height 26
click at [1386, 73] on div "Your download is ready! Download" at bounding box center [784, 48] width 1568 height 96
click at [1375, 72] on div "Your download is ready! Download" at bounding box center [784, 48] width 1568 height 96
click at [1381, 67] on div "Your download is ready! Download" at bounding box center [784, 48] width 1568 height 96
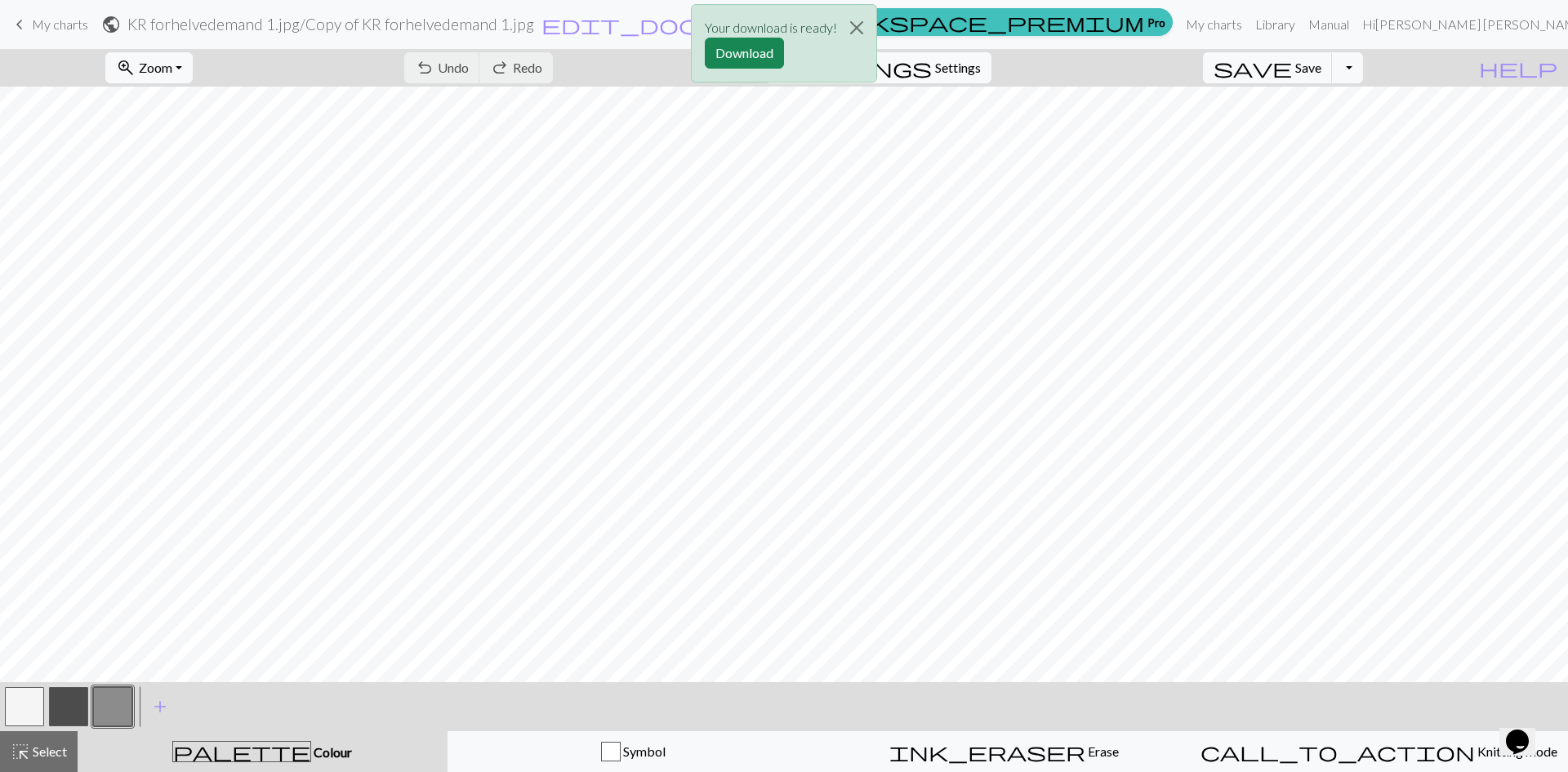
click at [1327, 68] on div "Your download is ready! Download" at bounding box center [784, 48] width 1568 height 96
click at [756, 56] on button "Download" at bounding box center [744, 53] width 80 height 31
